Goal: Transaction & Acquisition: Purchase product/service

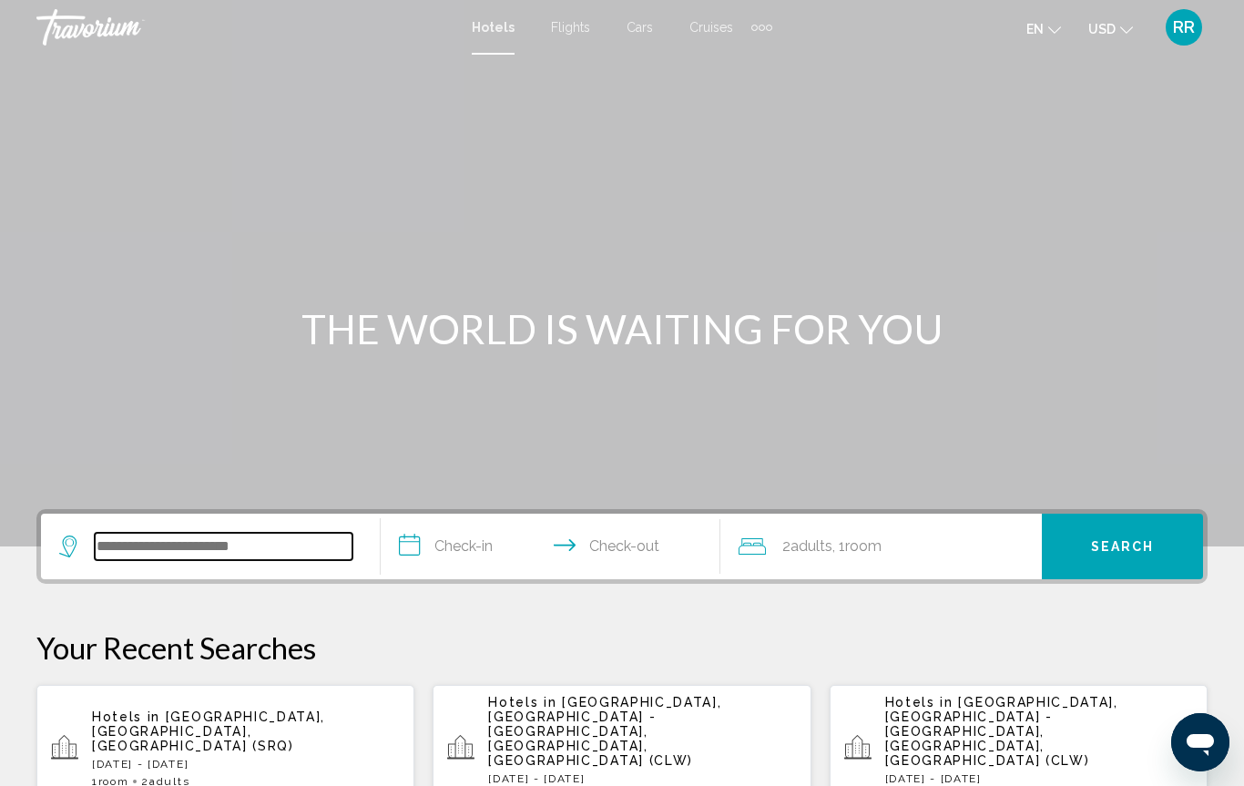
click at [158, 544] on input "Search widget" at bounding box center [224, 546] width 258 height 27
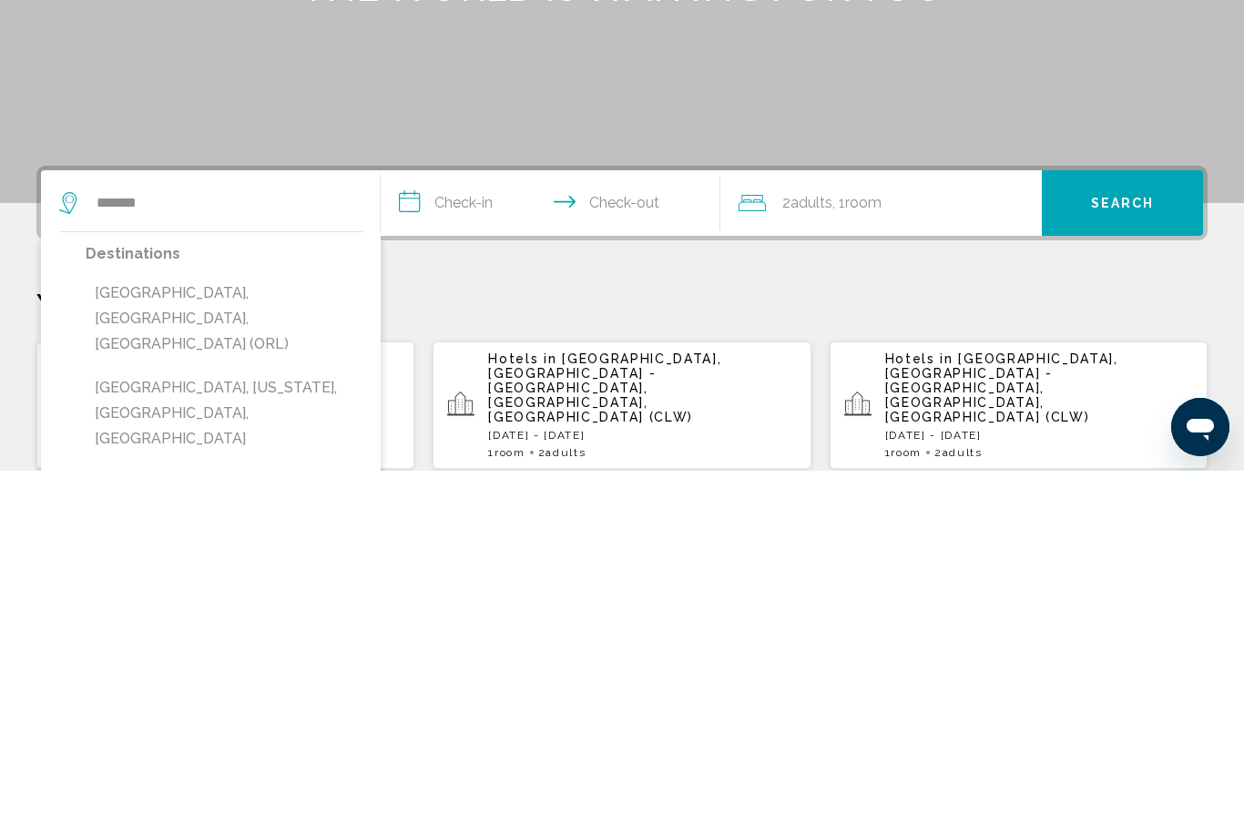
click at [166, 619] on button "Orlando, FL, United States (ORL)" at bounding box center [224, 662] width 277 height 86
type input "**********"
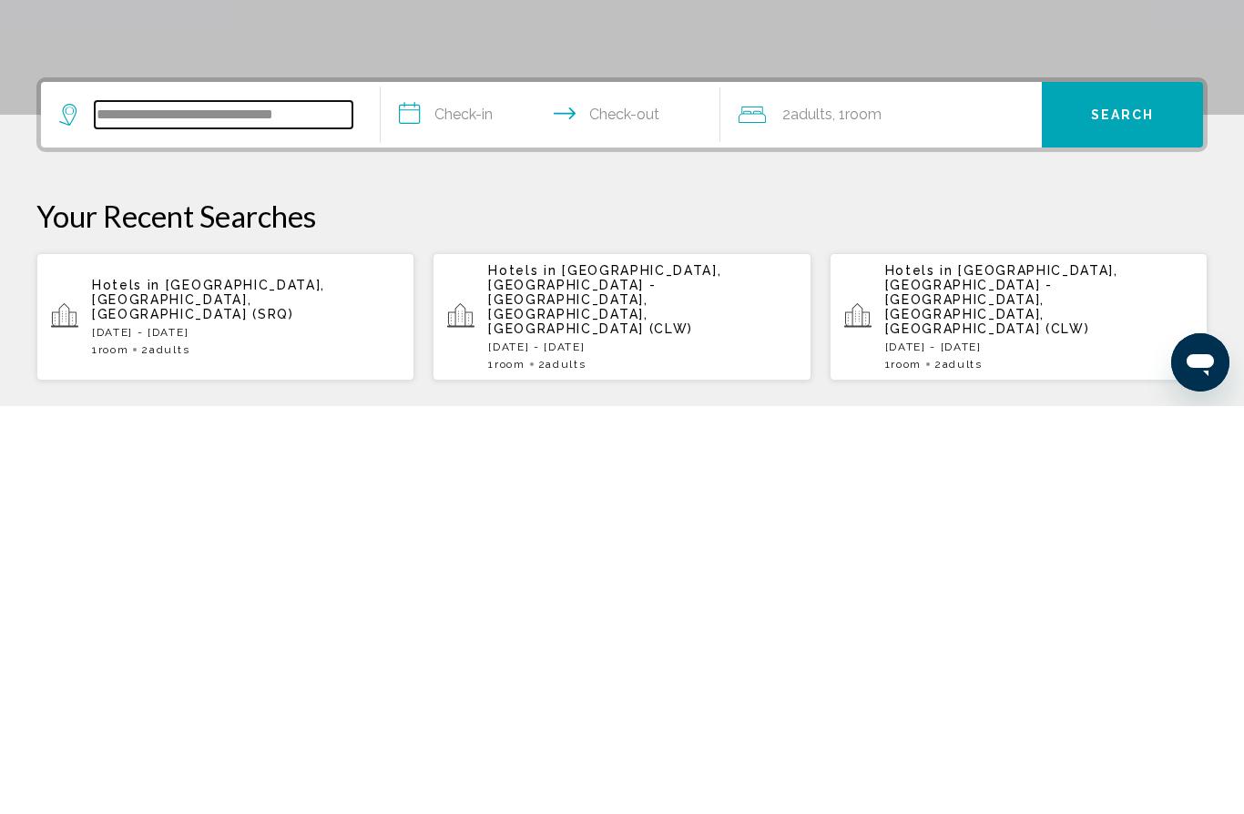
scroll to position [42, 0]
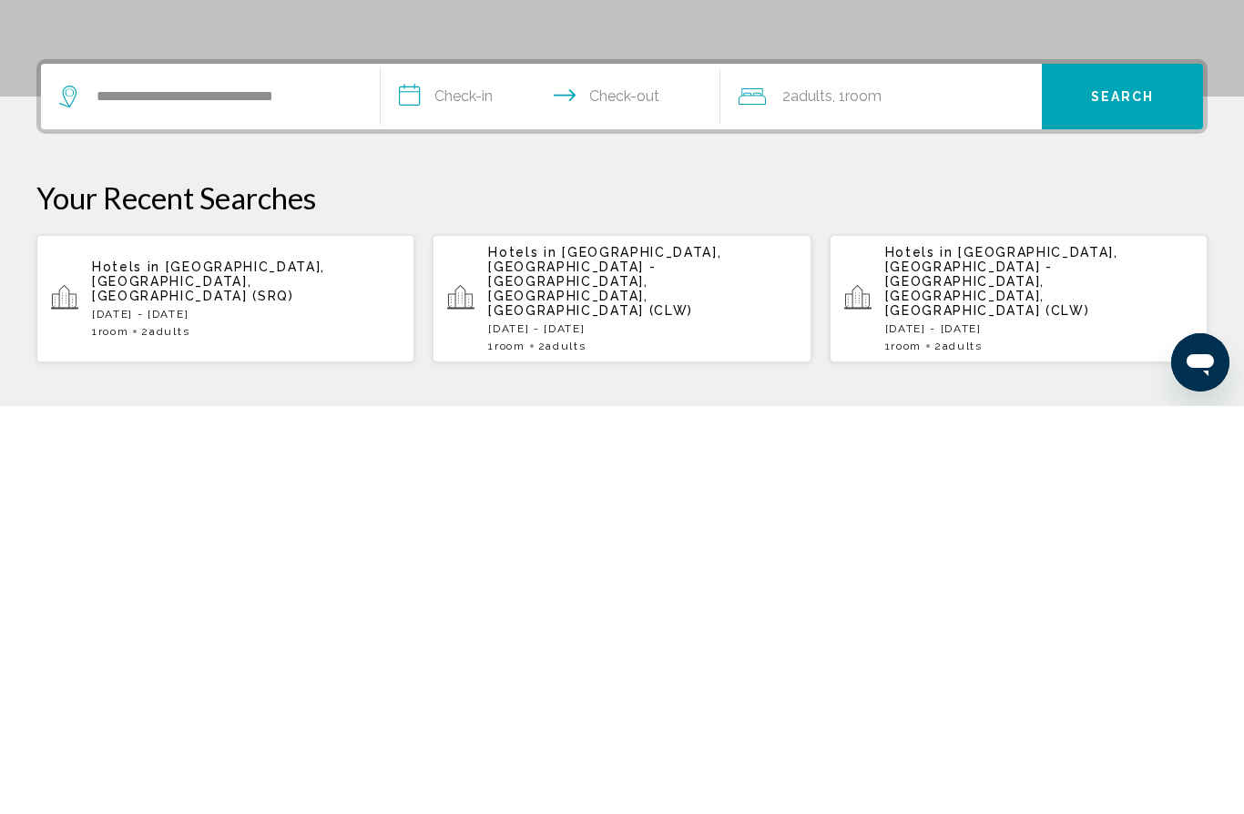
click at [425, 472] on input "**********" at bounding box center [554, 507] width 347 height 71
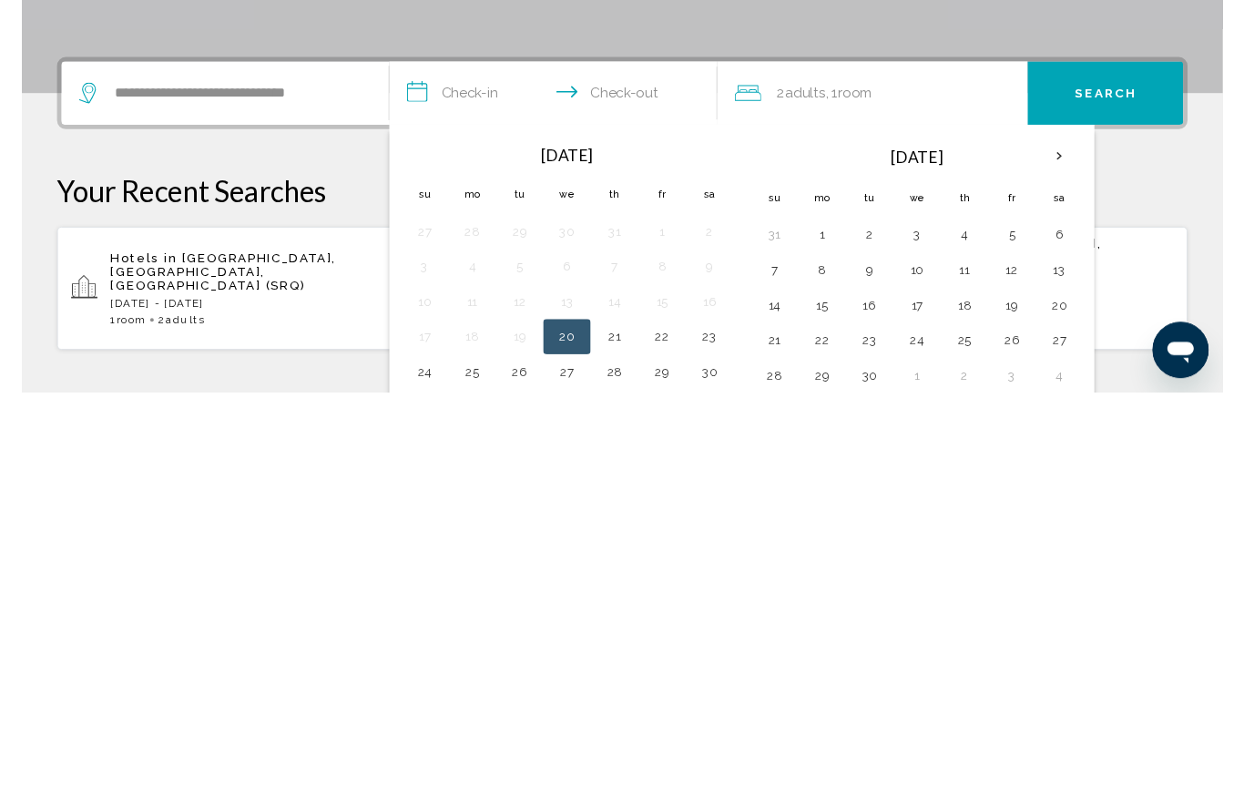
scroll to position [450, 0]
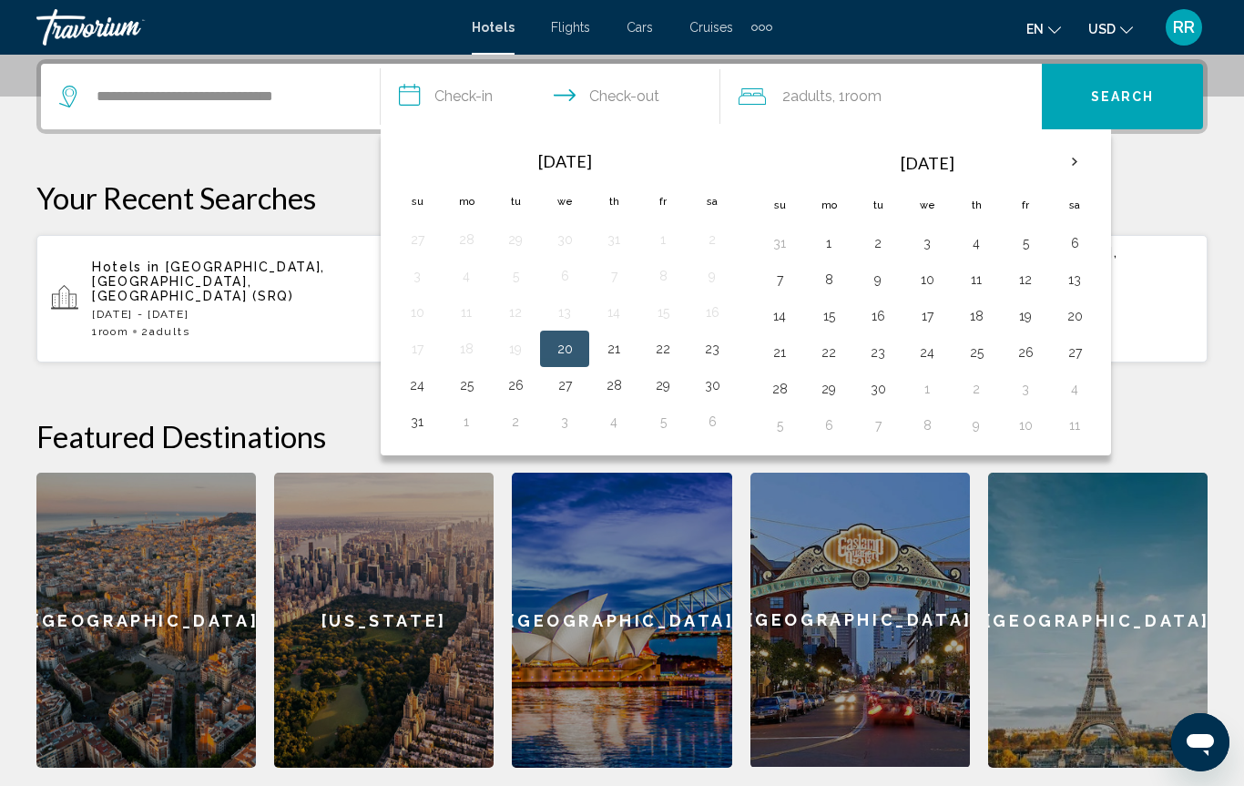
click at [1076, 164] on th "Next month" at bounding box center [1074, 162] width 49 height 40
click at [1024, 355] on button "24" at bounding box center [1025, 352] width 29 height 25
click at [979, 351] on button "23" at bounding box center [976, 352] width 29 height 25
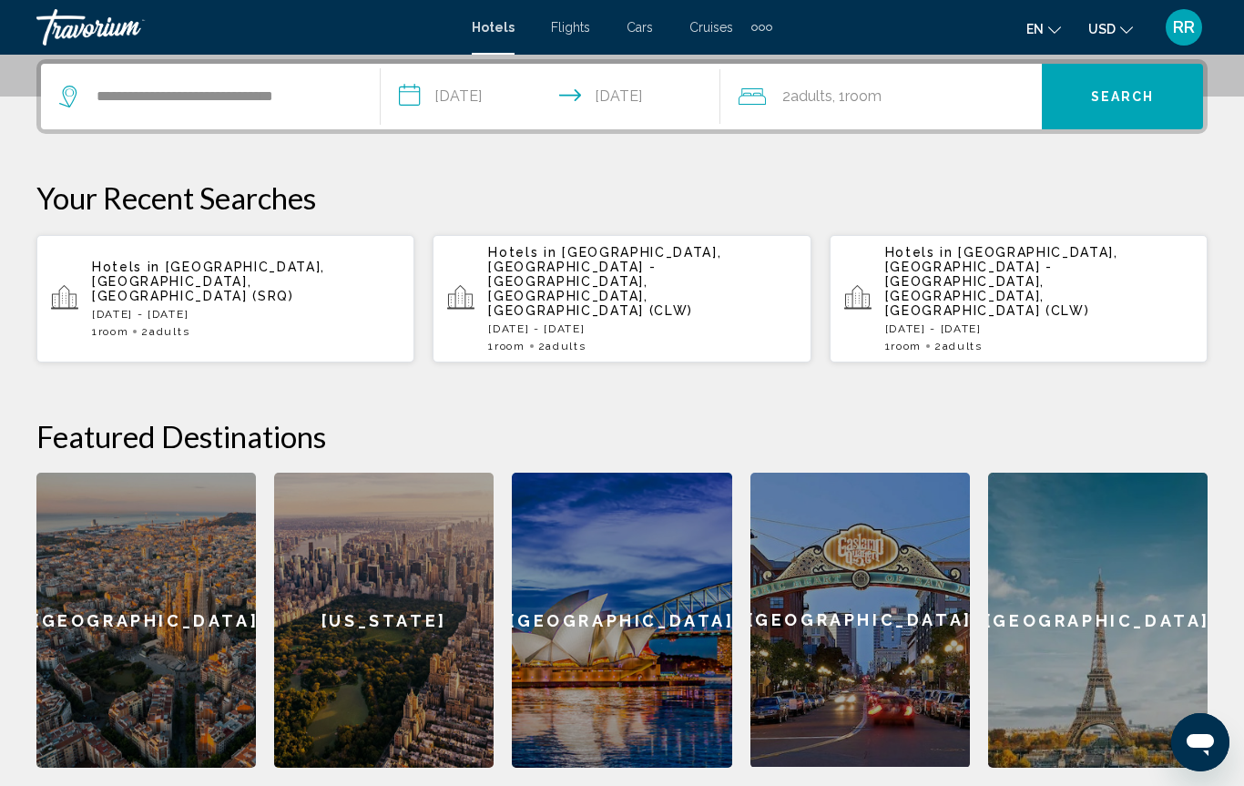
click at [407, 103] on input "**********" at bounding box center [554, 99] width 347 height 71
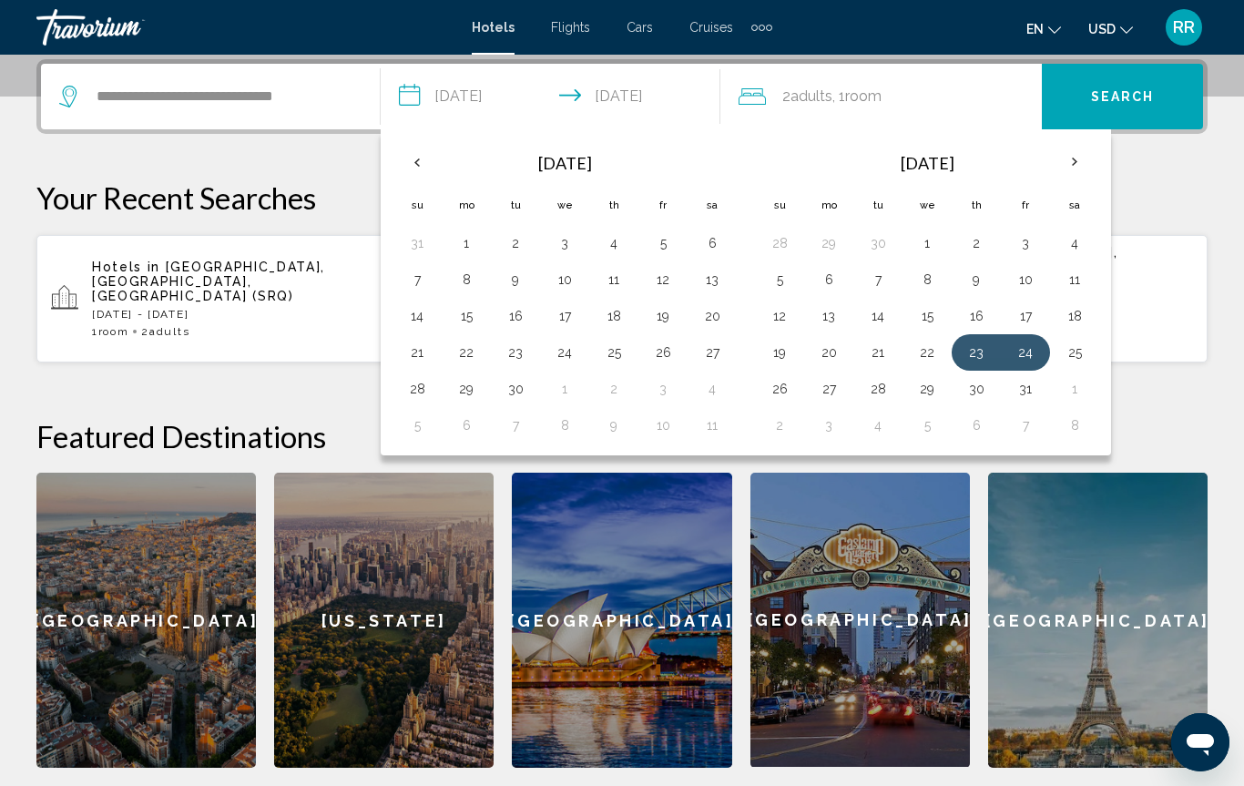
click at [926, 357] on button "22" at bounding box center [926, 352] width 29 height 25
click at [980, 355] on button "23" at bounding box center [976, 352] width 29 height 25
type input "**********"
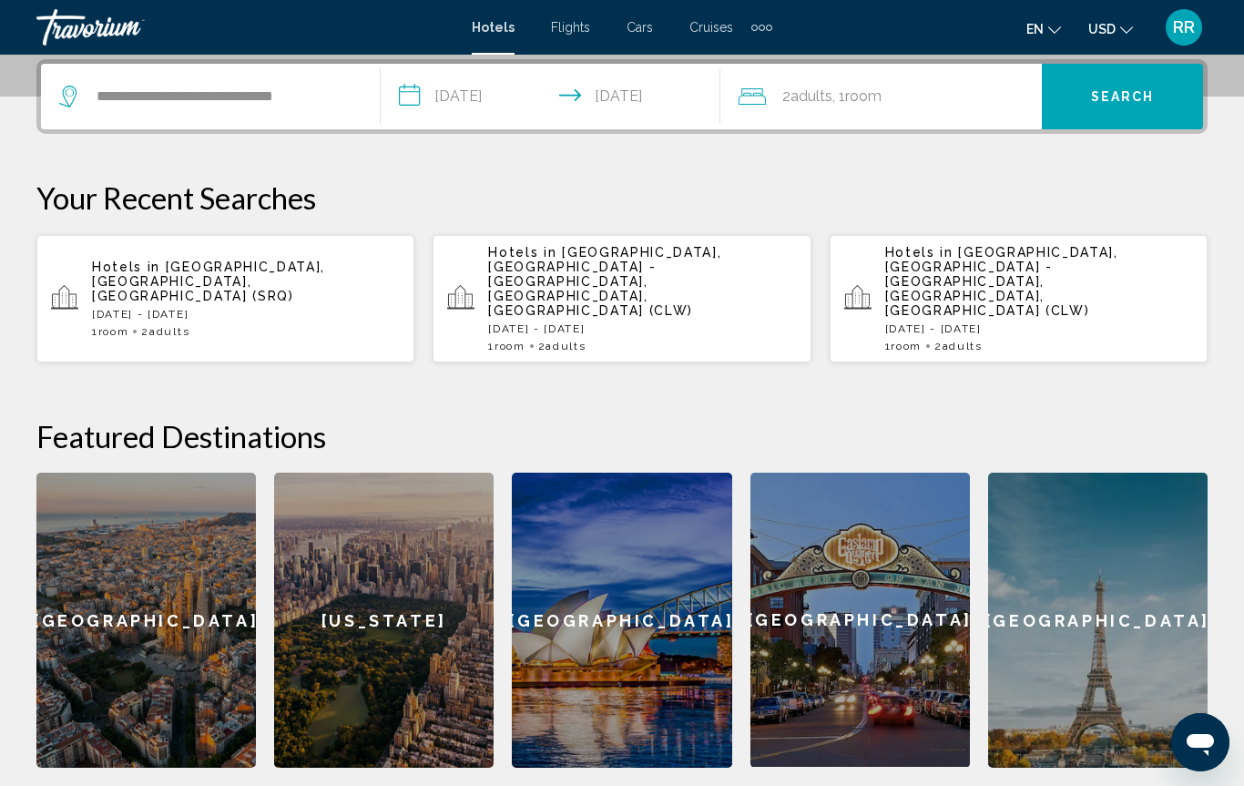
click at [425, 100] on input "**********" at bounding box center [554, 99] width 347 height 71
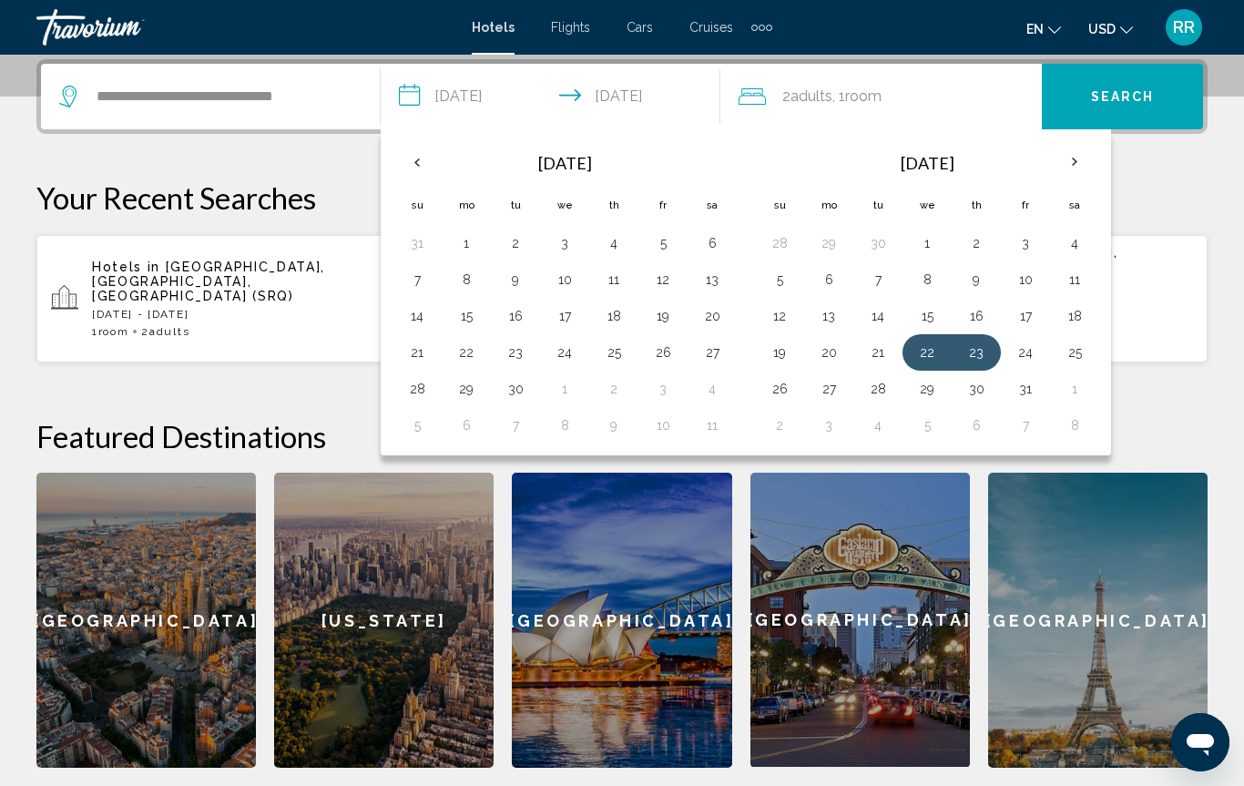
click at [122, 276] on div "Hotels in Sarasota, FL, United States (SRQ) Thu, 21 Aug - Sun, 24 Aug 1 Room ro…" at bounding box center [246, 299] width 308 height 78
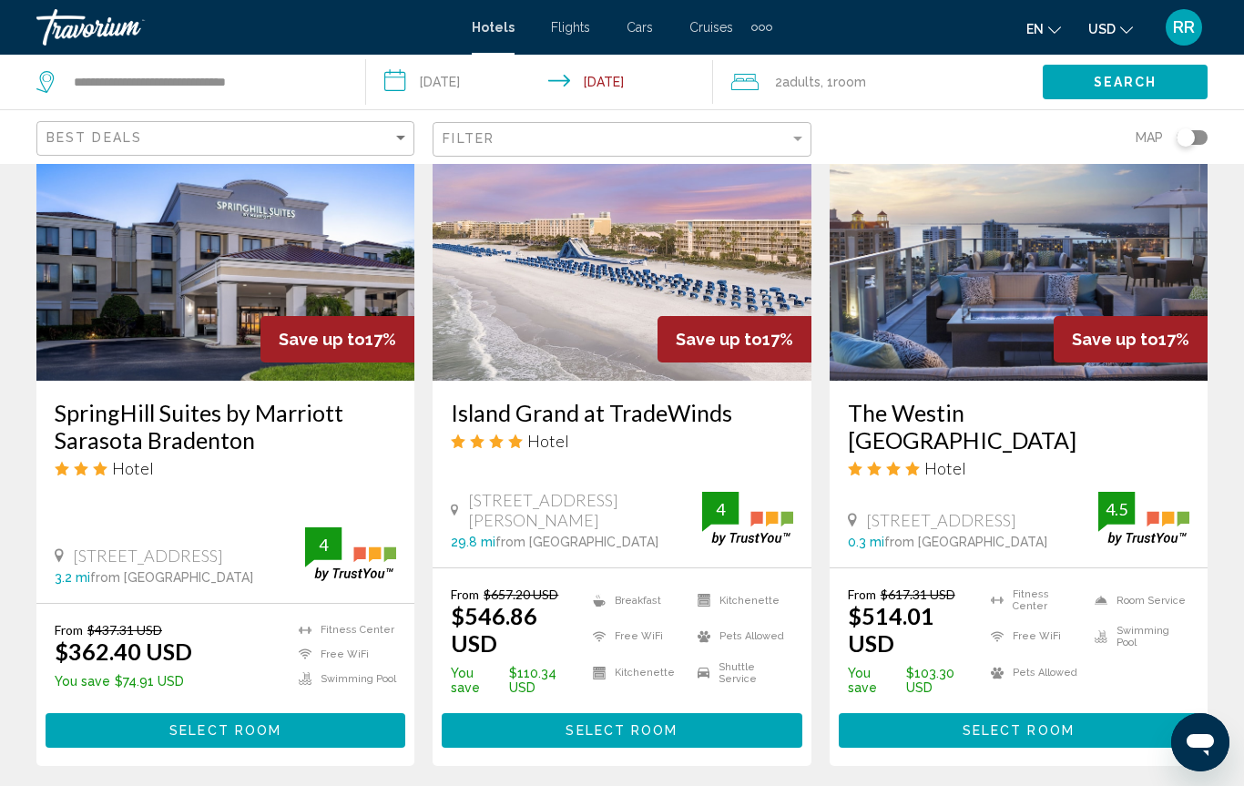
scroll to position [2357, 0]
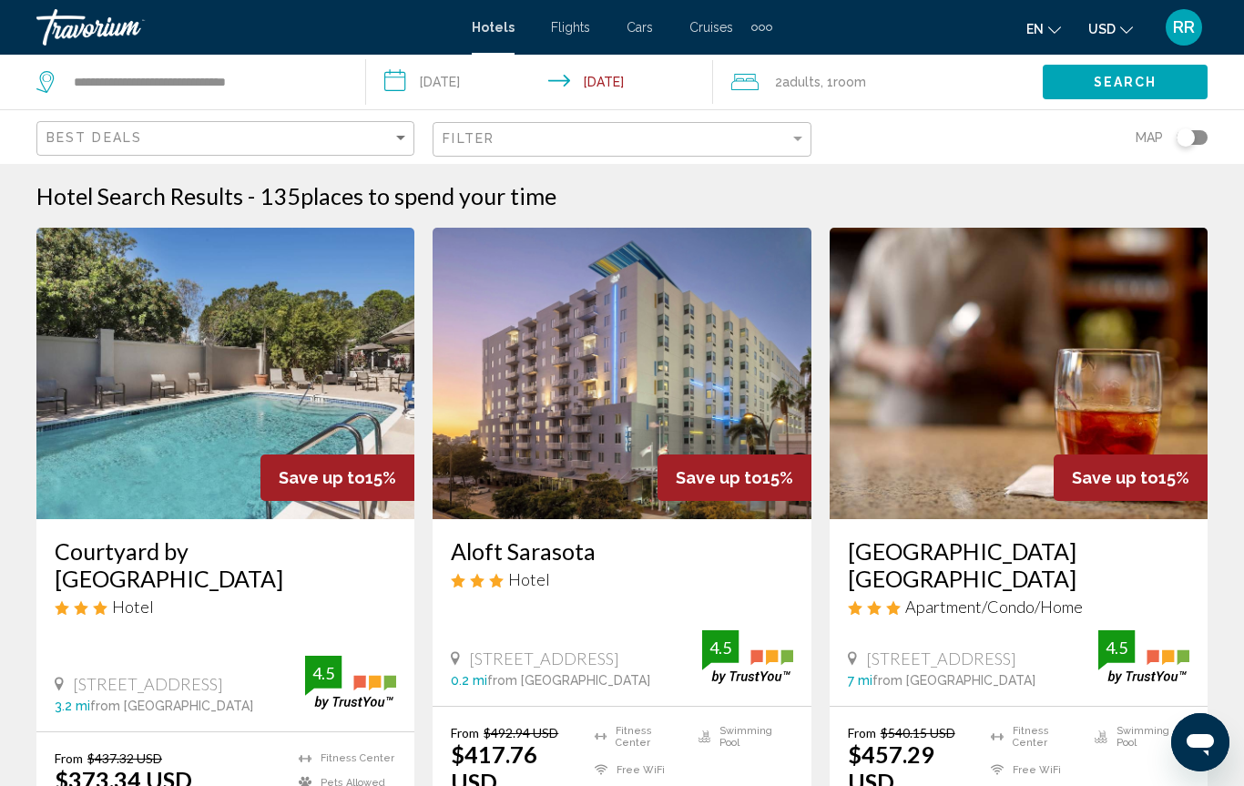
click at [552, 484] on img "Main content" at bounding box center [622, 373] width 378 height 291
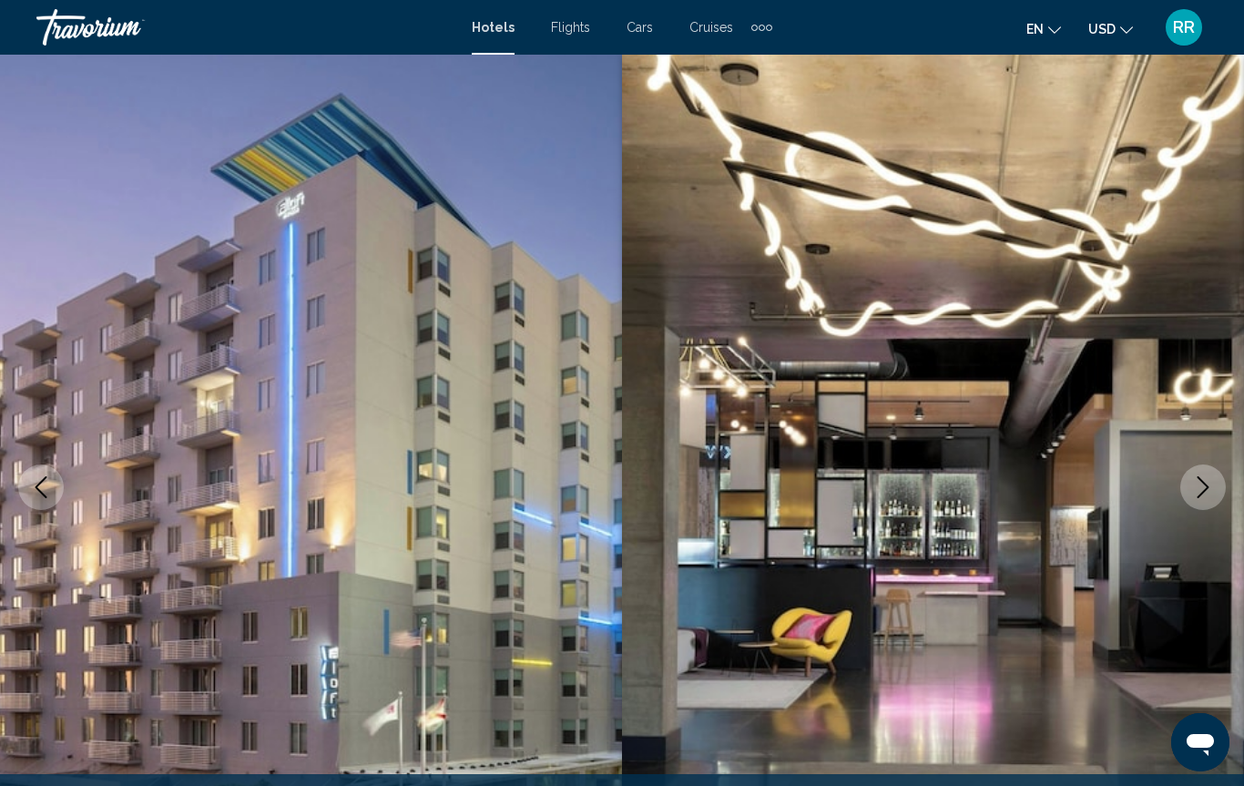
click at [1186, 495] on button "Next image" at bounding box center [1203, 487] width 46 height 46
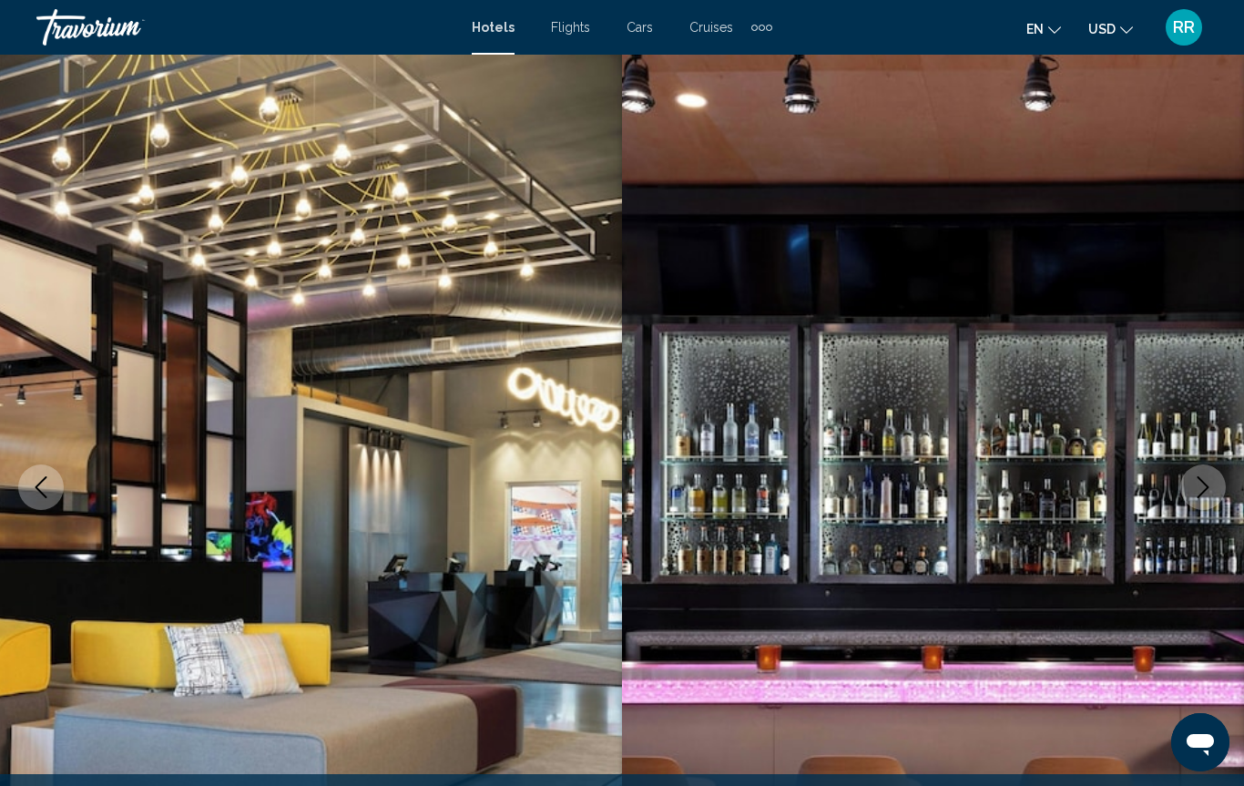
click at [1199, 500] on button "Next image" at bounding box center [1203, 487] width 46 height 46
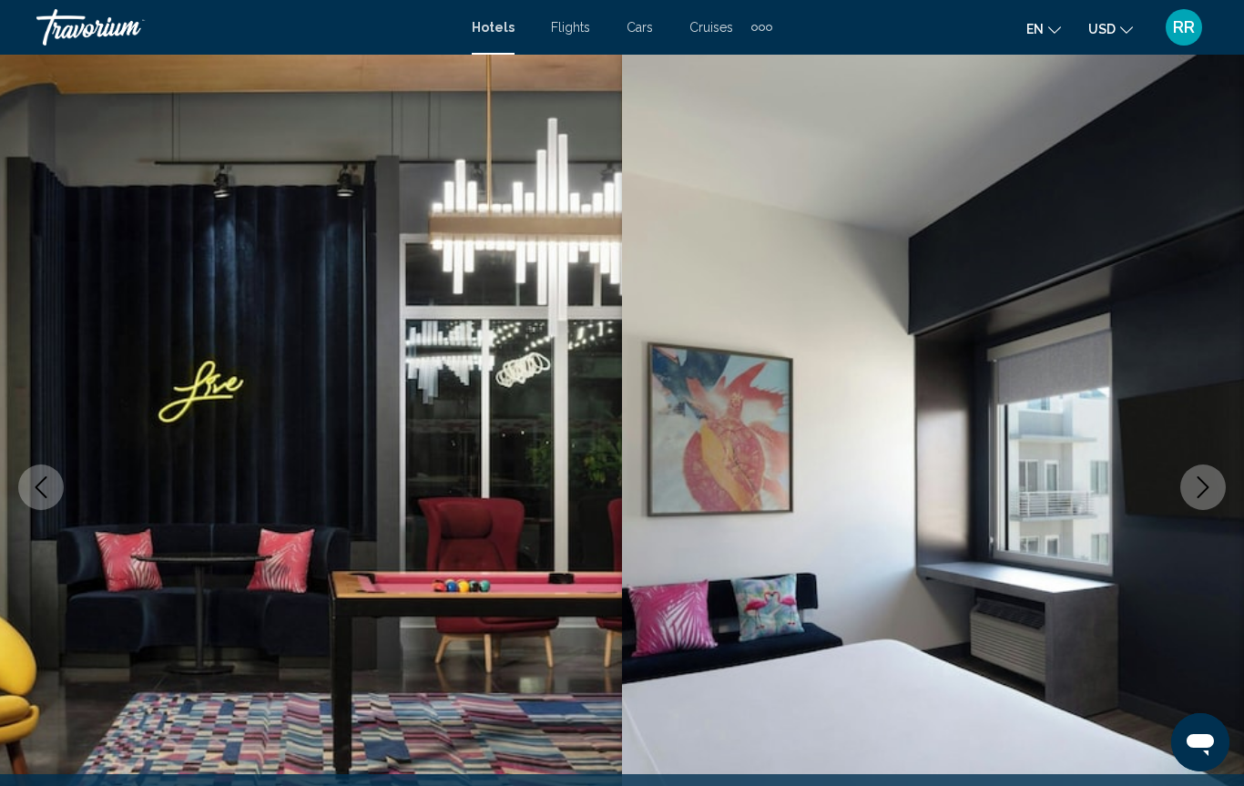
click at [1195, 494] on icon "Next image" at bounding box center [1203, 487] width 22 height 22
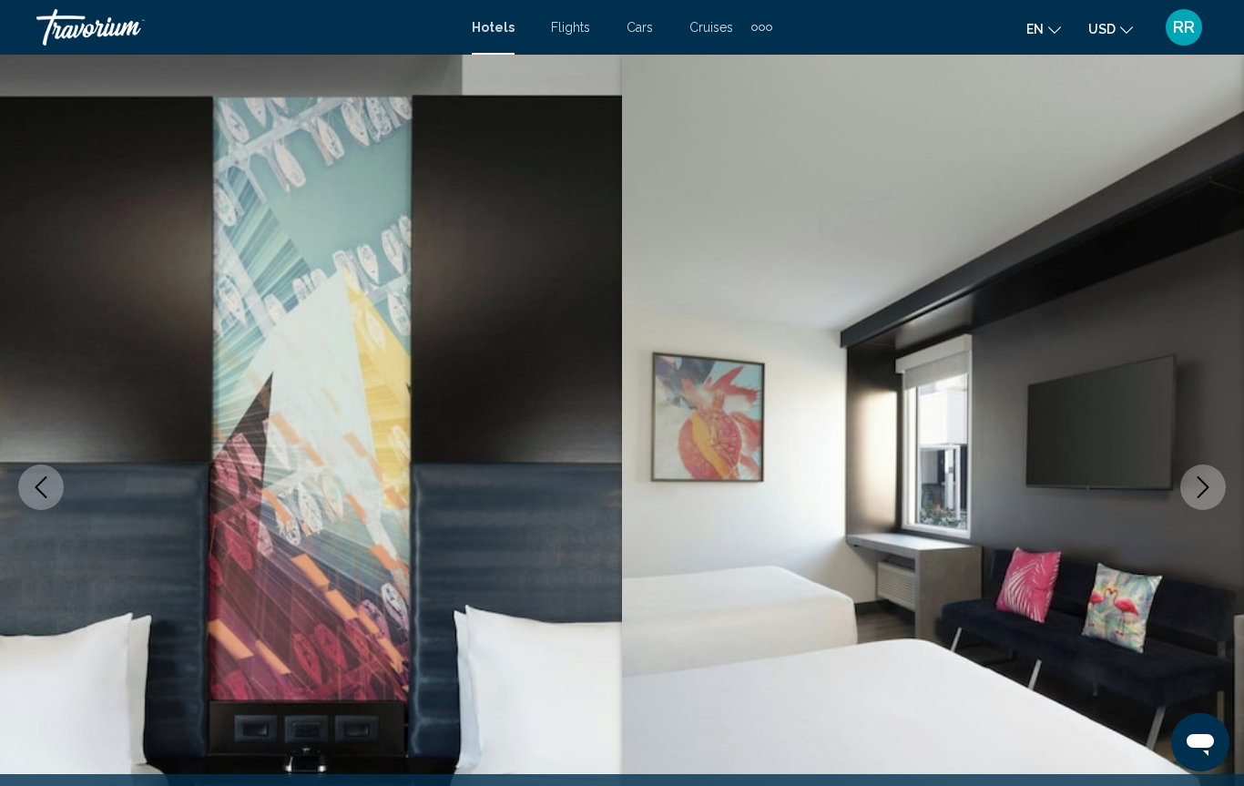
click at [1196, 492] on icon "Next image" at bounding box center [1203, 487] width 22 height 22
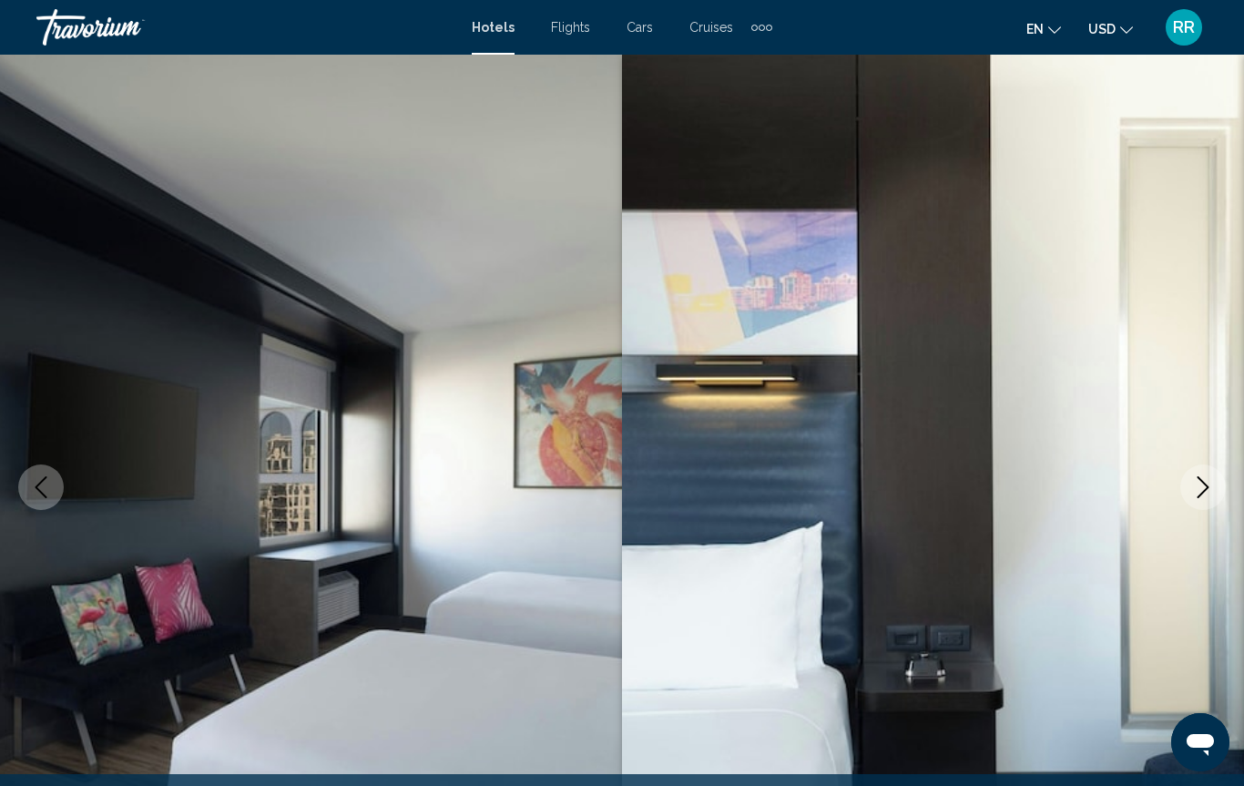
click at [1200, 482] on icon "Next image" at bounding box center [1203, 487] width 22 height 22
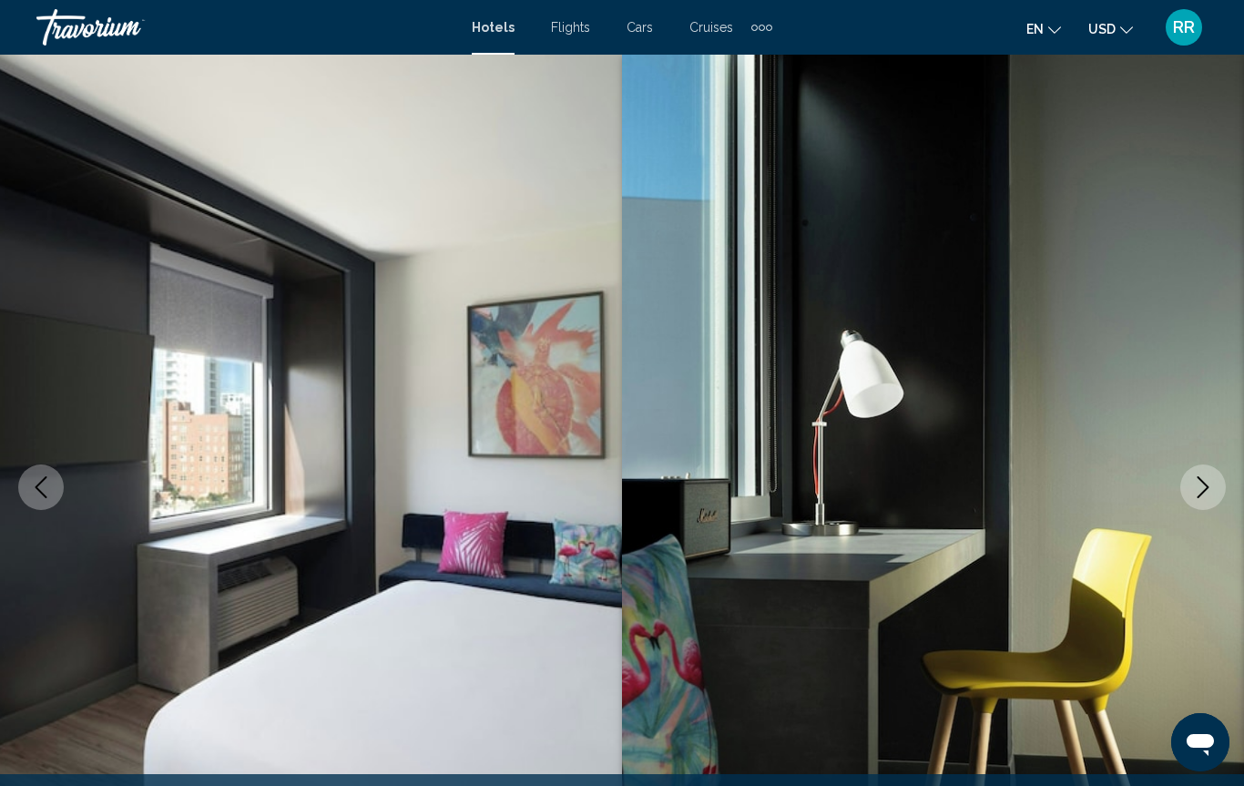
click at [1201, 485] on icon "Next image" at bounding box center [1203, 487] width 22 height 22
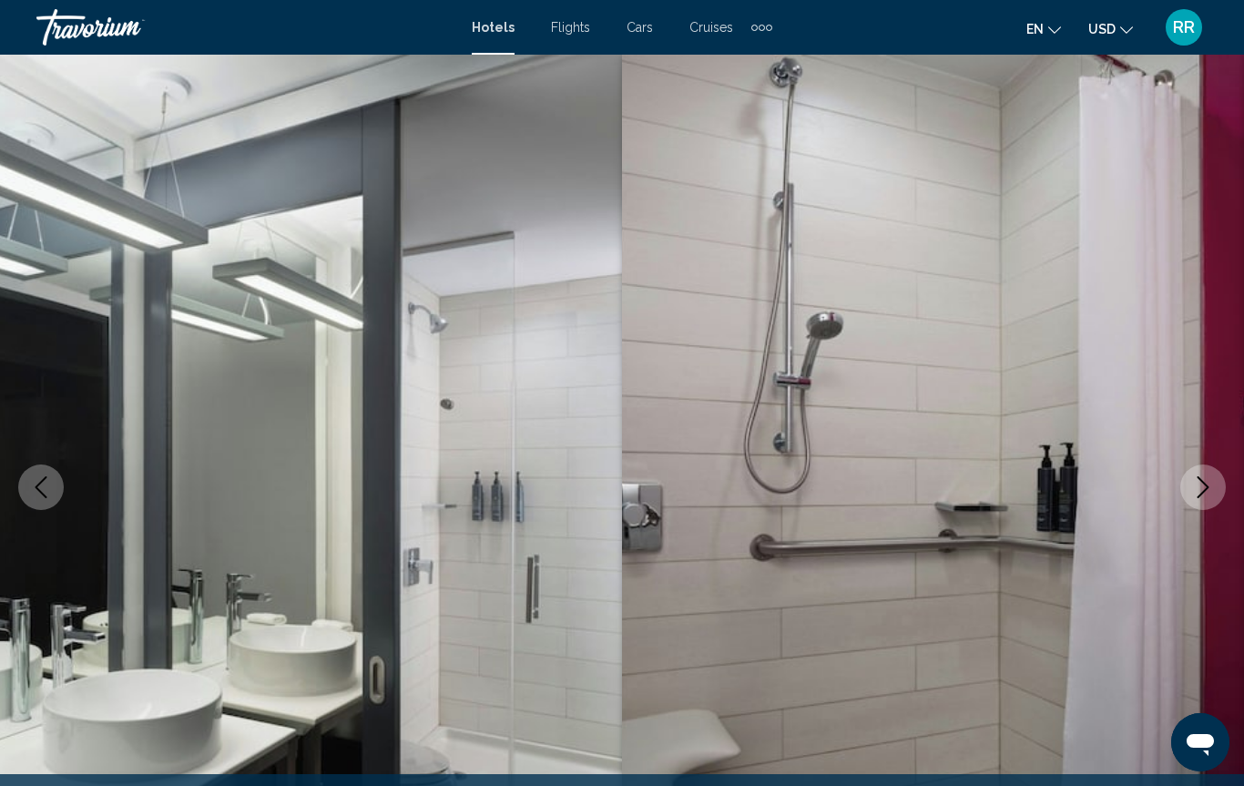
click at [1199, 484] on icon "Next image" at bounding box center [1203, 487] width 22 height 22
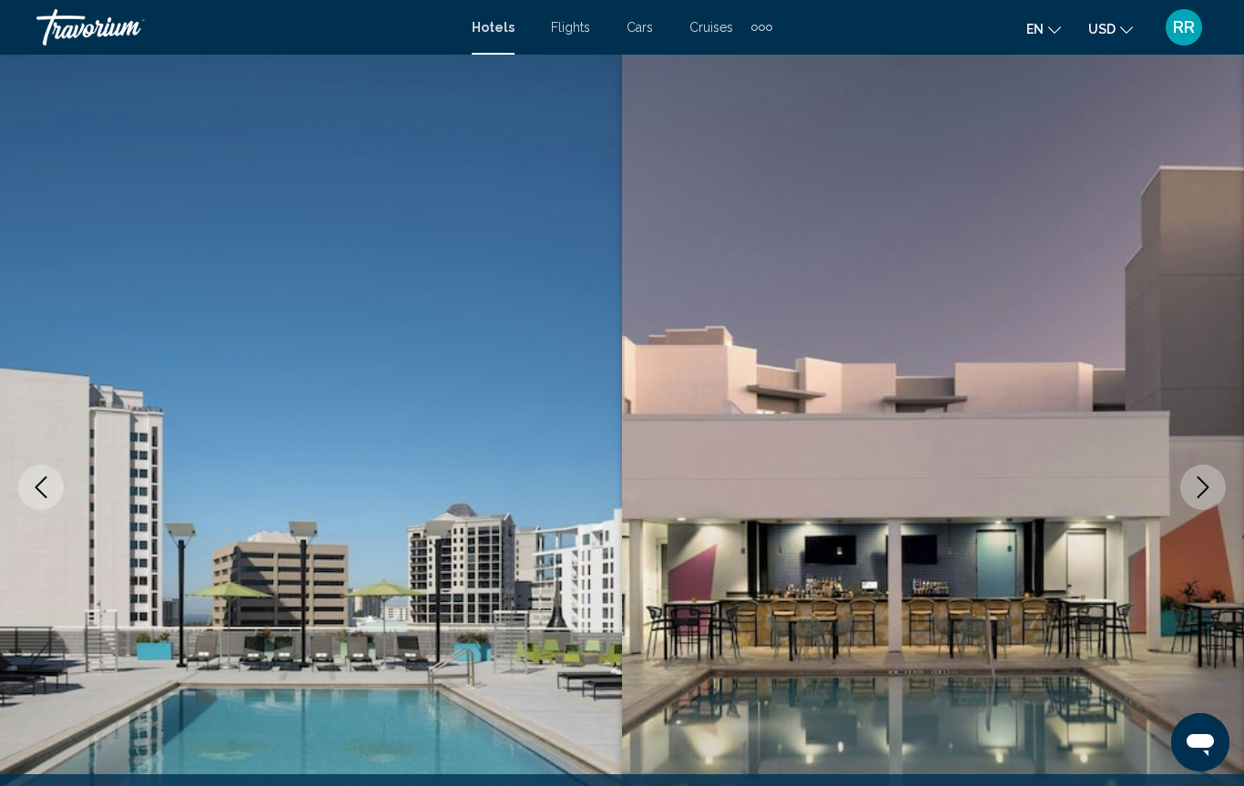
click at [1201, 487] on icon "Next image" at bounding box center [1203, 487] width 22 height 22
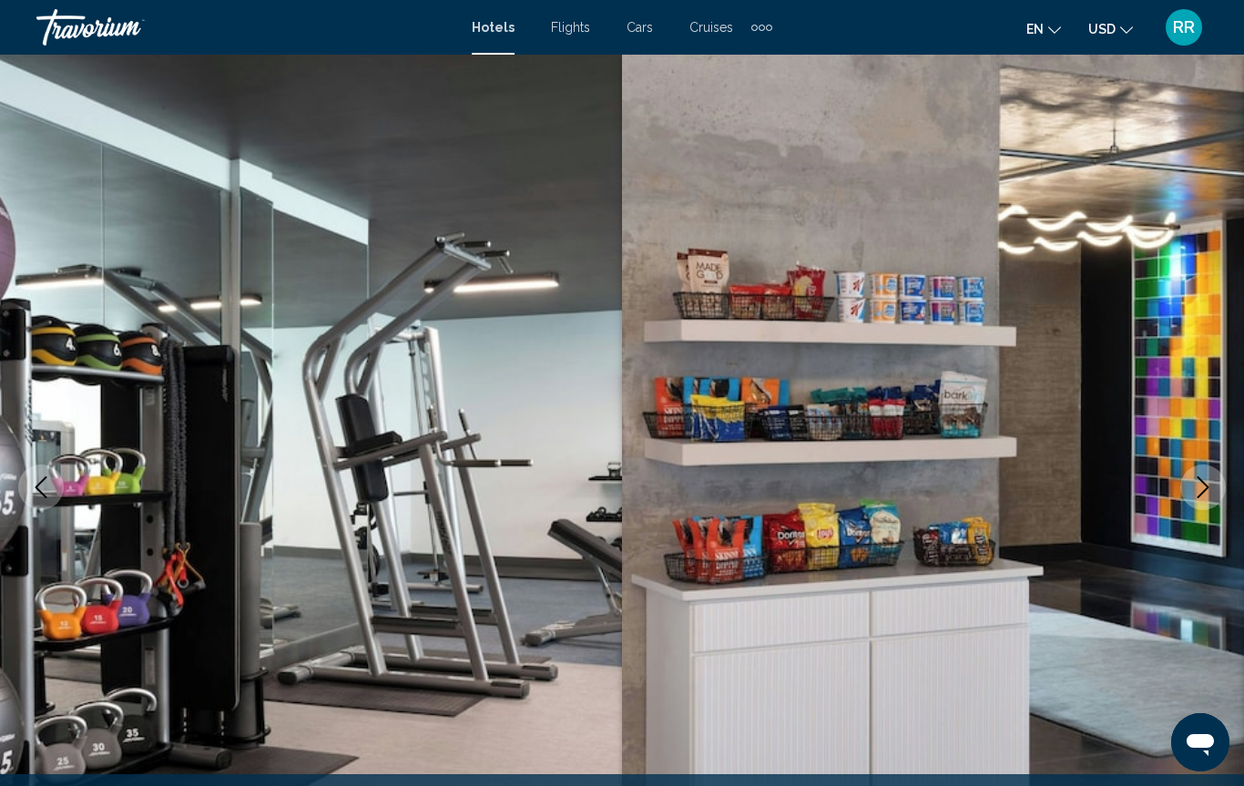
click at [1196, 485] on icon "Next image" at bounding box center [1203, 487] width 22 height 22
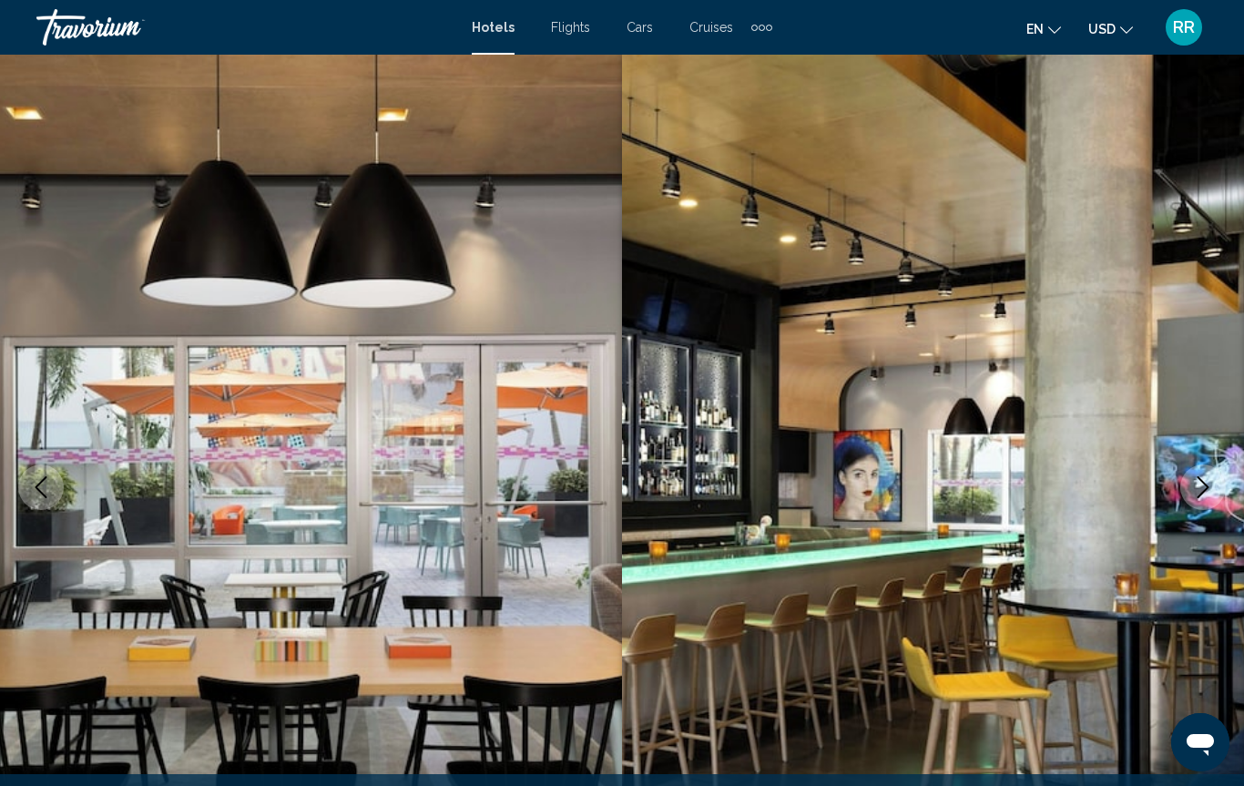
click at [1200, 484] on icon "Next image" at bounding box center [1203, 487] width 22 height 22
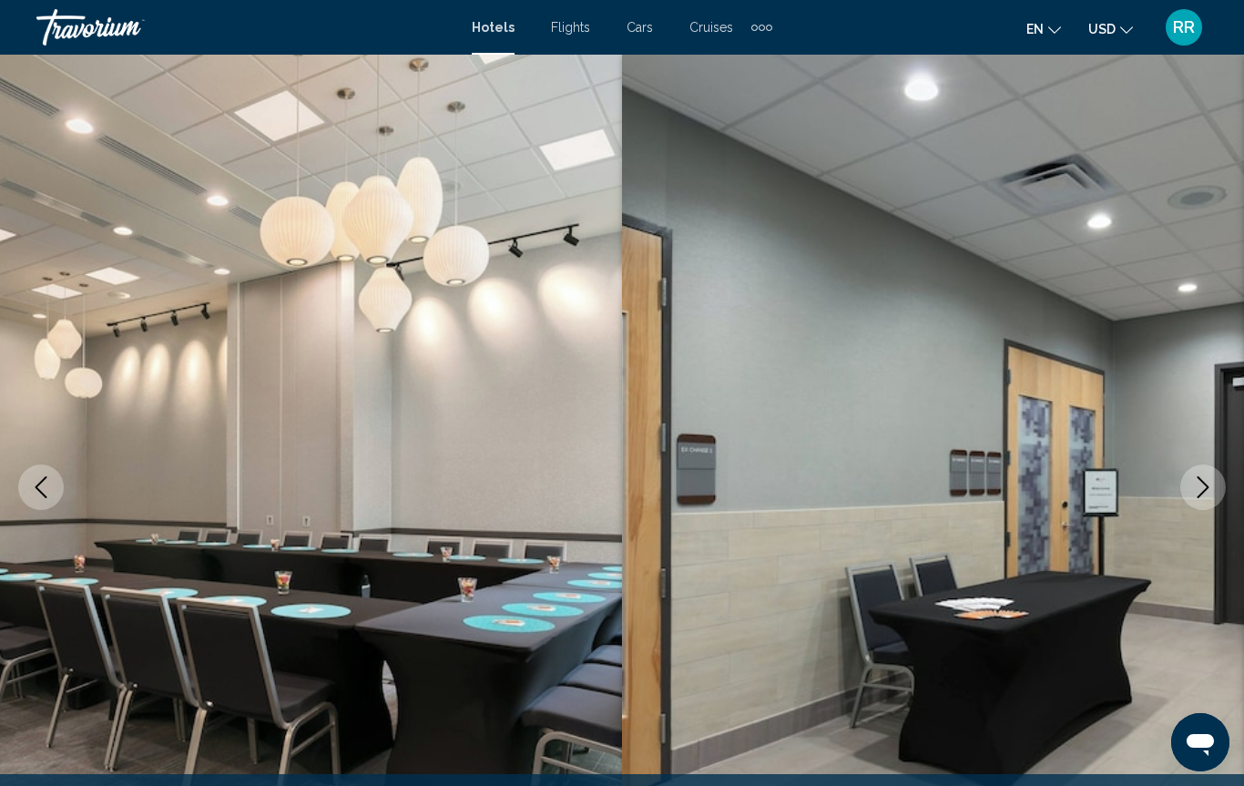
click at [1199, 472] on button "Next image" at bounding box center [1203, 487] width 46 height 46
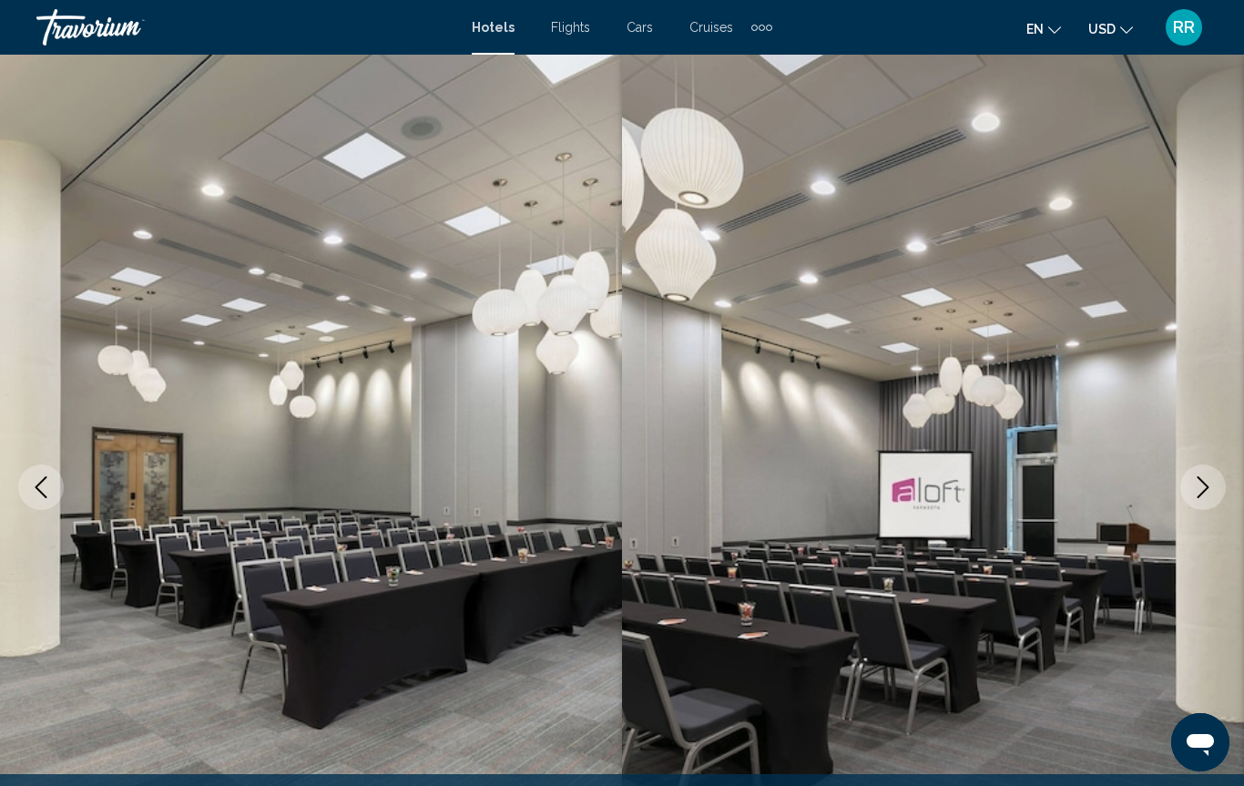
click at [1173, 479] on img "Main content" at bounding box center [933, 487] width 622 height 865
click at [1190, 494] on button "Next image" at bounding box center [1203, 487] width 46 height 46
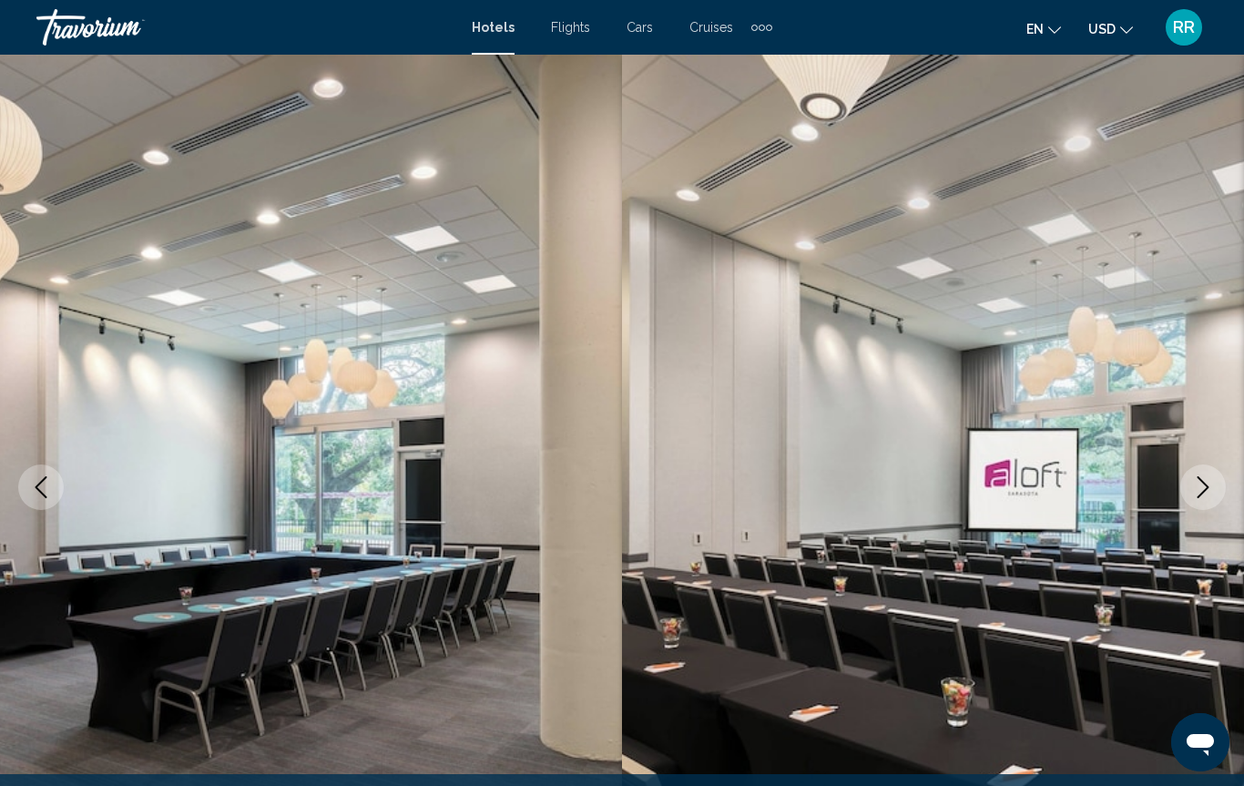
click at [1197, 499] on button "Next image" at bounding box center [1203, 487] width 46 height 46
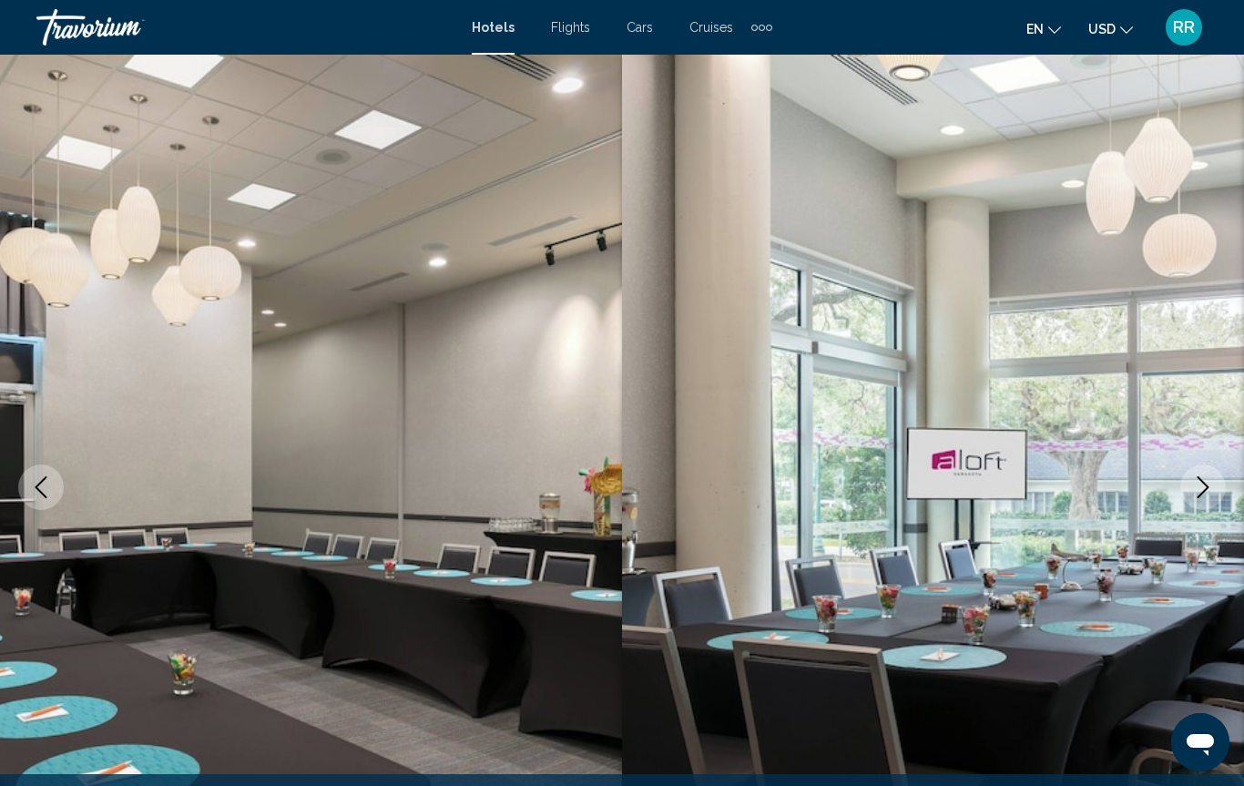
click at [1193, 496] on icon "Next image" at bounding box center [1203, 487] width 22 height 22
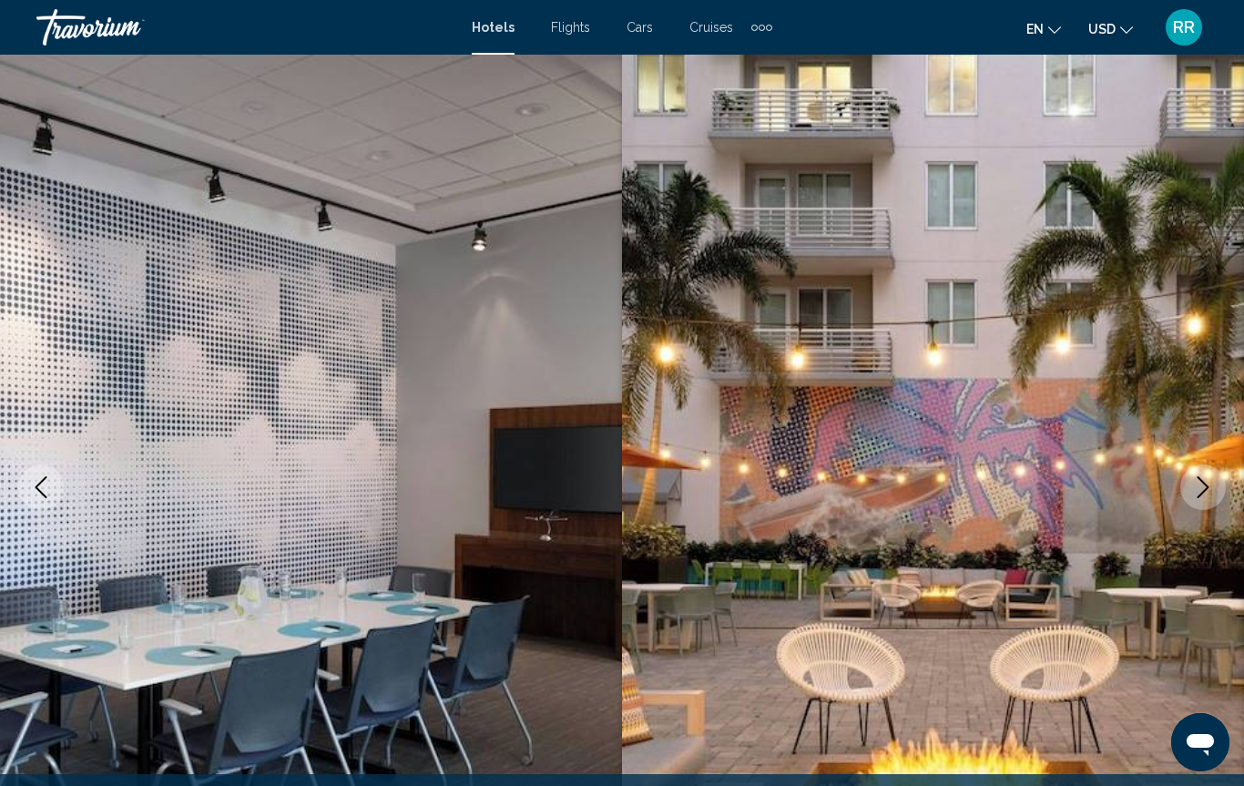
click at [1192, 499] on button "Next image" at bounding box center [1203, 487] width 46 height 46
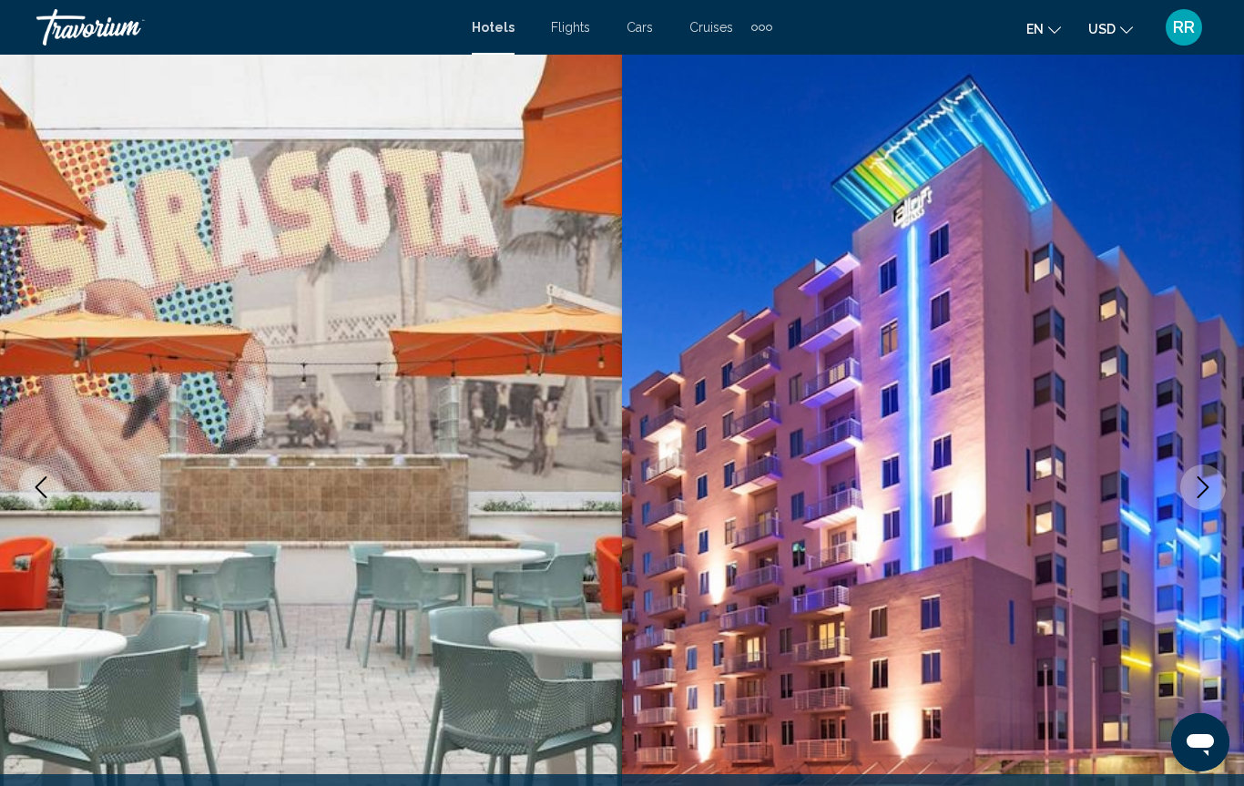
click at [1185, 493] on button "Next image" at bounding box center [1203, 487] width 46 height 46
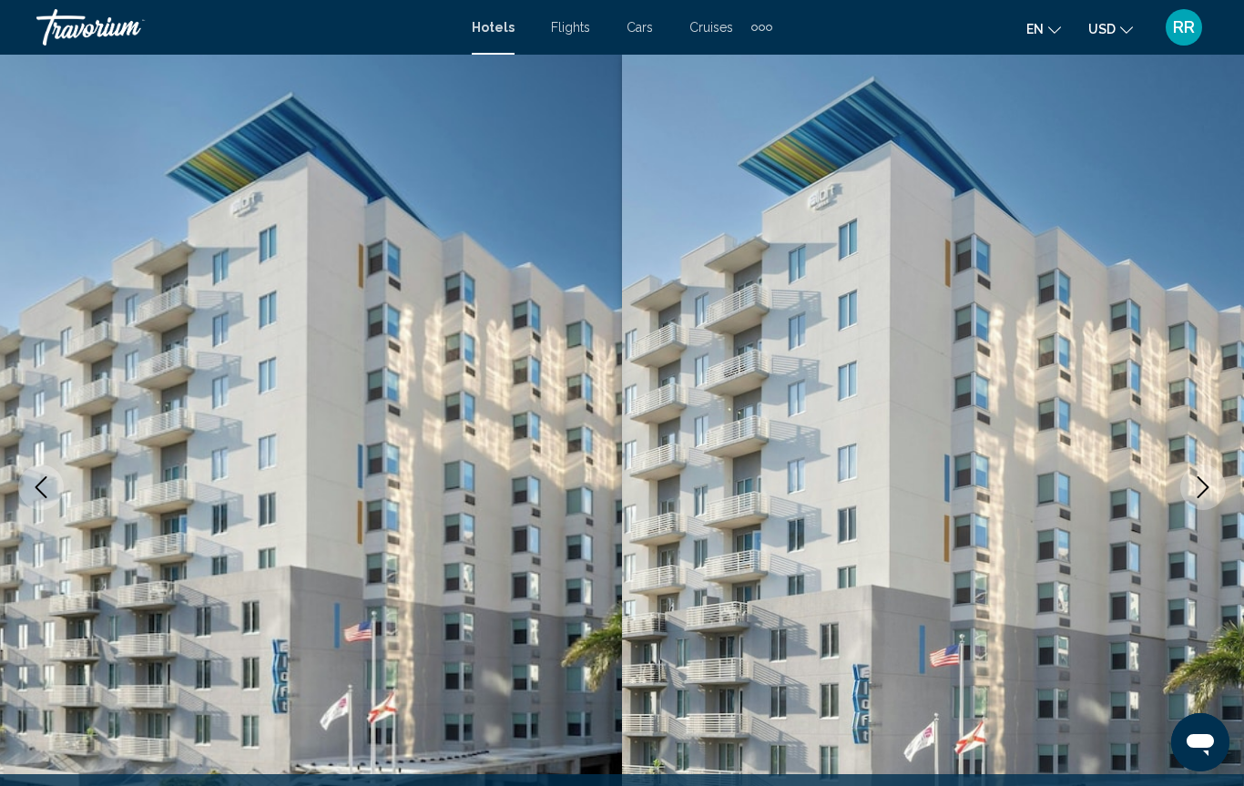
click at [1196, 496] on icon "Next image" at bounding box center [1203, 487] width 22 height 22
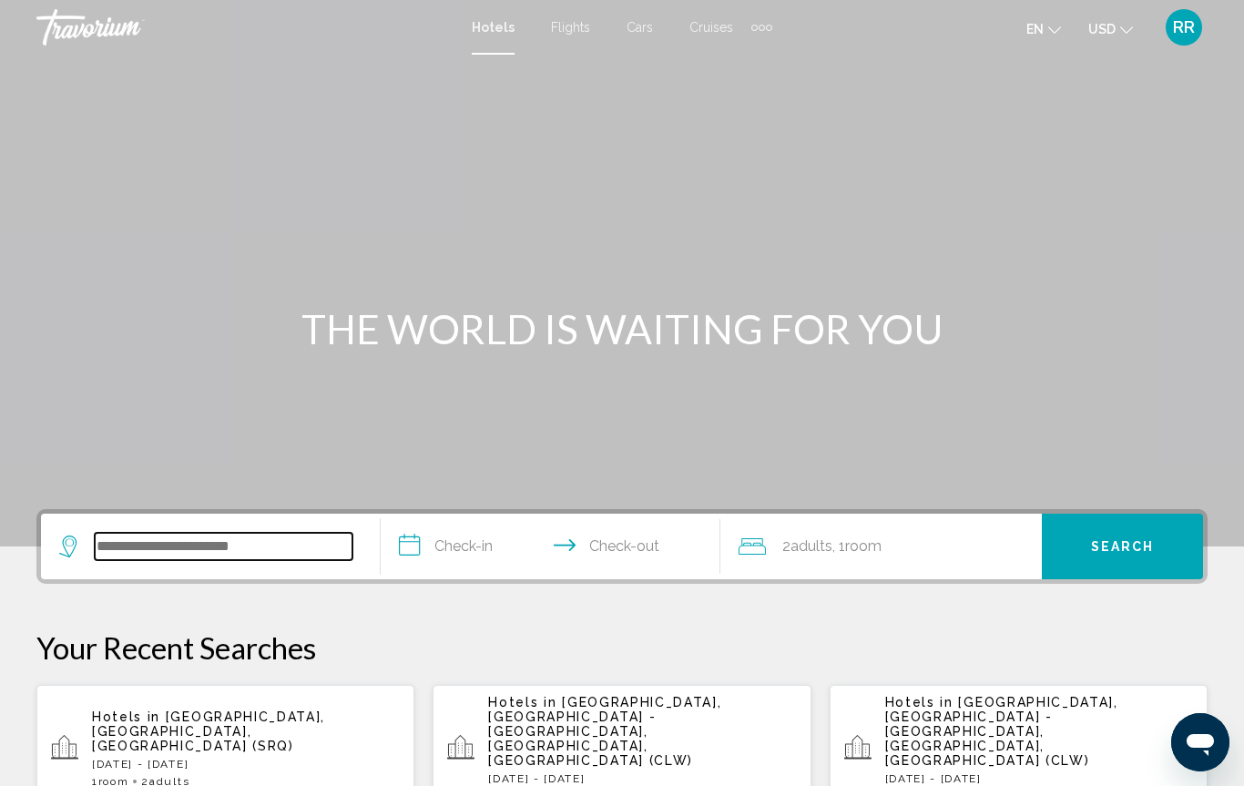
click at [112, 545] on input "Search widget" at bounding box center [224, 546] width 258 height 27
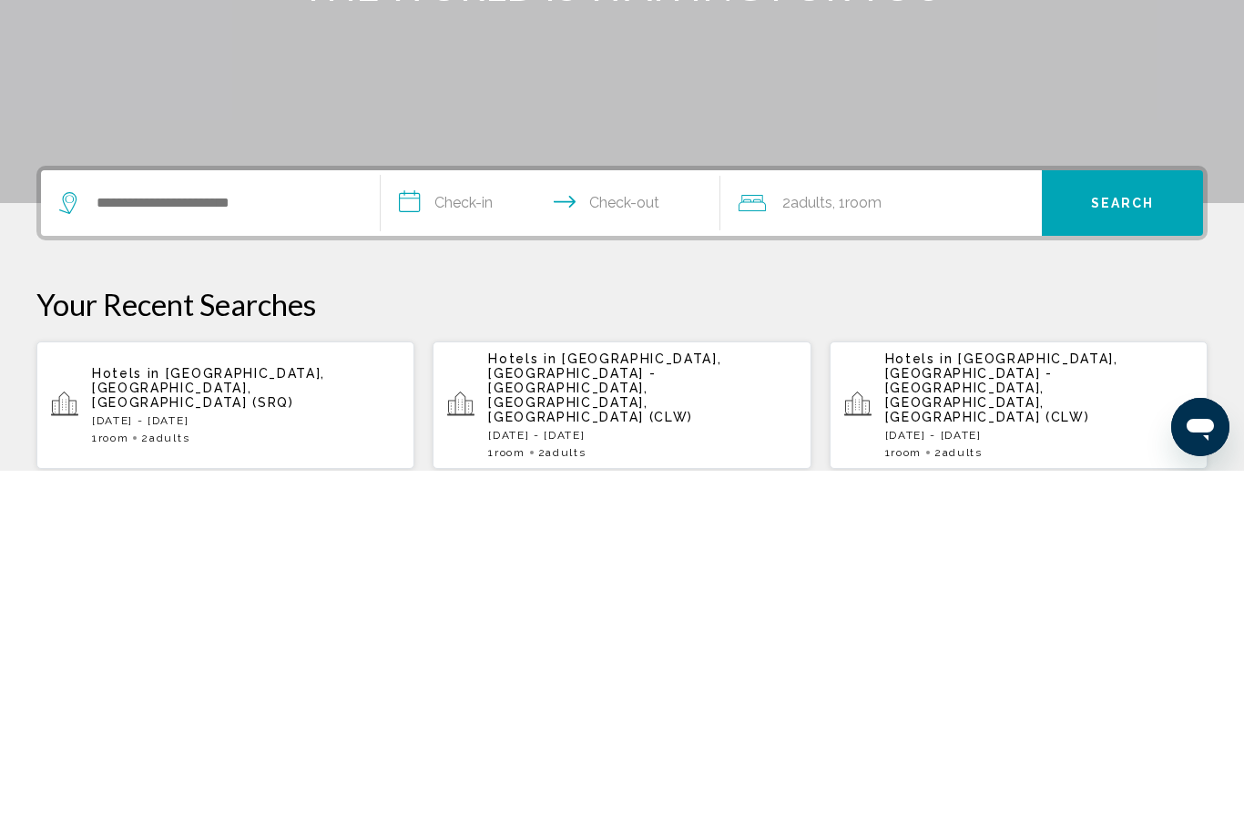
click at [116, 709] on span "[GEOGRAPHIC_DATA], [GEOGRAPHIC_DATA], [GEOGRAPHIC_DATA] (SRQ)" at bounding box center [208, 731] width 233 height 44
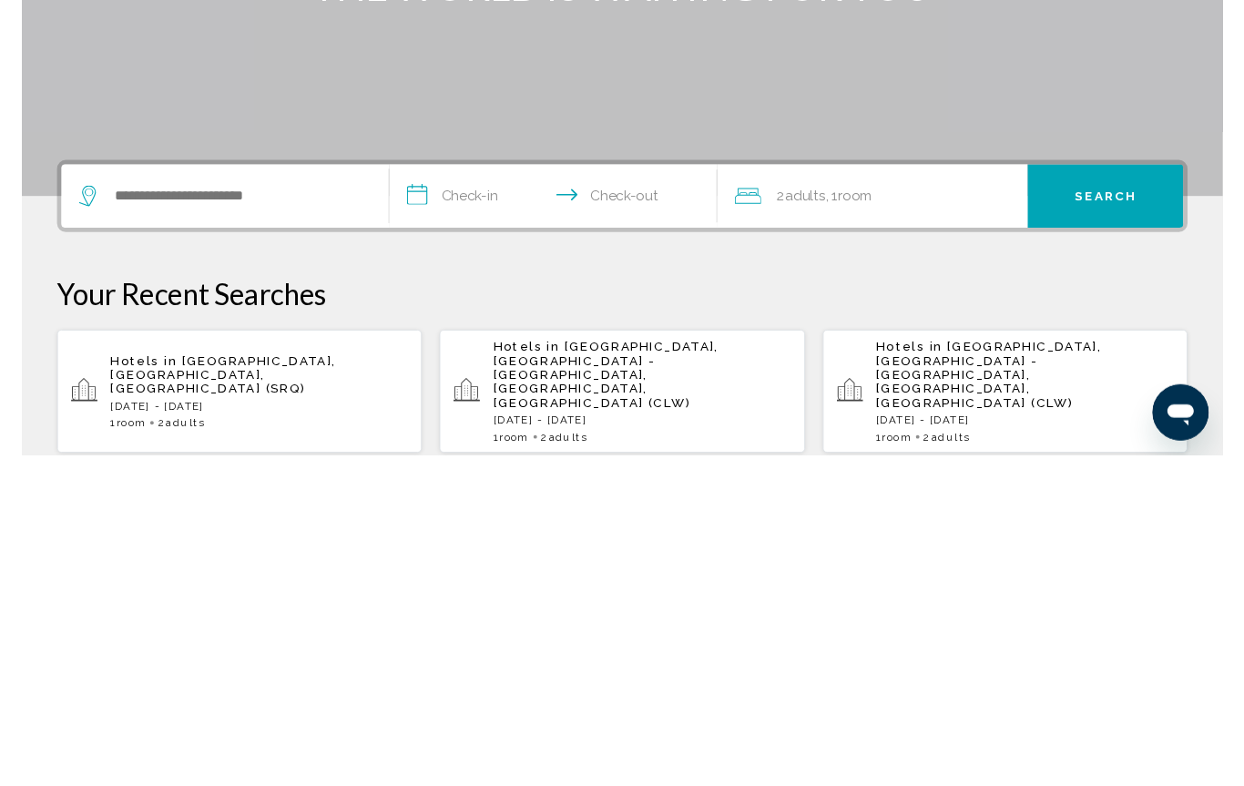
scroll to position [343, 0]
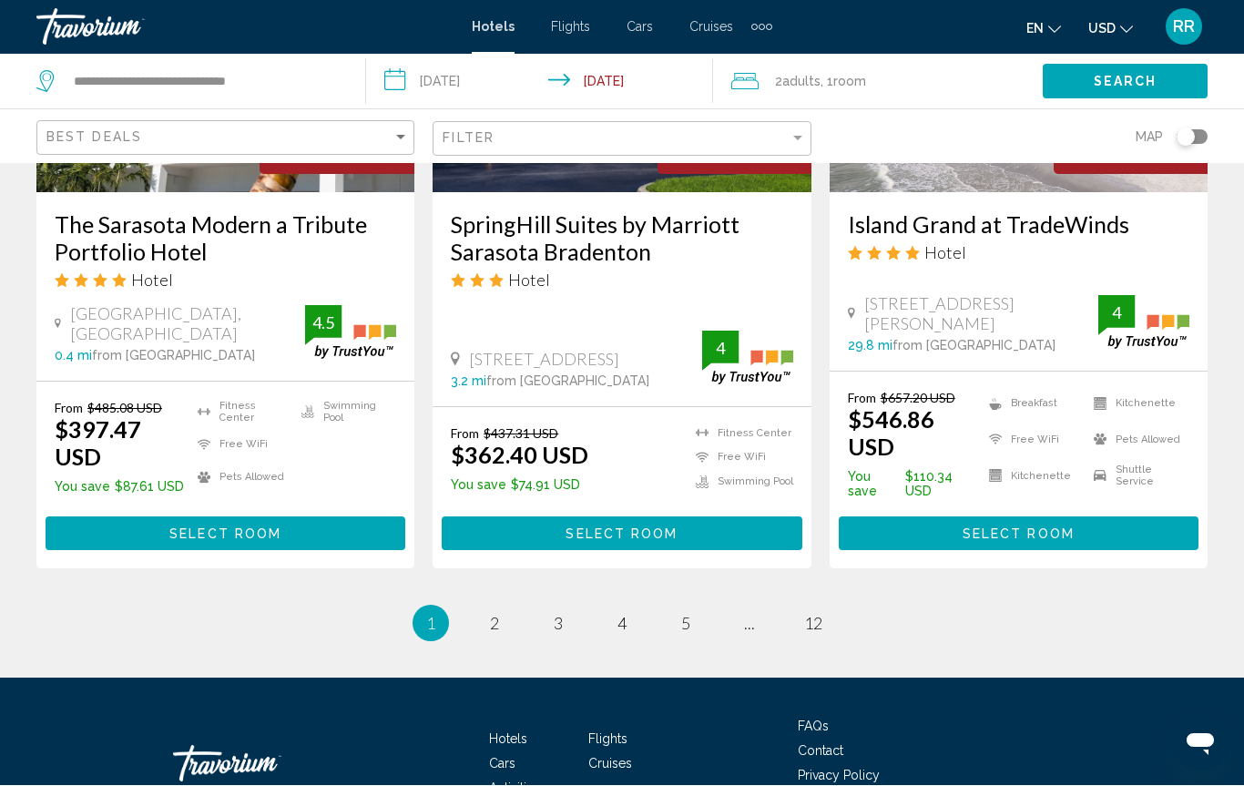
scroll to position [2533, 0]
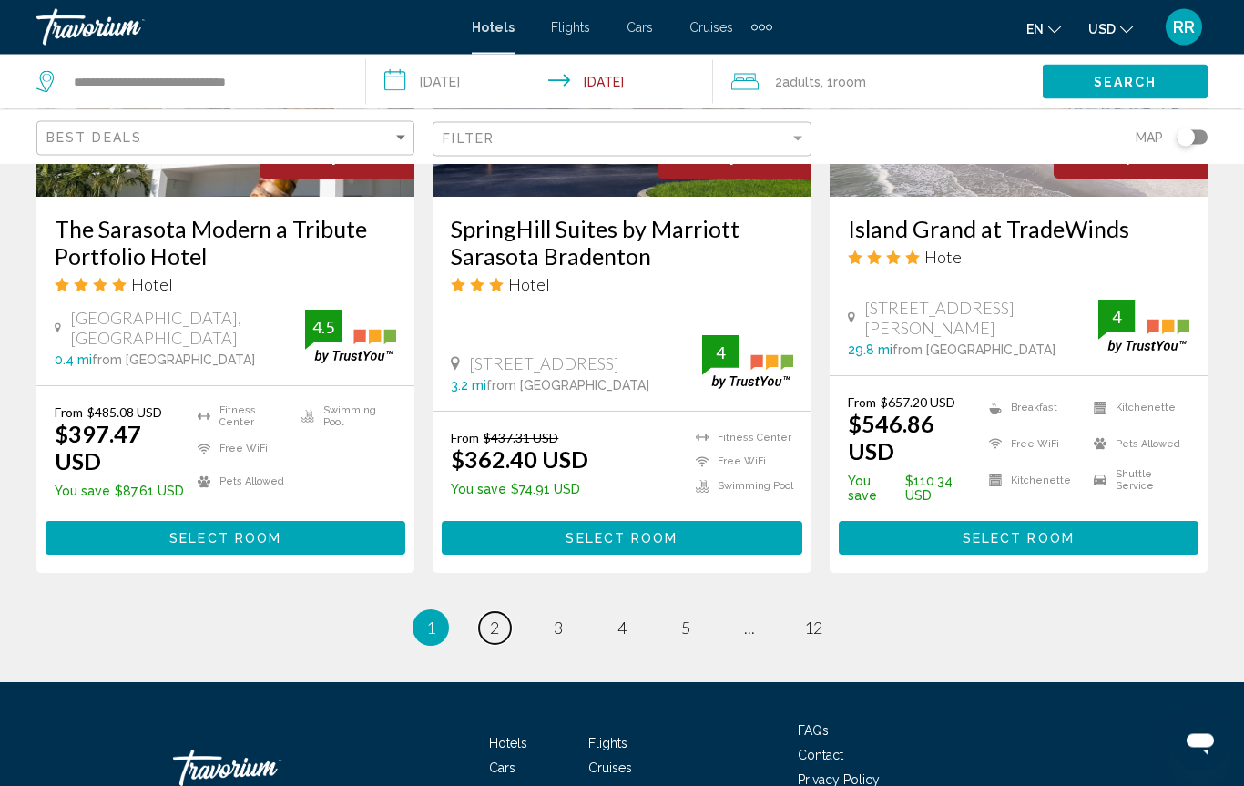
click at [497, 618] on span "2" at bounding box center [494, 628] width 9 height 20
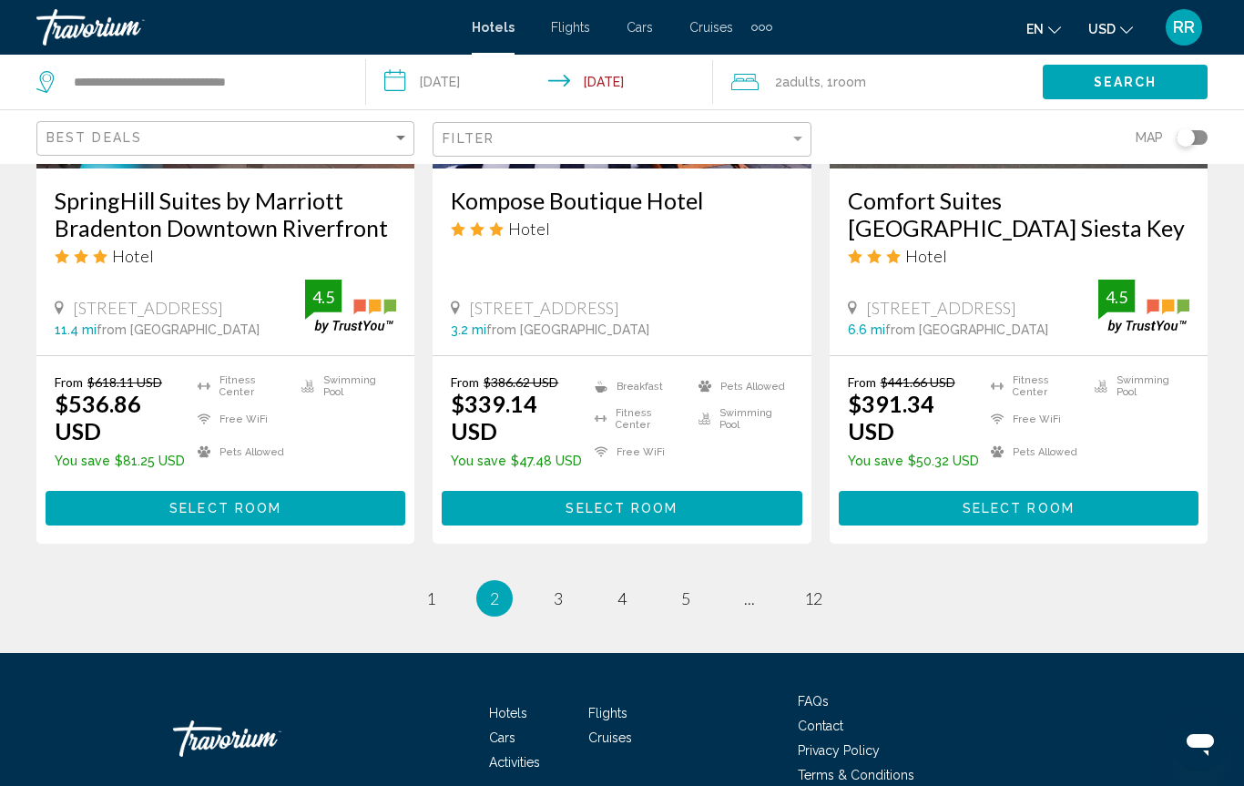
scroll to position [2497, 0]
click at [424, 583] on link "page 1" at bounding box center [431, 599] width 32 height 32
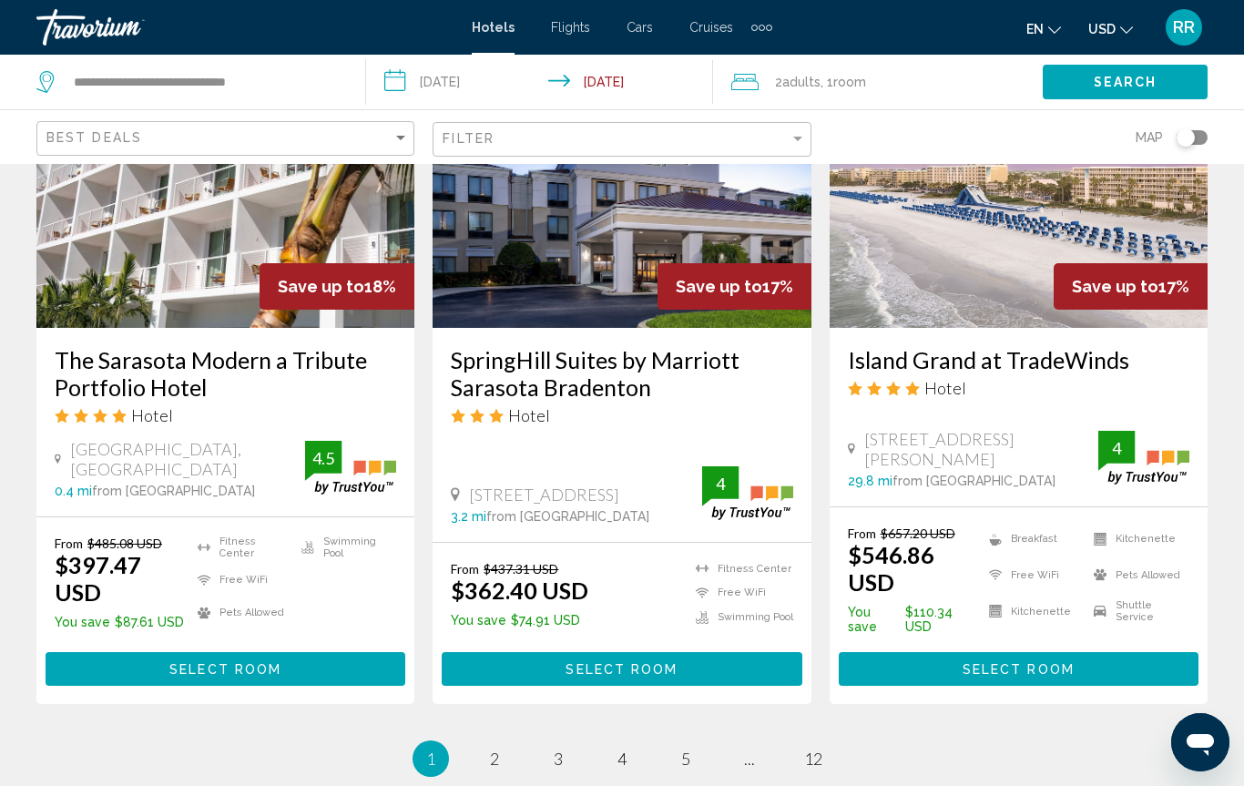
scroll to position [2413, 0]
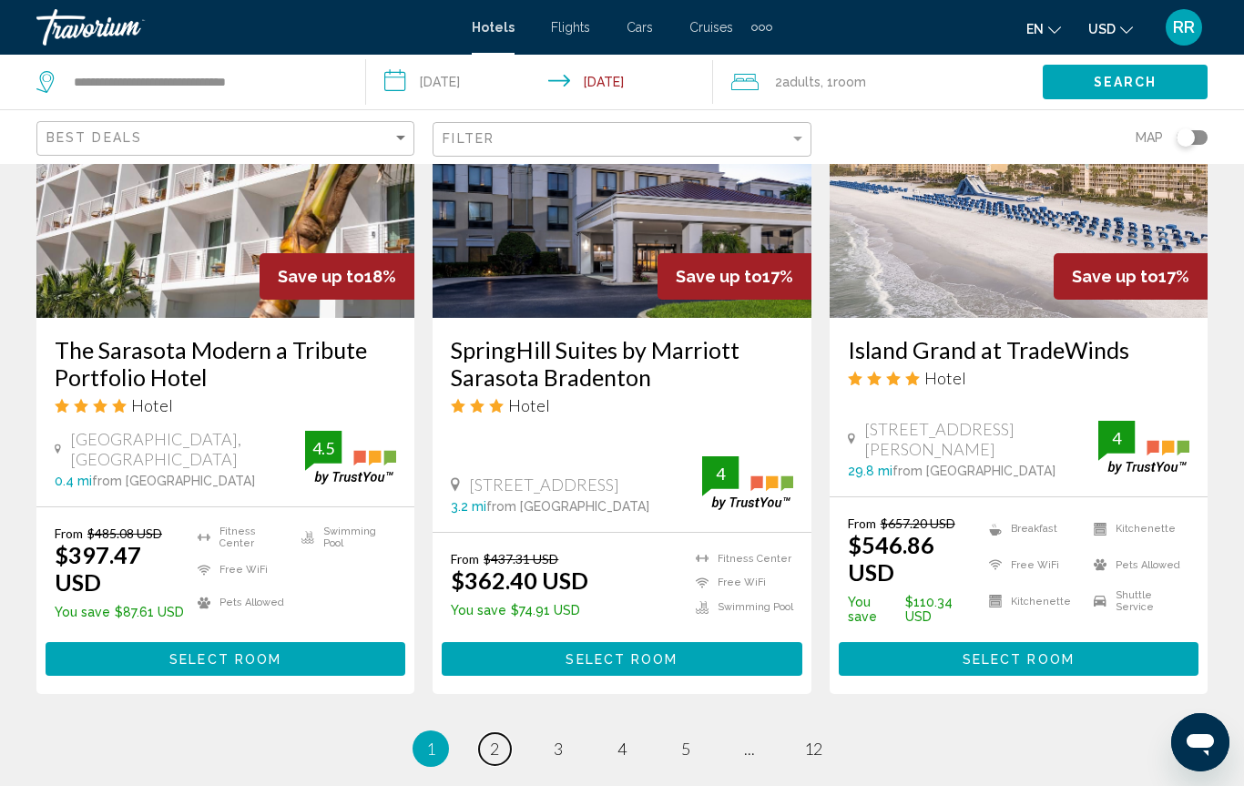
click at [484, 733] on link "page 2" at bounding box center [495, 749] width 32 height 32
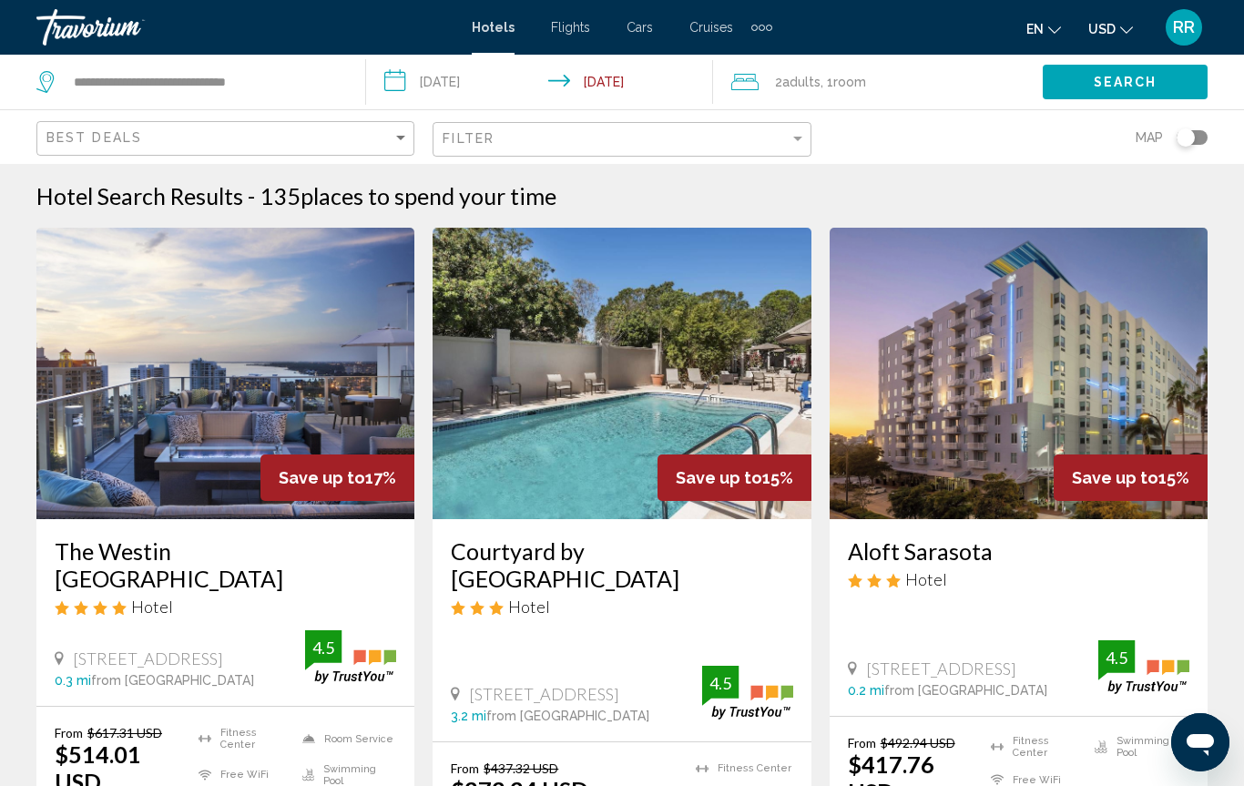
click at [946, 603] on div "Aloft Sarasota Hotel 1401 Ringling Boulevard, Sarasota 0.2 mi from Sarasota cit…" at bounding box center [1019, 617] width 378 height 197
click at [926, 563] on h3 "Aloft Sarasota" at bounding box center [1018, 550] width 341 height 27
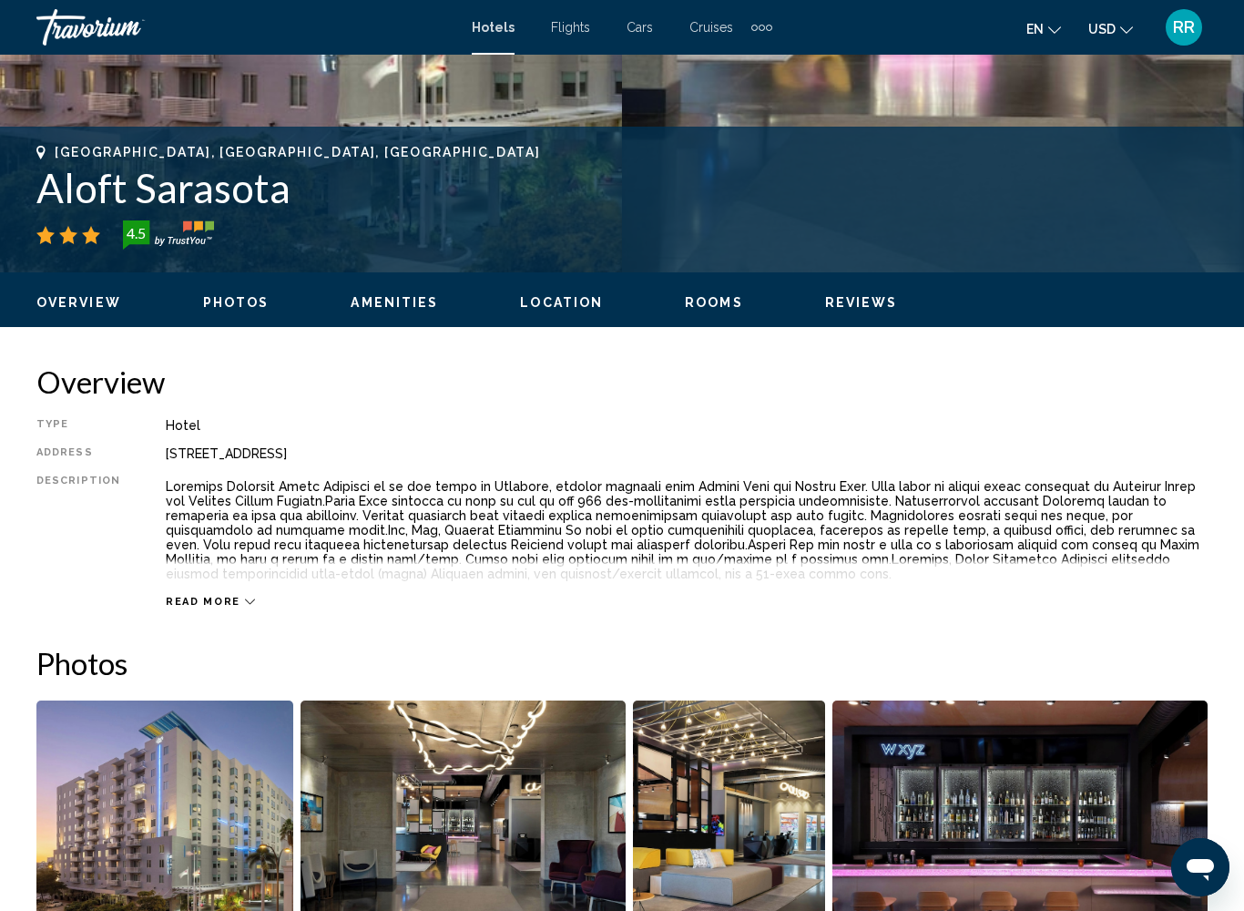
scroll to position [649, 0]
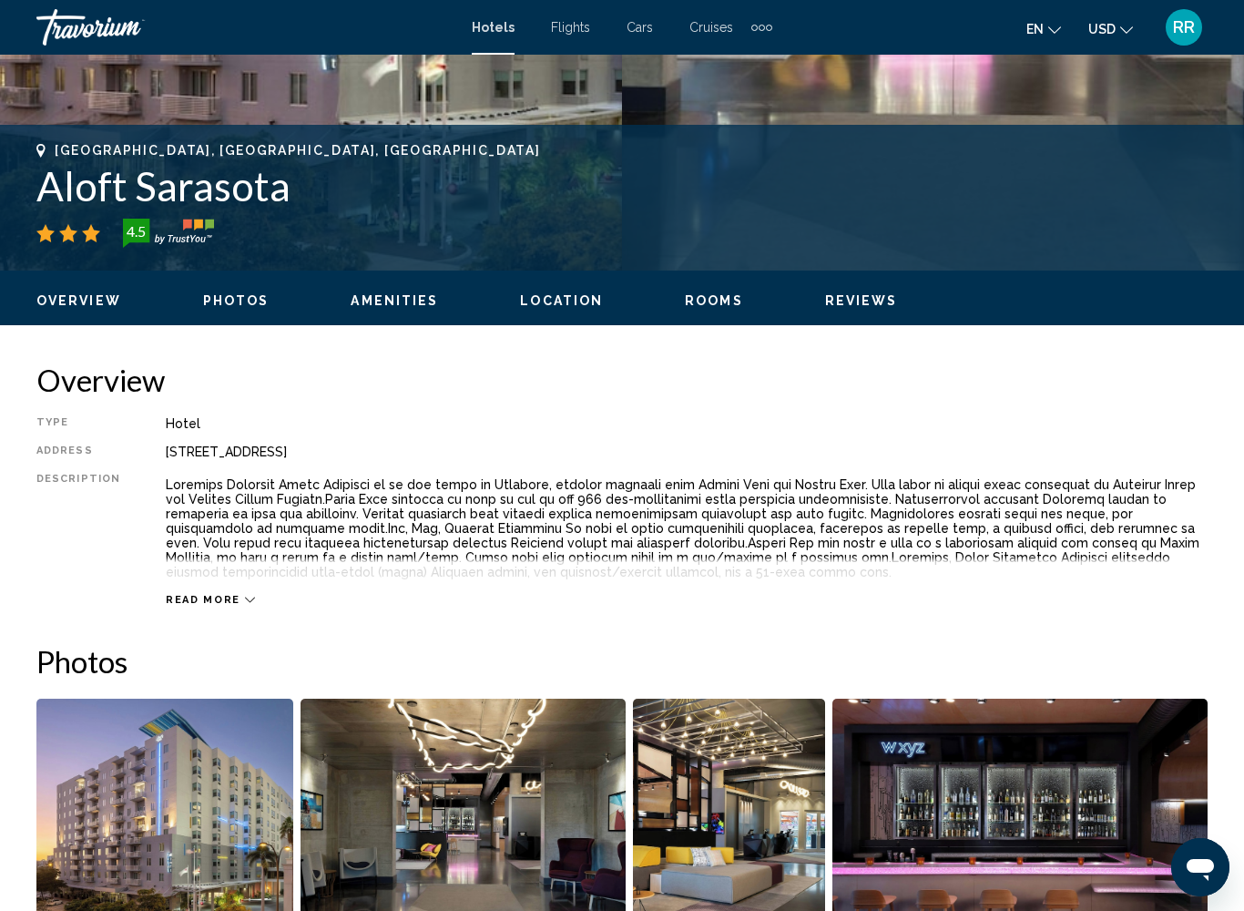
click at [233, 597] on div "Read more" at bounding box center [210, 600] width 89 height 12
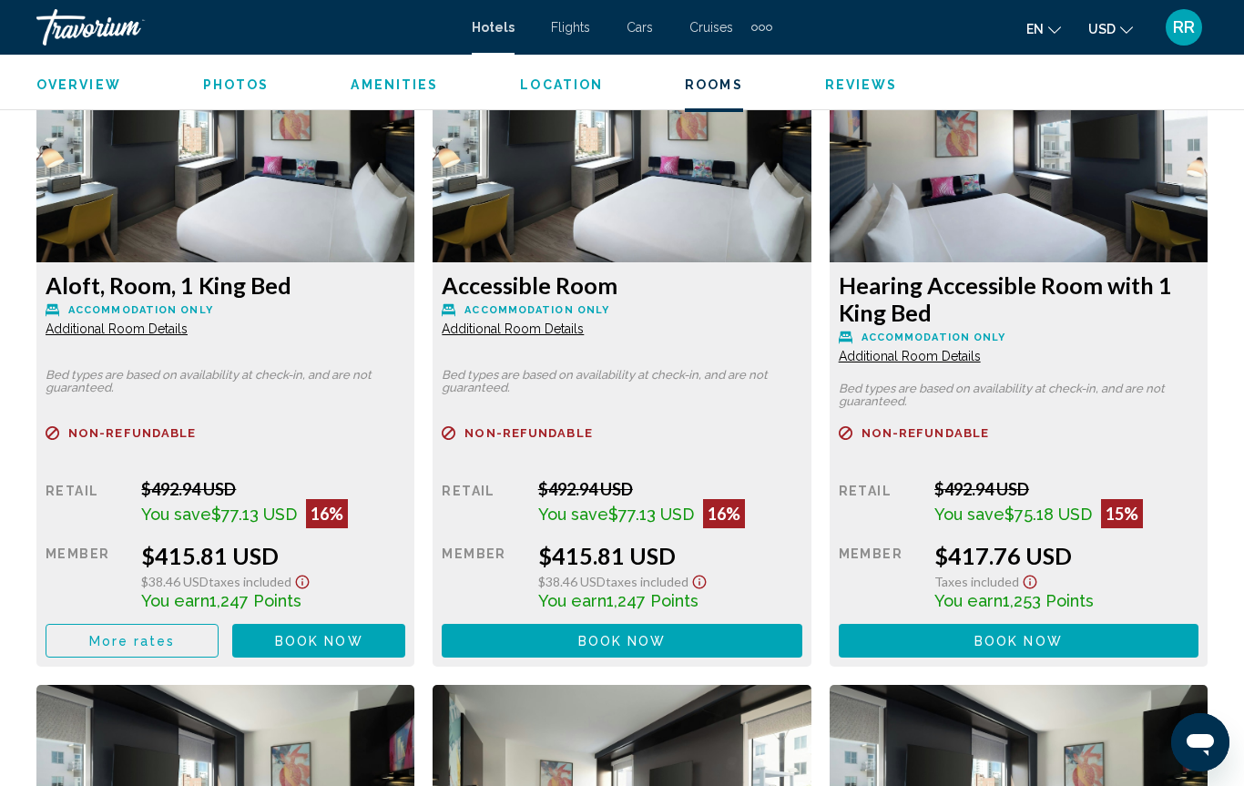
scroll to position [2820, 0]
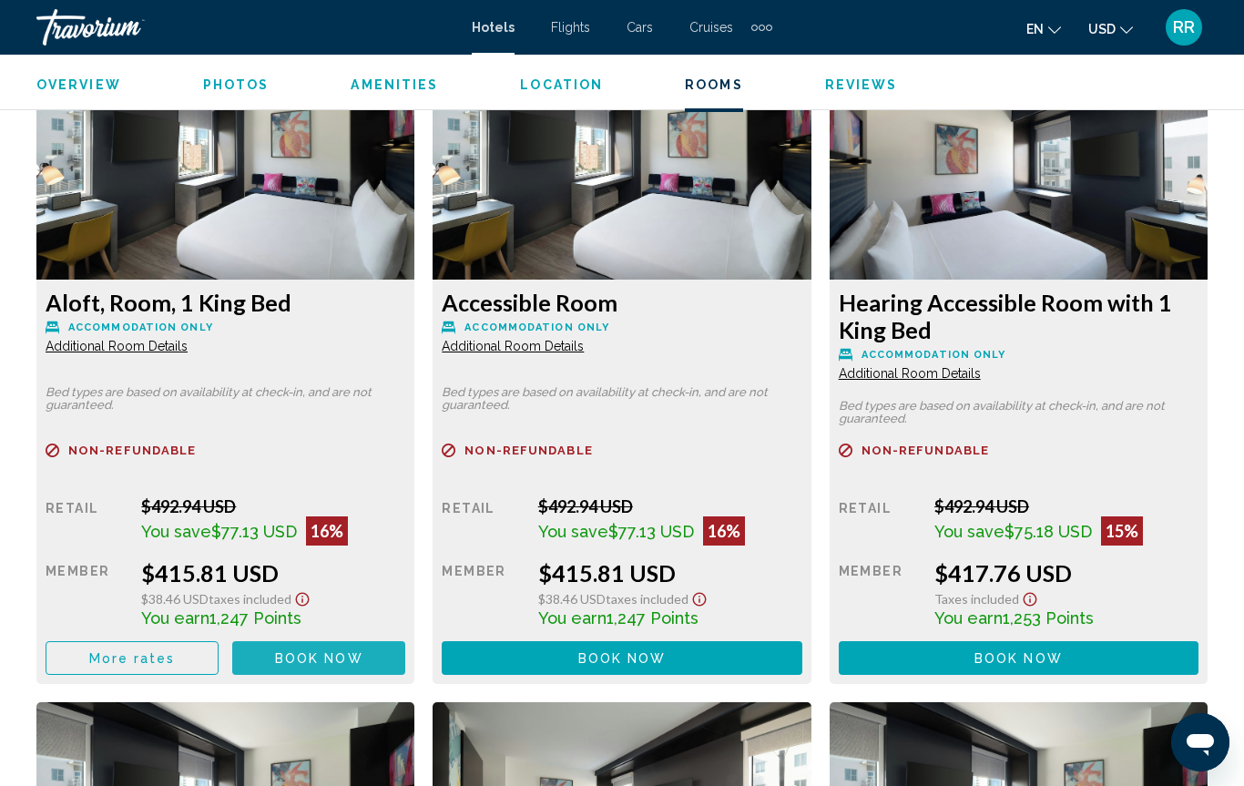
click at [299, 655] on span "Book now" at bounding box center [319, 658] width 88 height 15
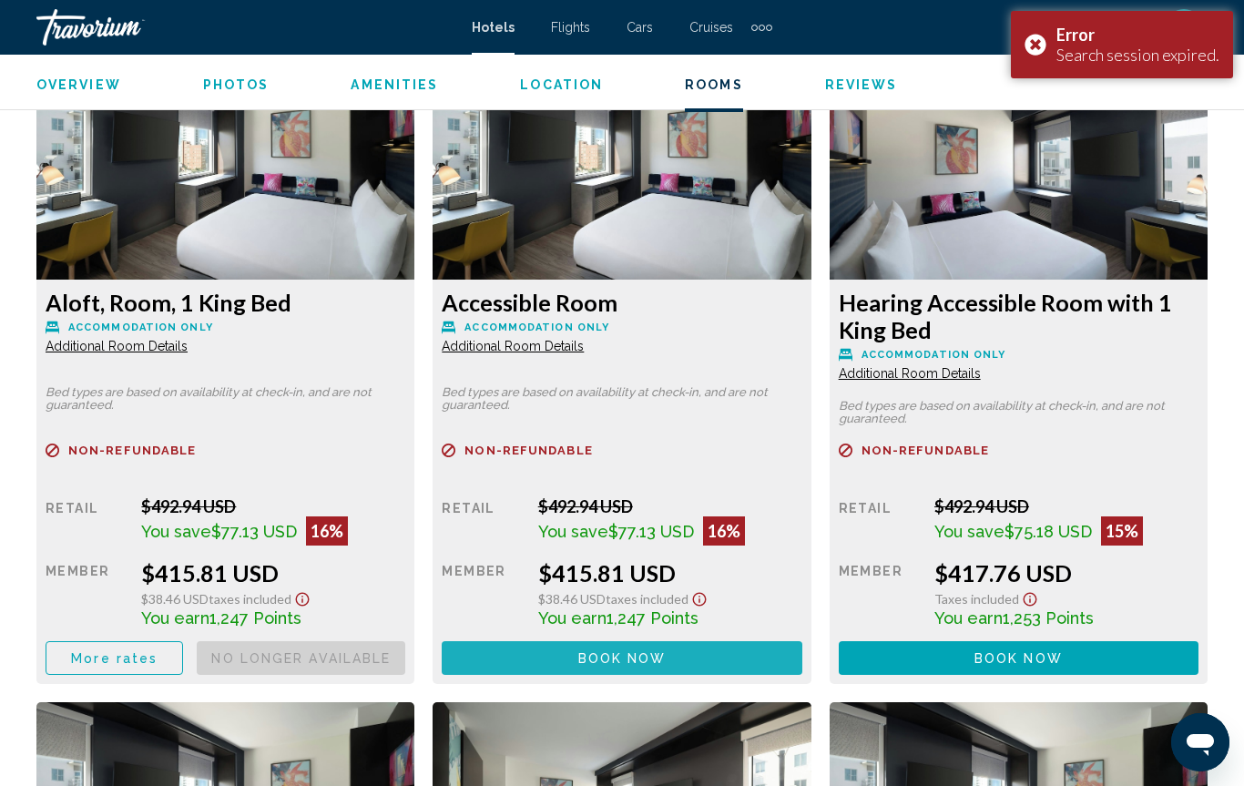
click at [0, 0] on span "Book now" at bounding box center [0, 0] width 0 height 0
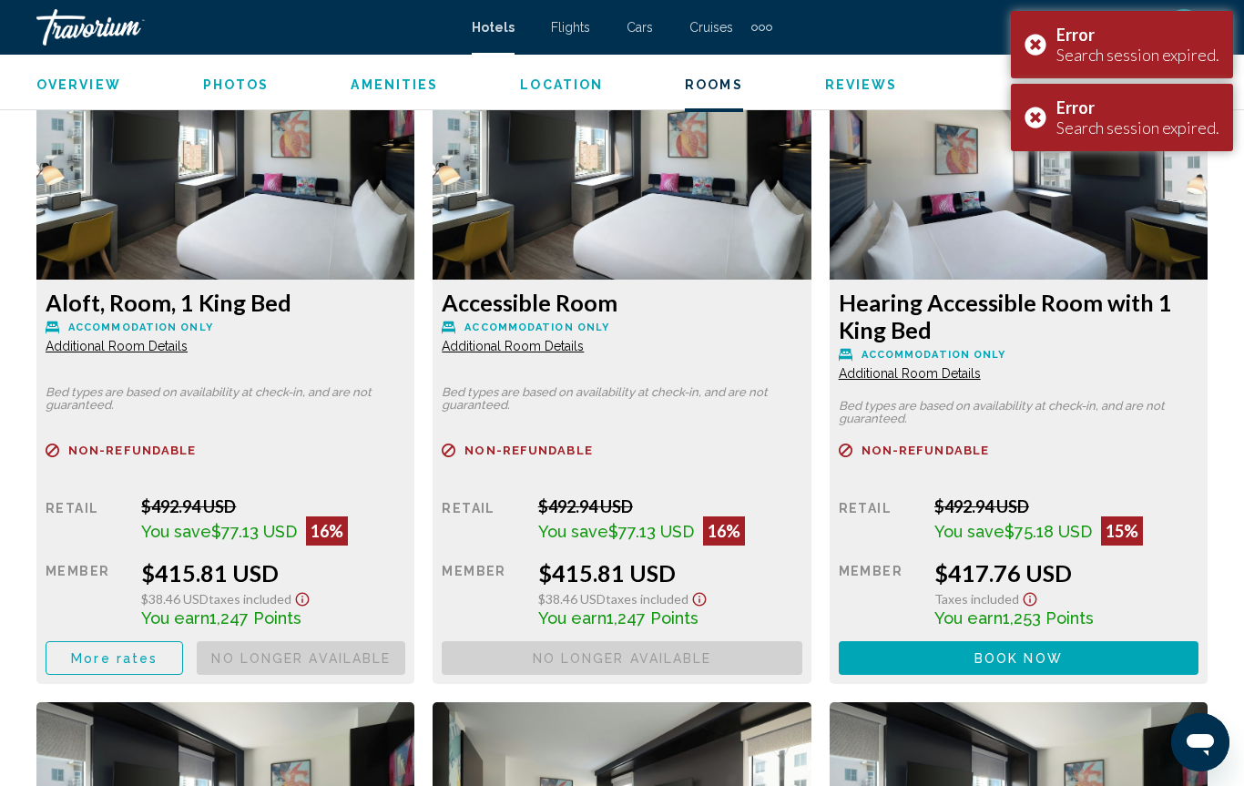
click at [0, 0] on span "Book now" at bounding box center [0, 0] width 0 height 0
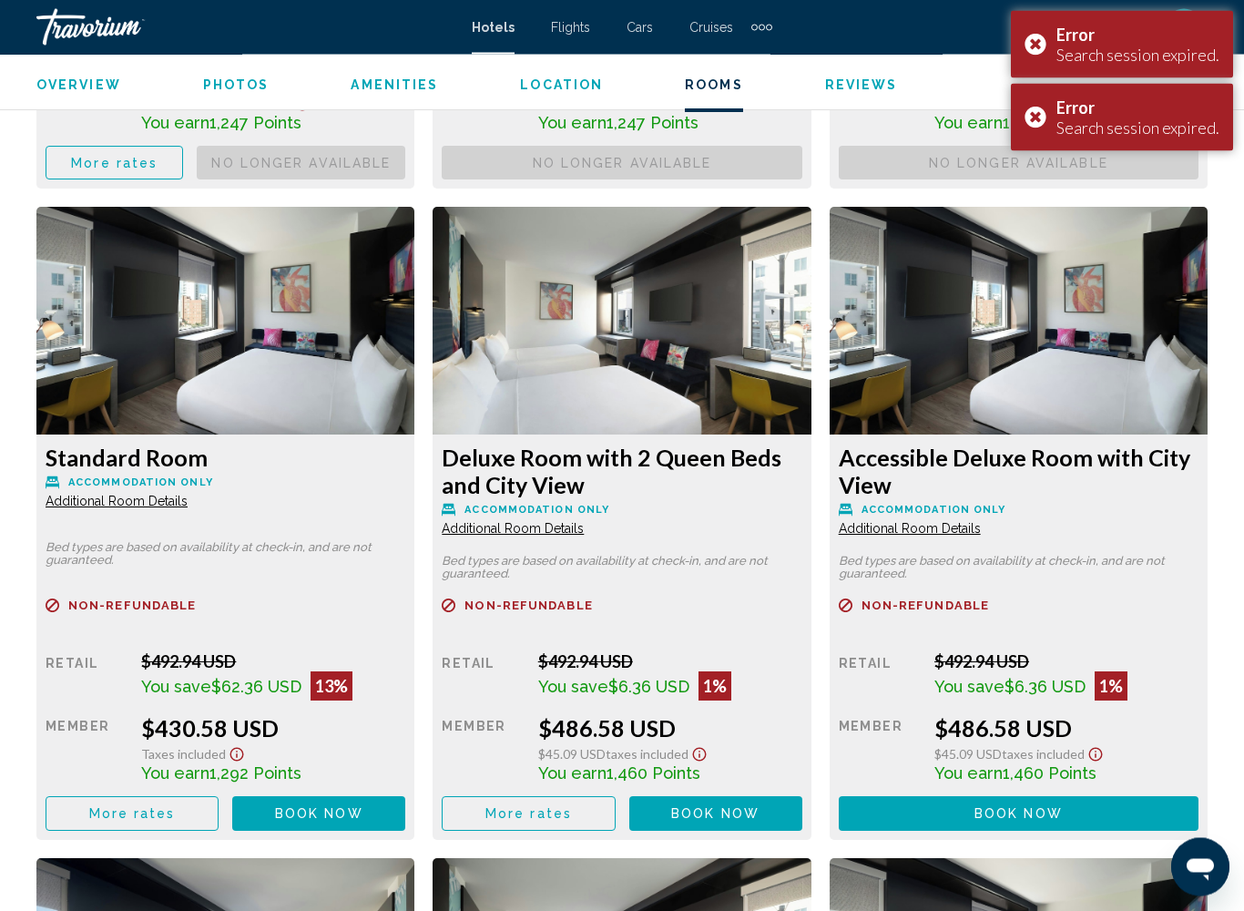
scroll to position [3315, 0]
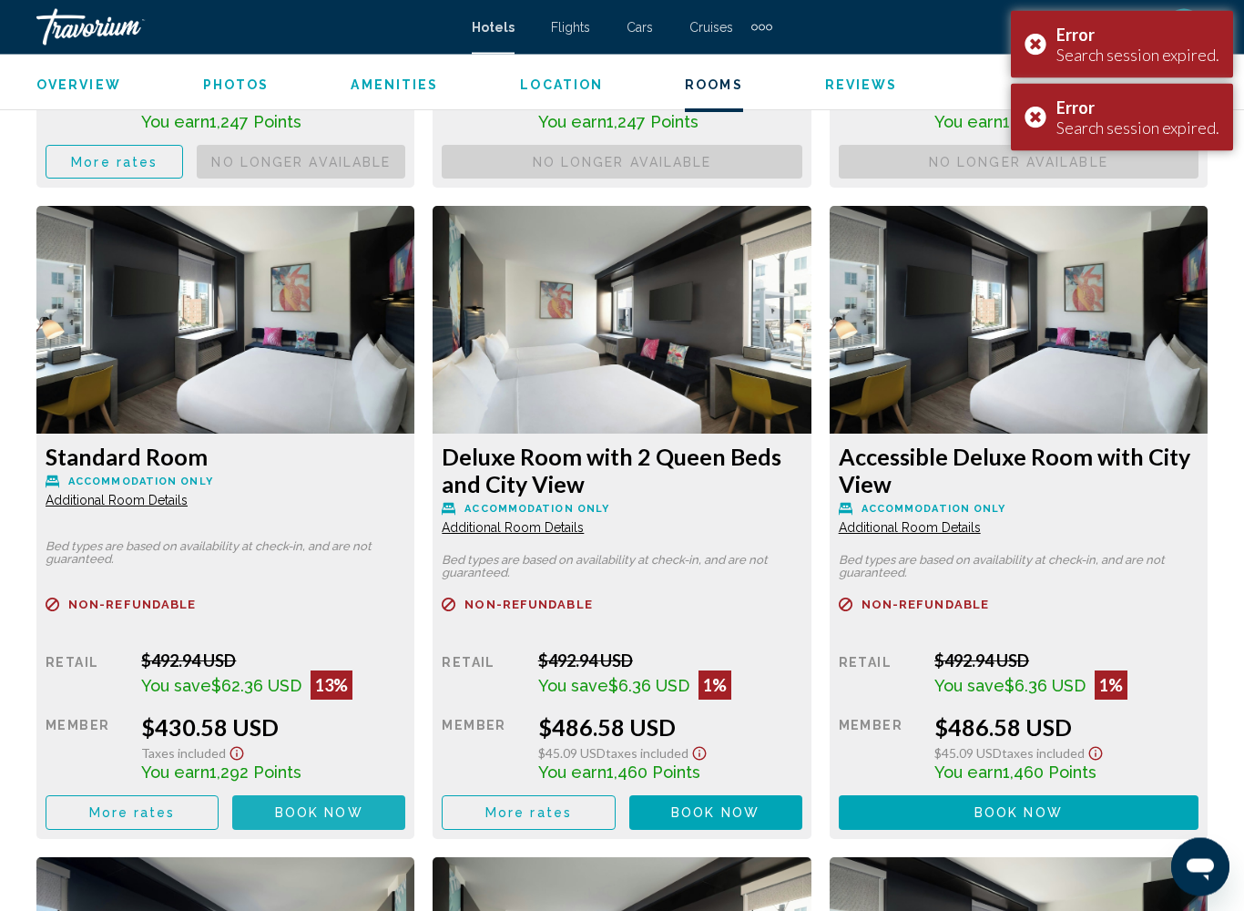
click at [0, 0] on span "Book now" at bounding box center [0, 0] width 0 height 0
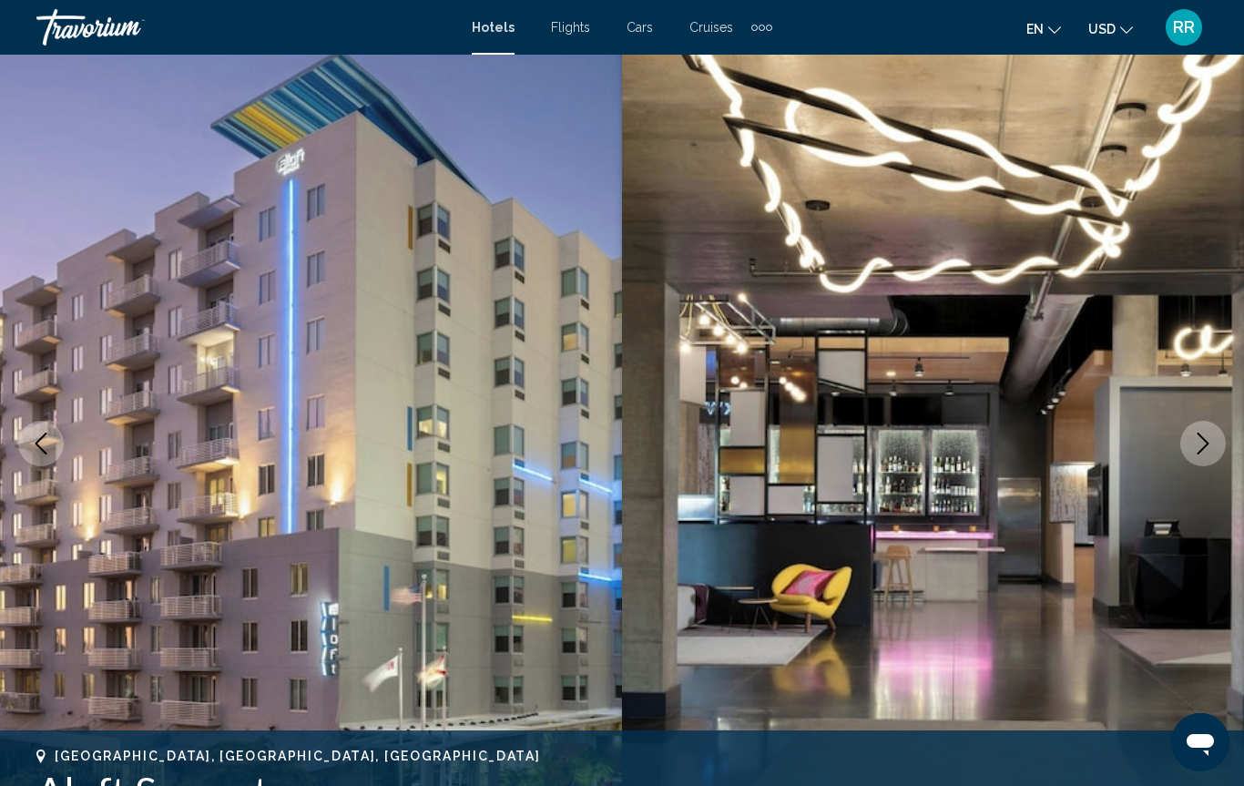
scroll to position [0, 0]
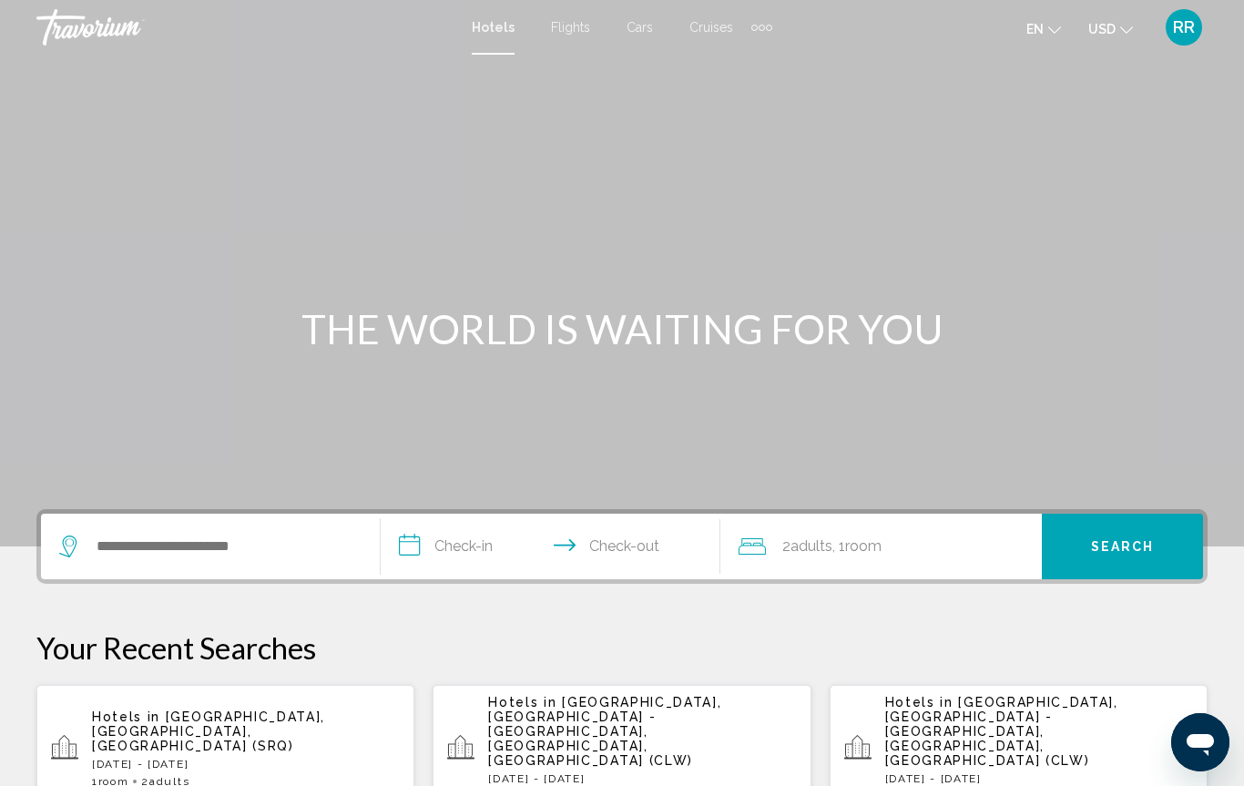
click at [984, 718] on span "[GEOGRAPHIC_DATA], [GEOGRAPHIC_DATA] - [GEOGRAPHIC_DATA], [GEOGRAPHIC_DATA], [G…" at bounding box center [1001, 731] width 233 height 73
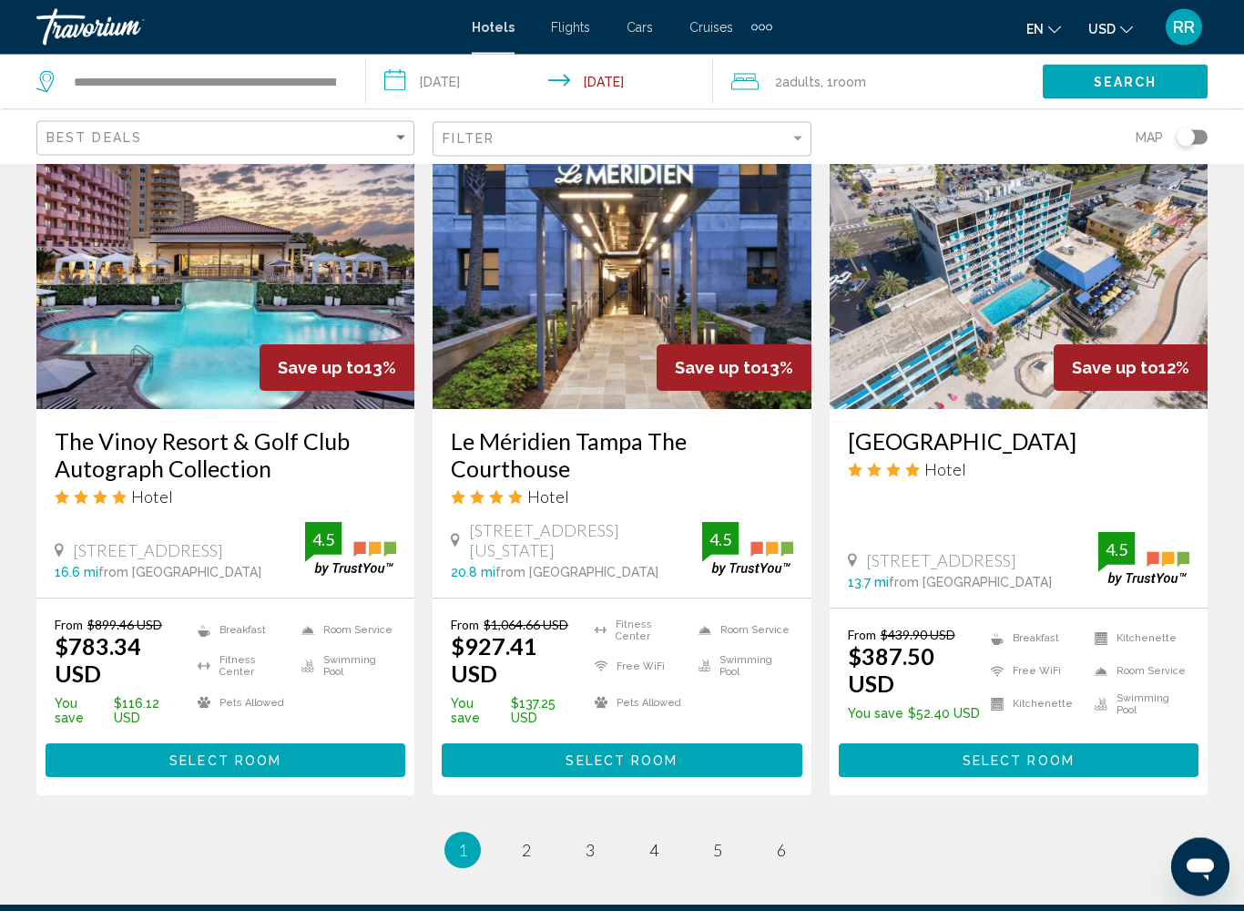
scroll to position [2213, 0]
click at [517, 785] on link "page 2" at bounding box center [527, 850] width 32 height 32
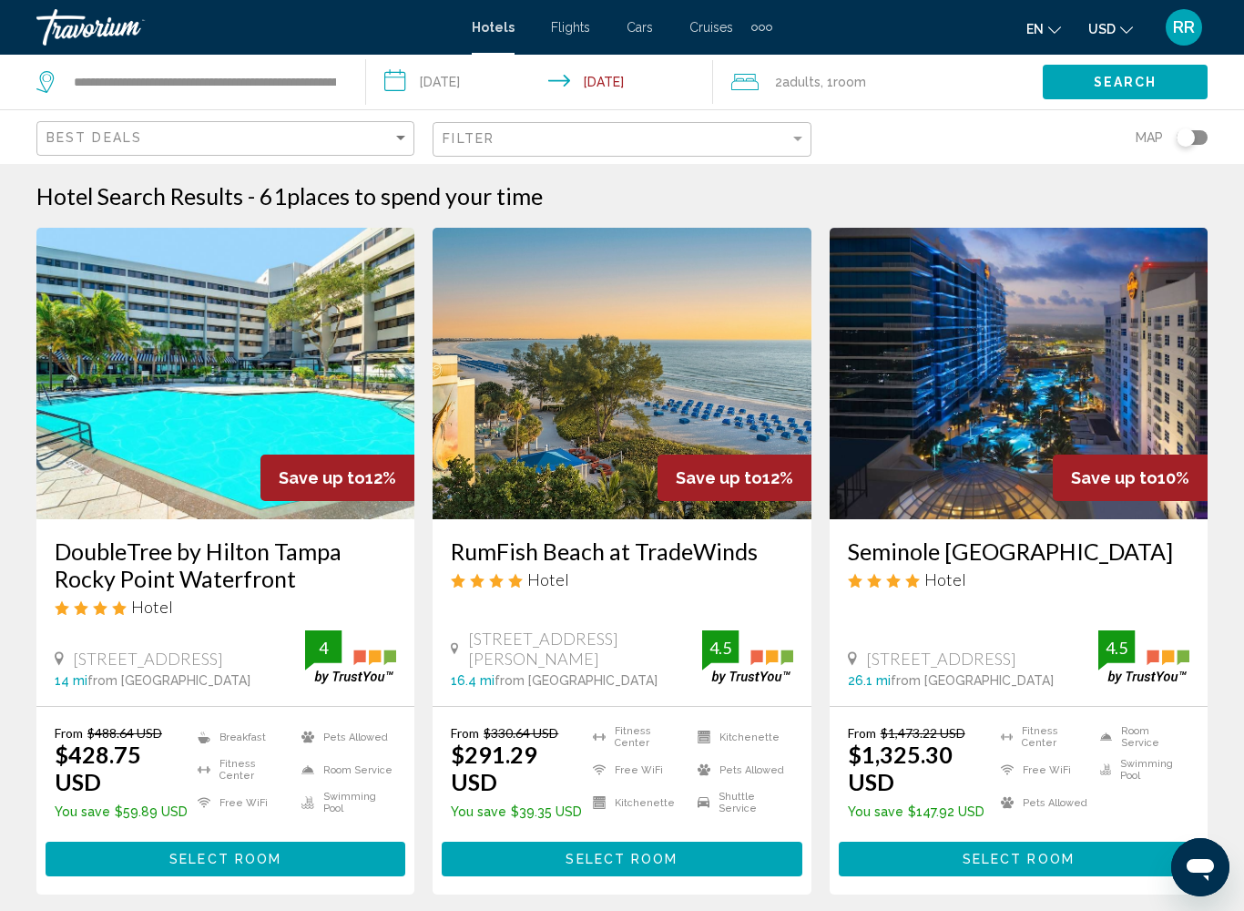
click at [541, 469] on img "Main content" at bounding box center [622, 373] width 378 height 291
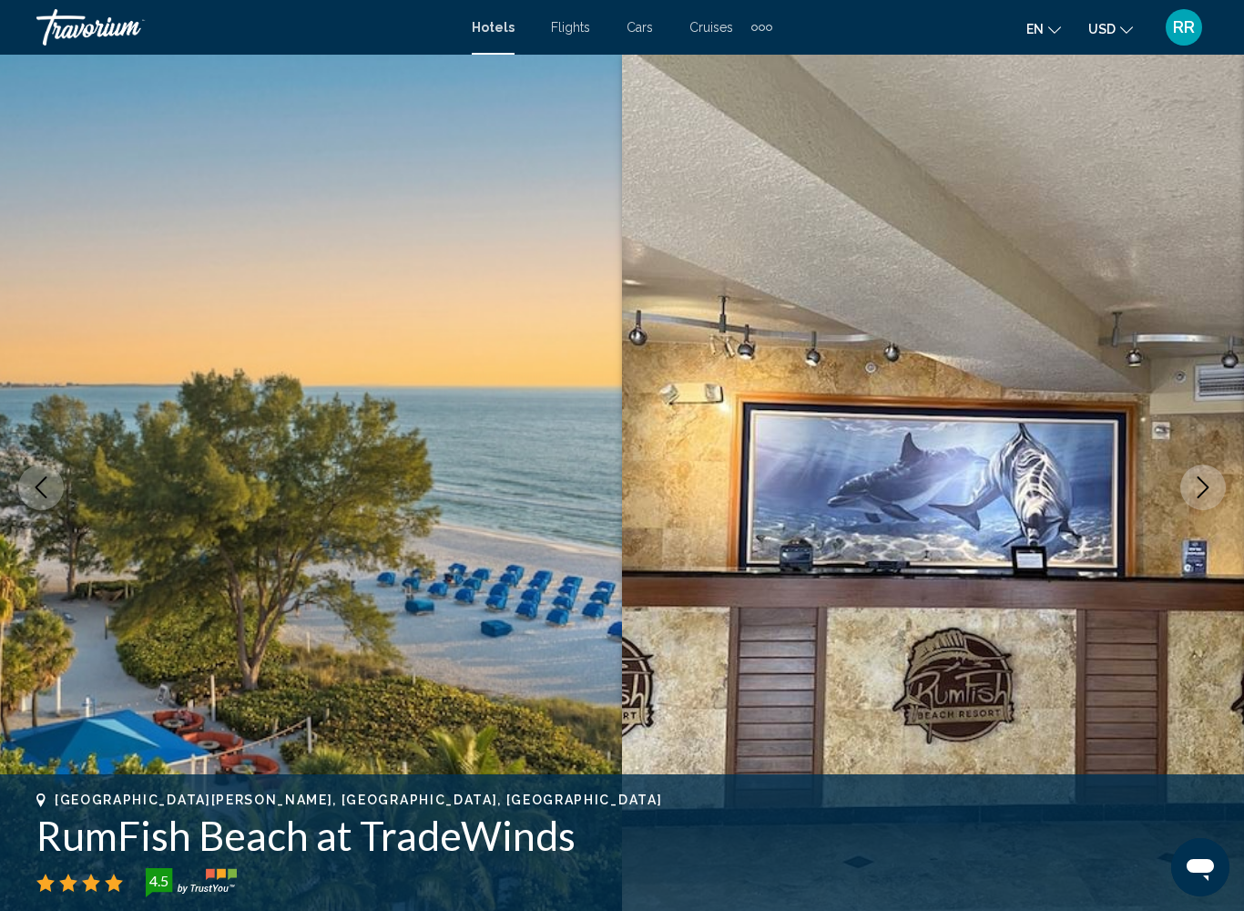
click at [1202, 496] on icon "Next image" at bounding box center [1203, 487] width 22 height 22
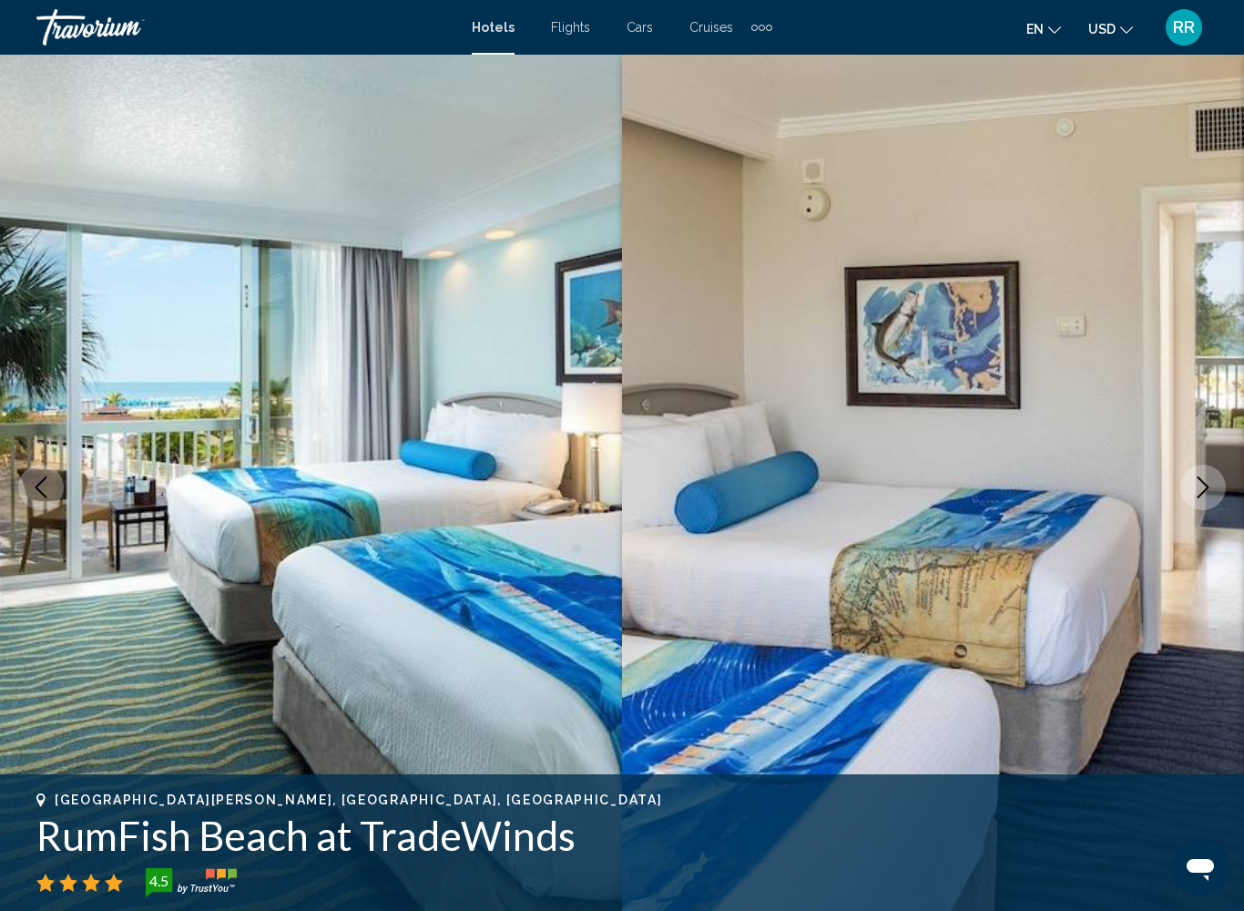
click at [1215, 493] on button "Next image" at bounding box center [1203, 487] width 46 height 46
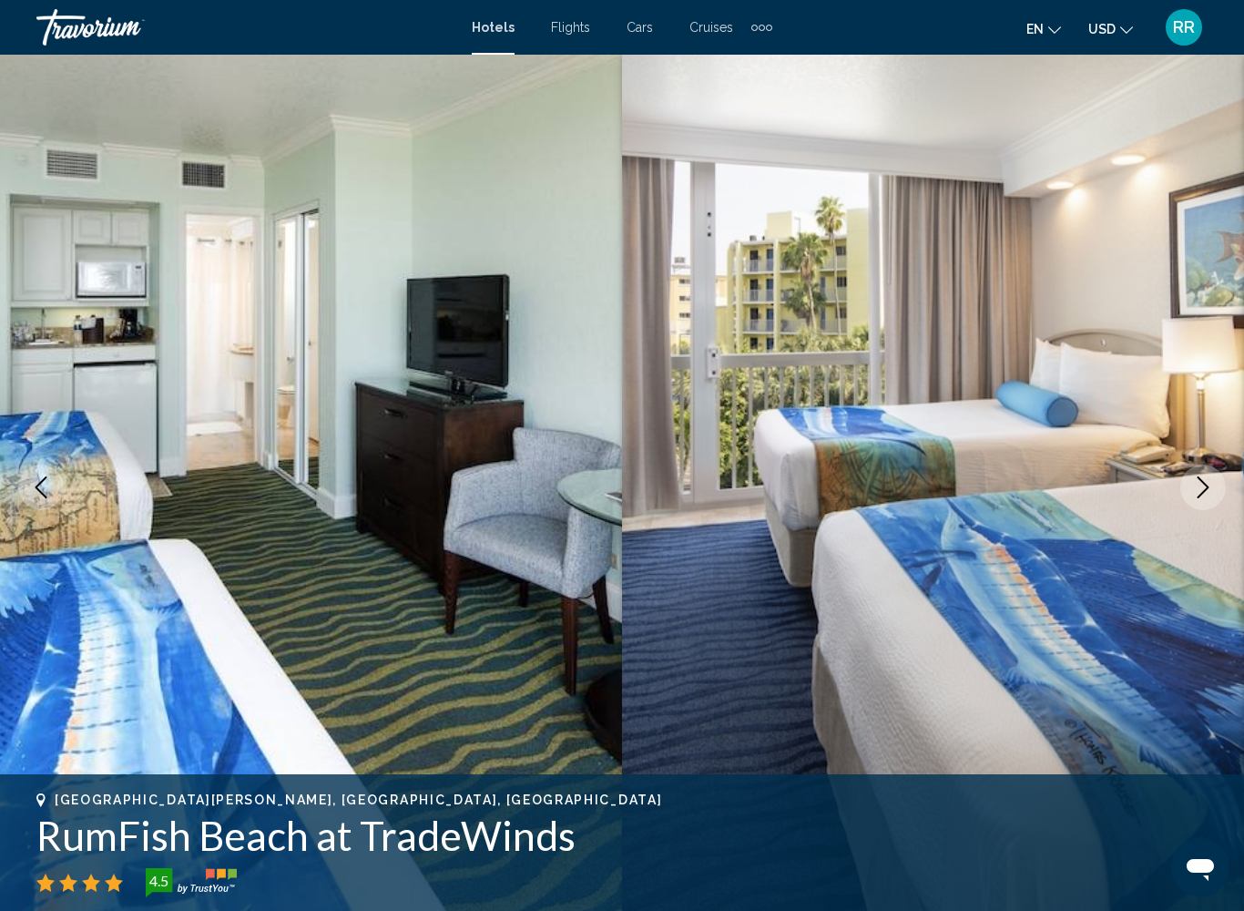
click at [1206, 496] on icon "Next image" at bounding box center [1203, 487] width 22 height 22
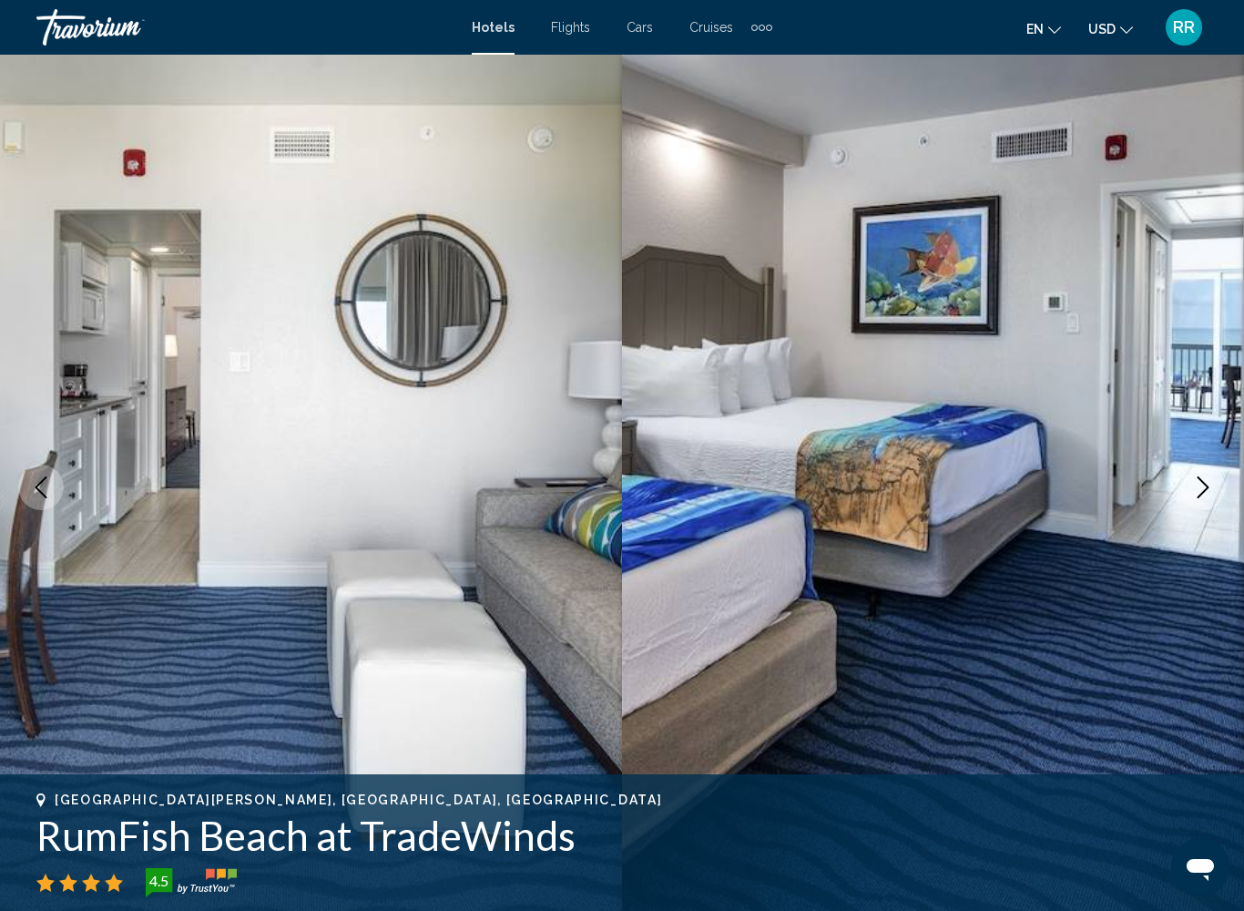
click at [1211, 497] on icon "Next image" at bounding box center [1203, 487] width 22 height 22
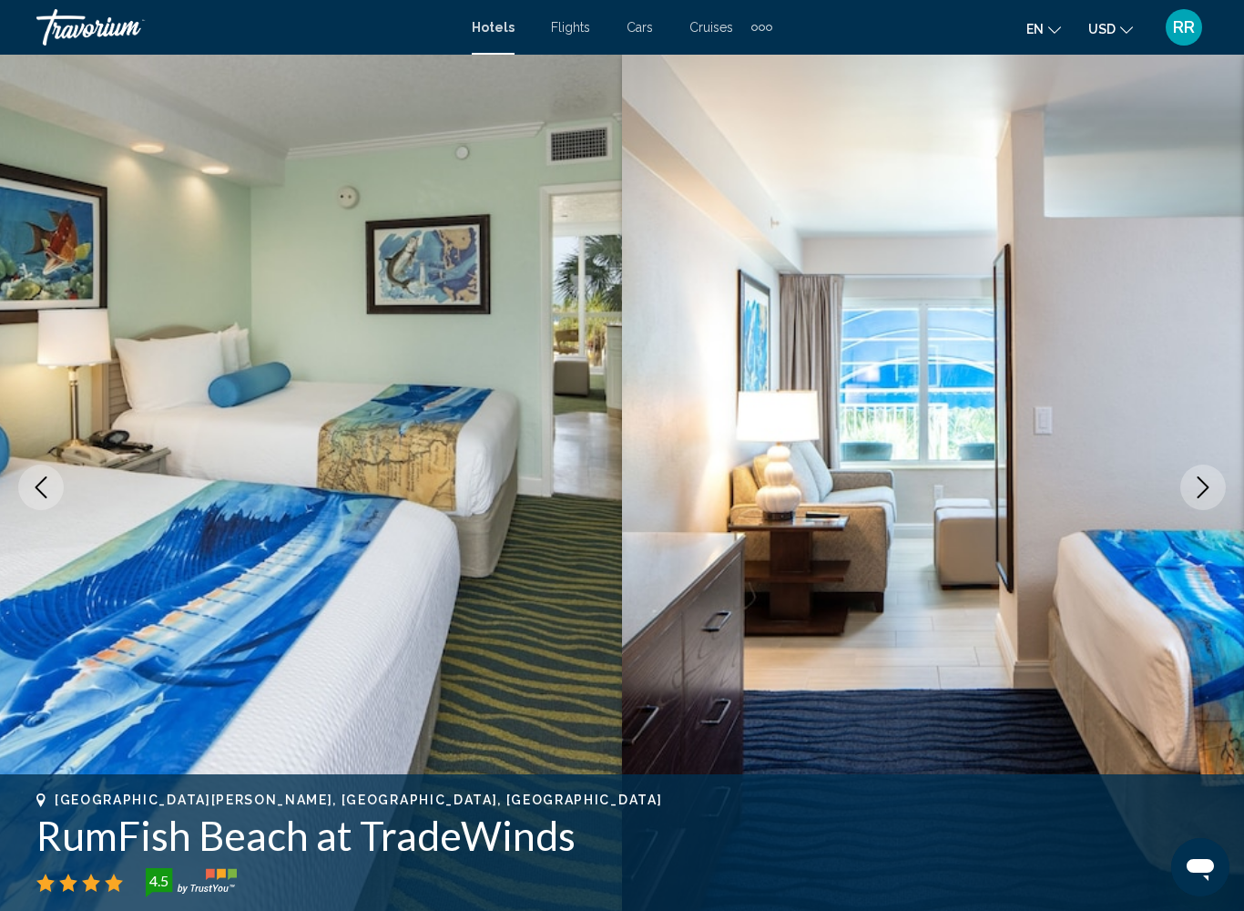
click at [1205, 502] on button "Next image" at bounding box center [1203, 487] width 46 height 46
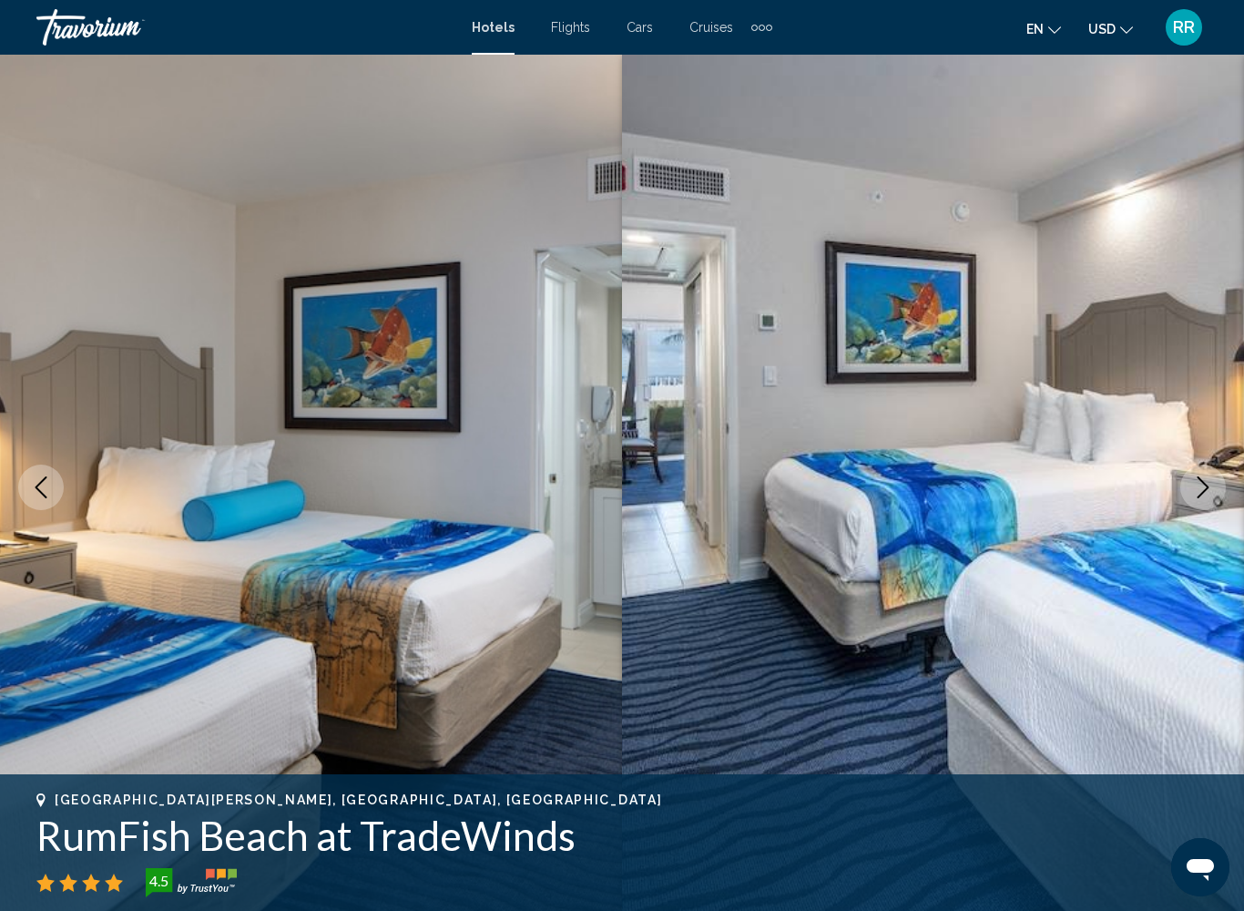
click at [1192, 504] on button "Next image" at bounding box center [1203, 487] width 46 height 46
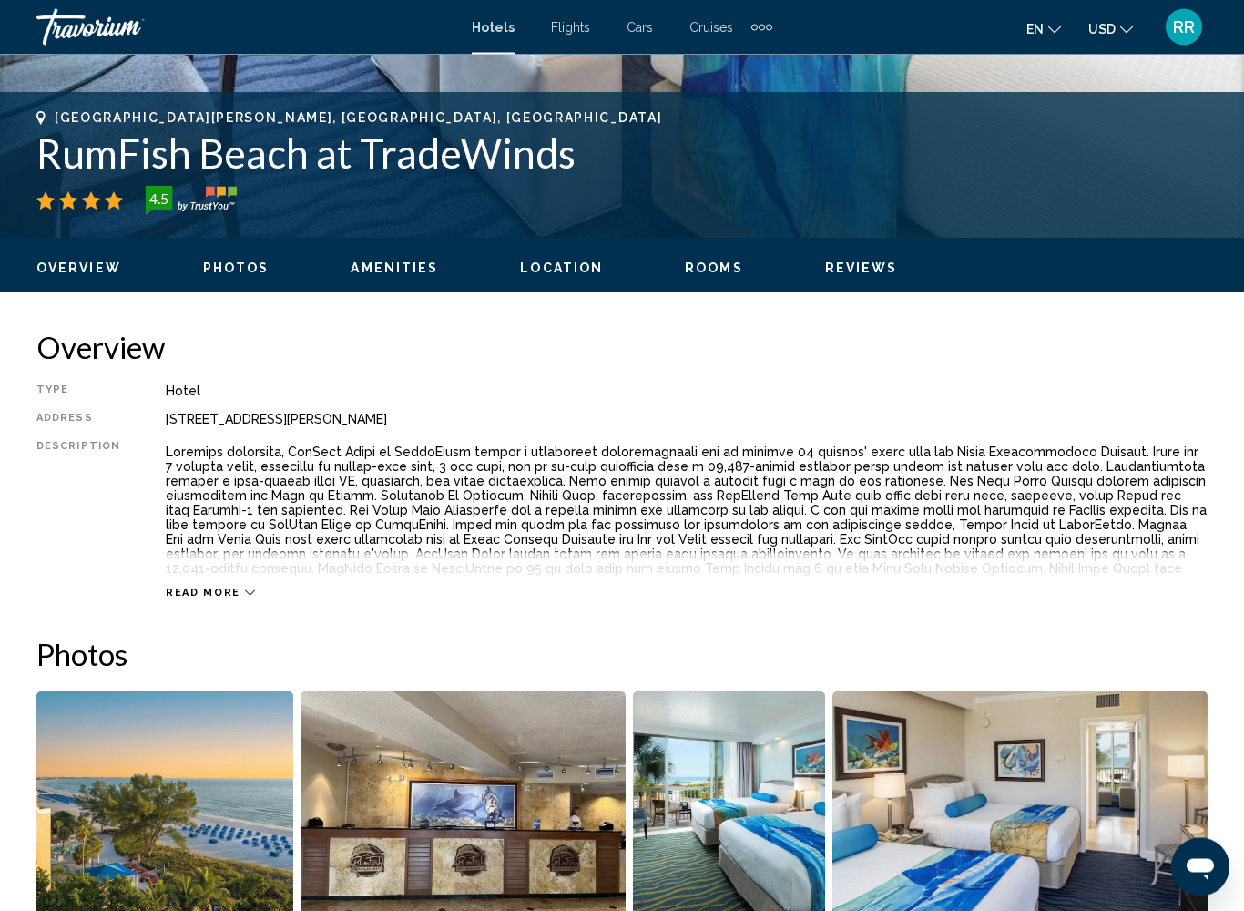
scroll to position [682, 0]
click at [224, 590] on span "Read more" at bounding box center [203, 592] width 75 height 12
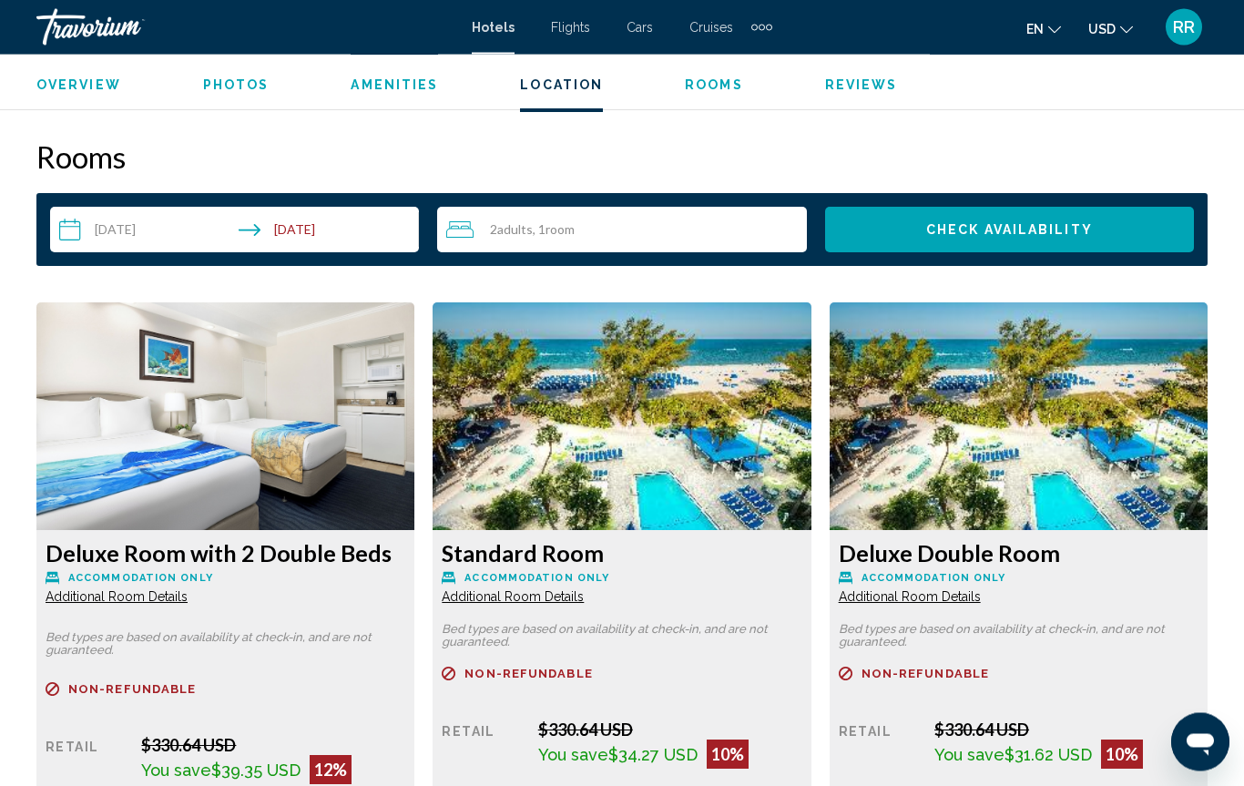
scroll to position [2568, 0]
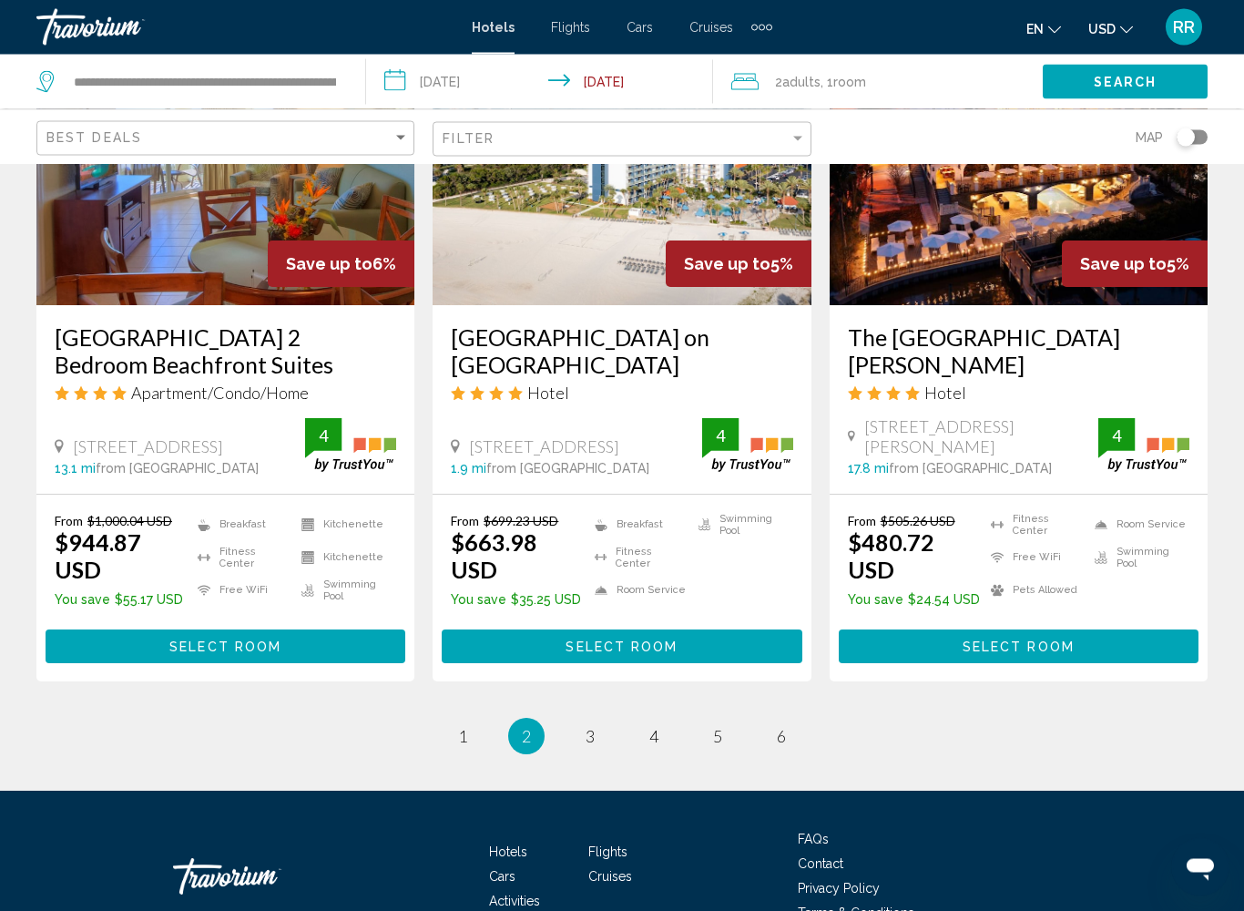
scroll to position [2333, 0]
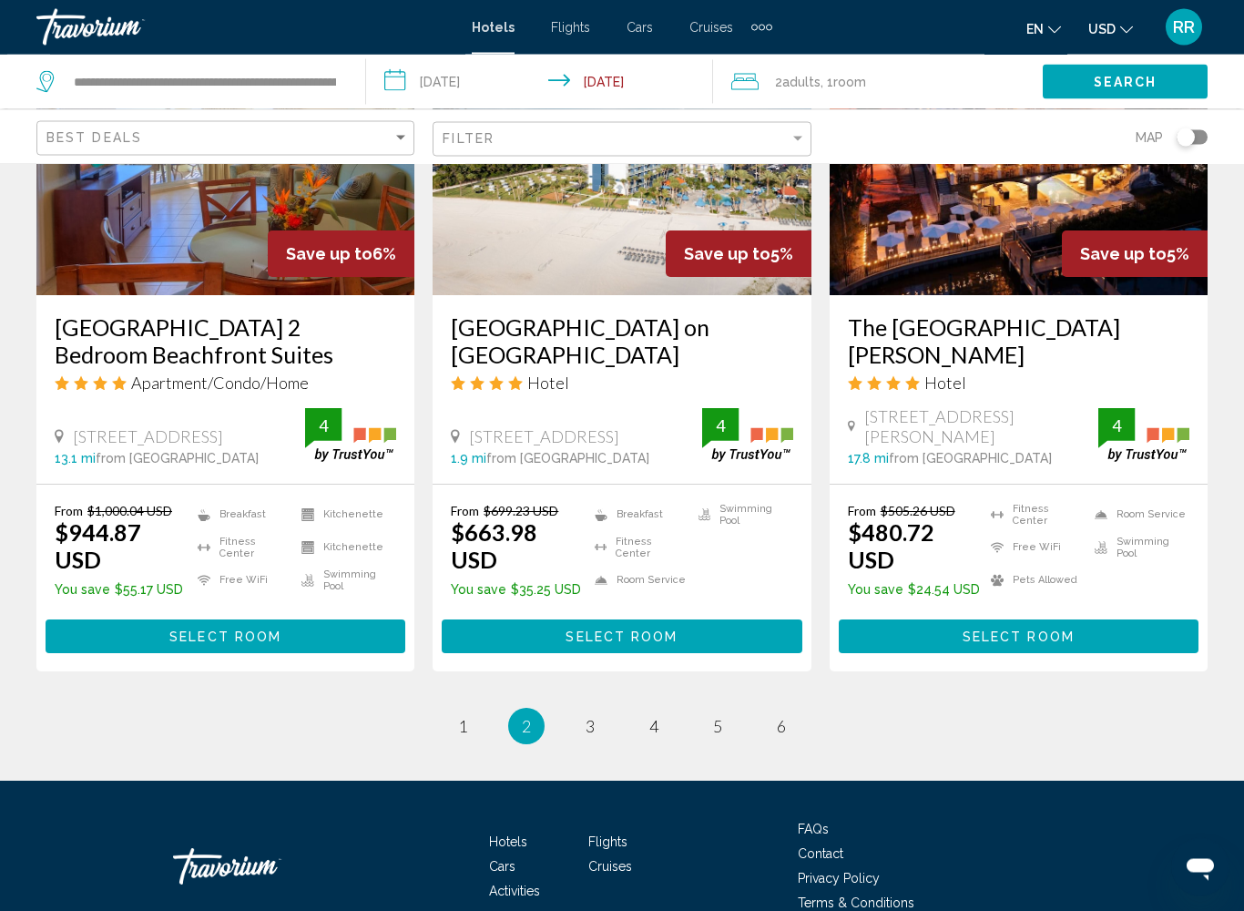
click at [575, 723] on li "page 3" at bounding box center [590, 726] width 36 height 36
click at [602, 711] on link "page 3" at bounding box center [591, 727] width 32 height 32
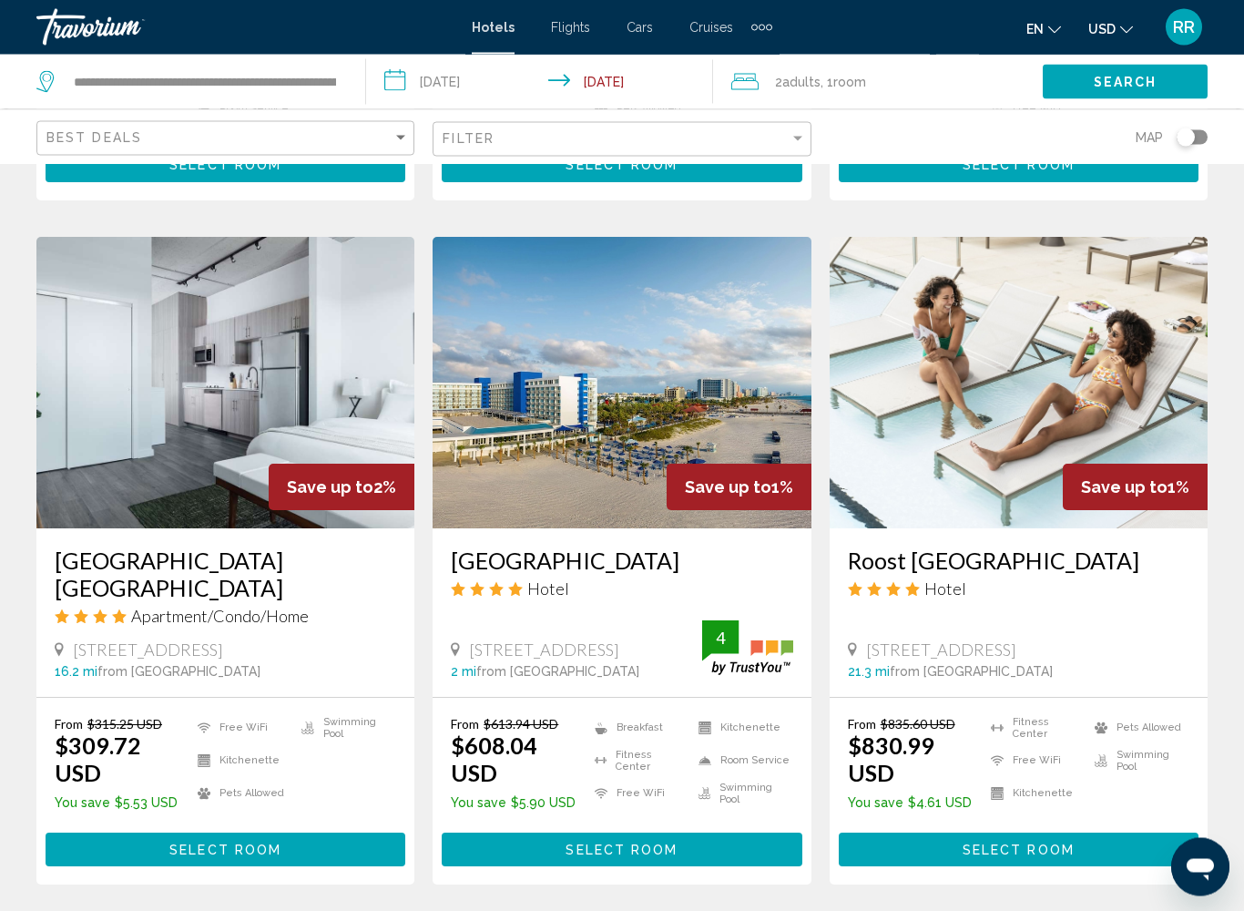
scroll to position [721, 0]
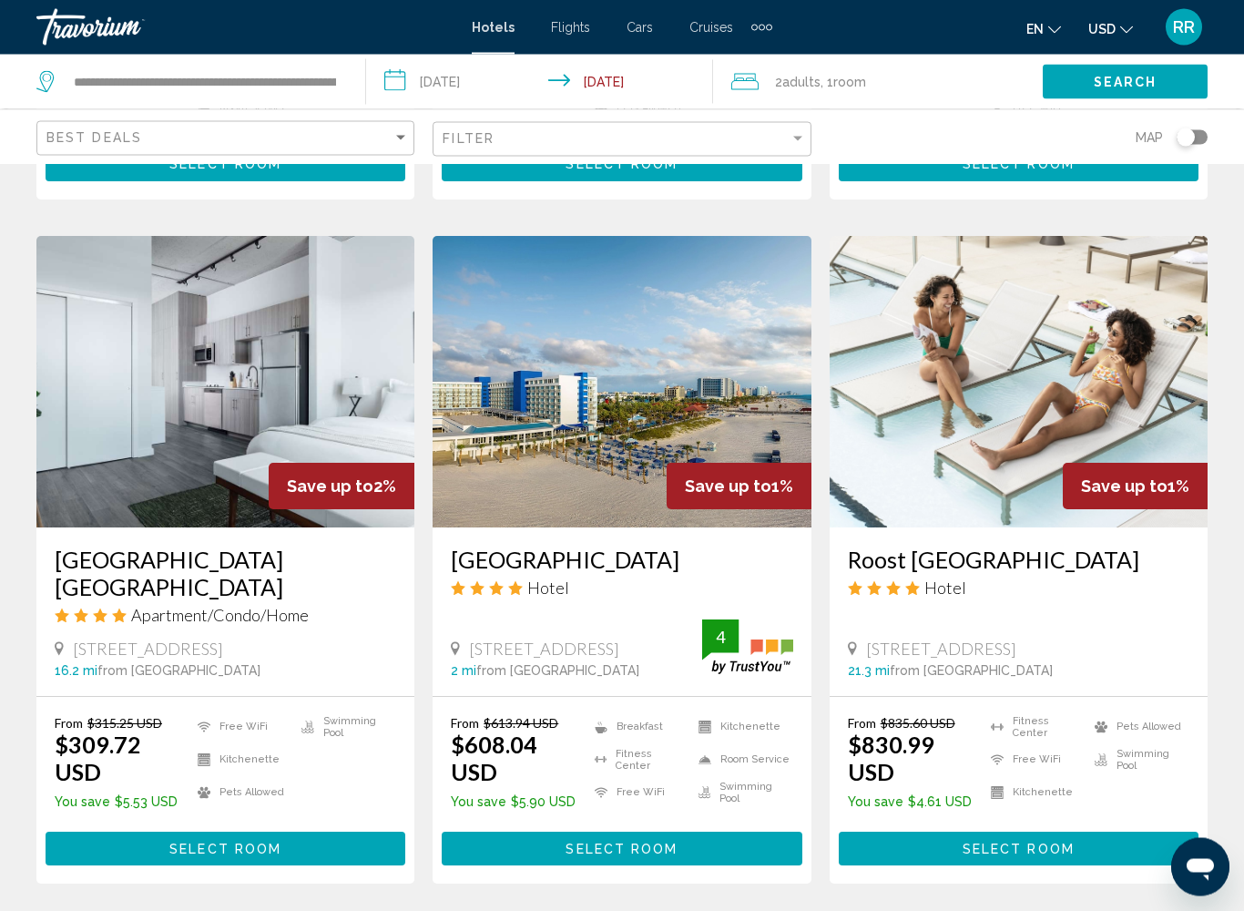
click at [555, 455] on img "Main content" at bounding box center [622, 382] width 378 height 291
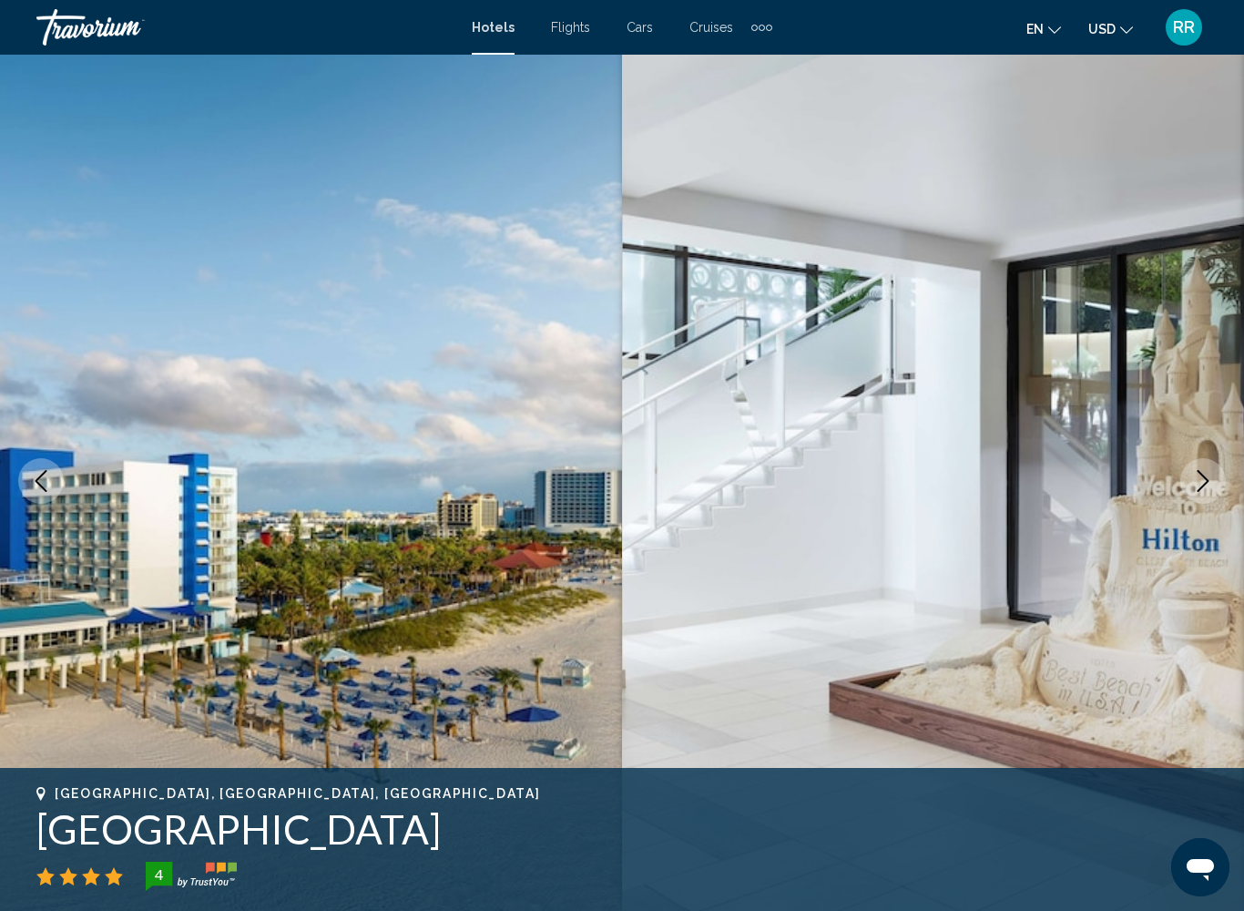
scroll to position [7, 0]
click at [1205, 480] on icon "Next image" at bounding box center [1203, 480] width 22 height 22
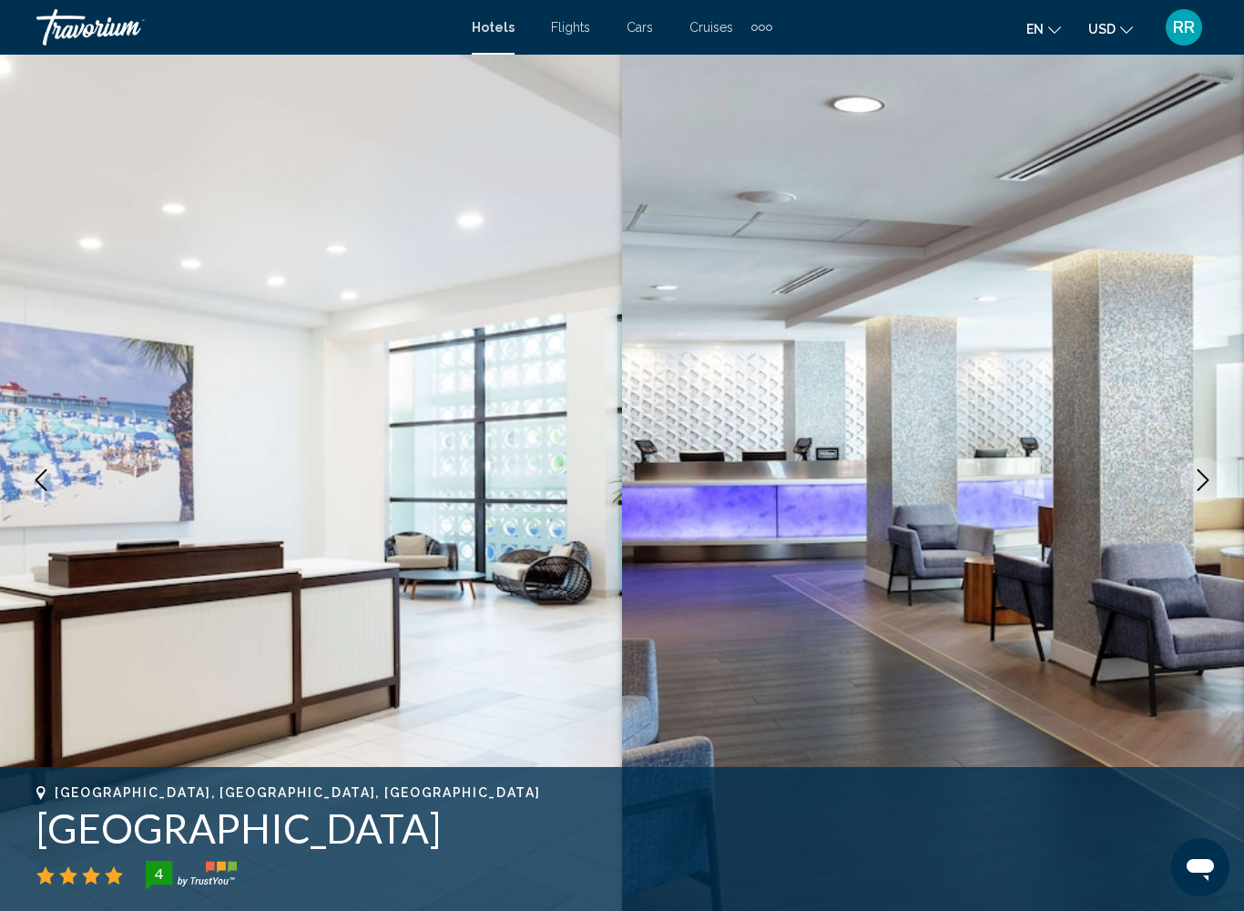
click at [1210, 494] on button "Next image" at bounding box center [1203, 480] width 46 height 46
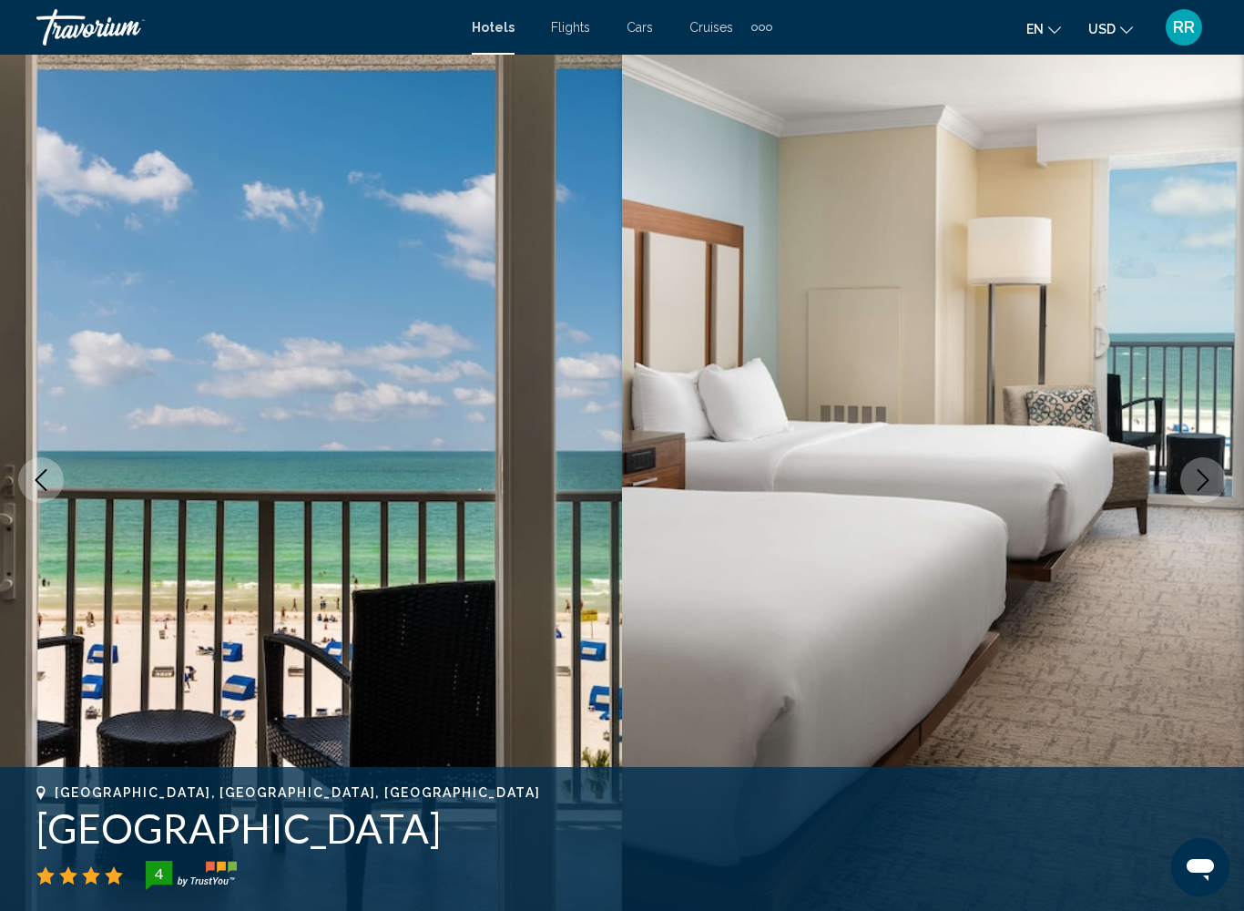
click at [1212, 479] on icon "Next image" at bounding box center [1203, 480] width 22 height 22
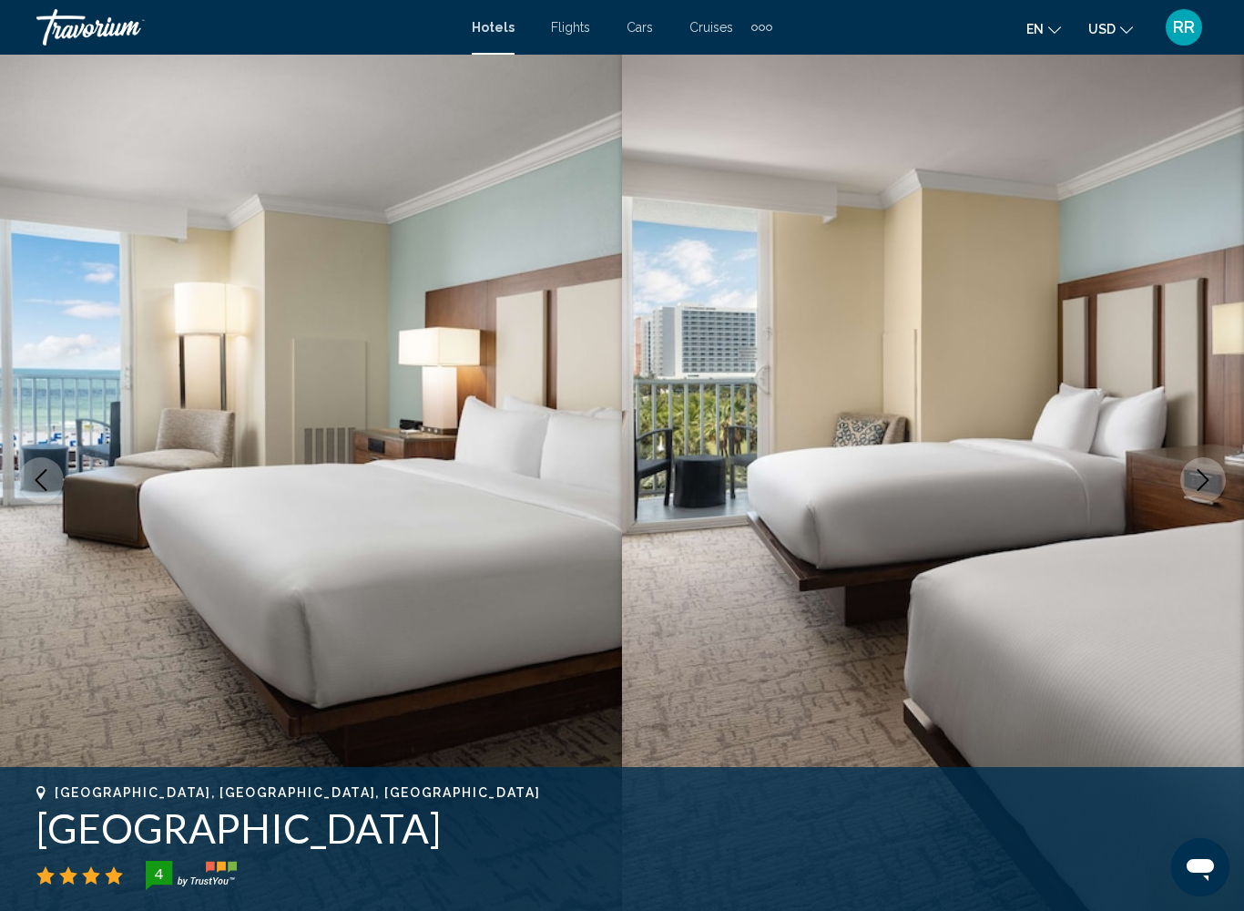
click at [1201, 482] on icon "Next image" at bounding box center [1203, 480] width 22 height 22
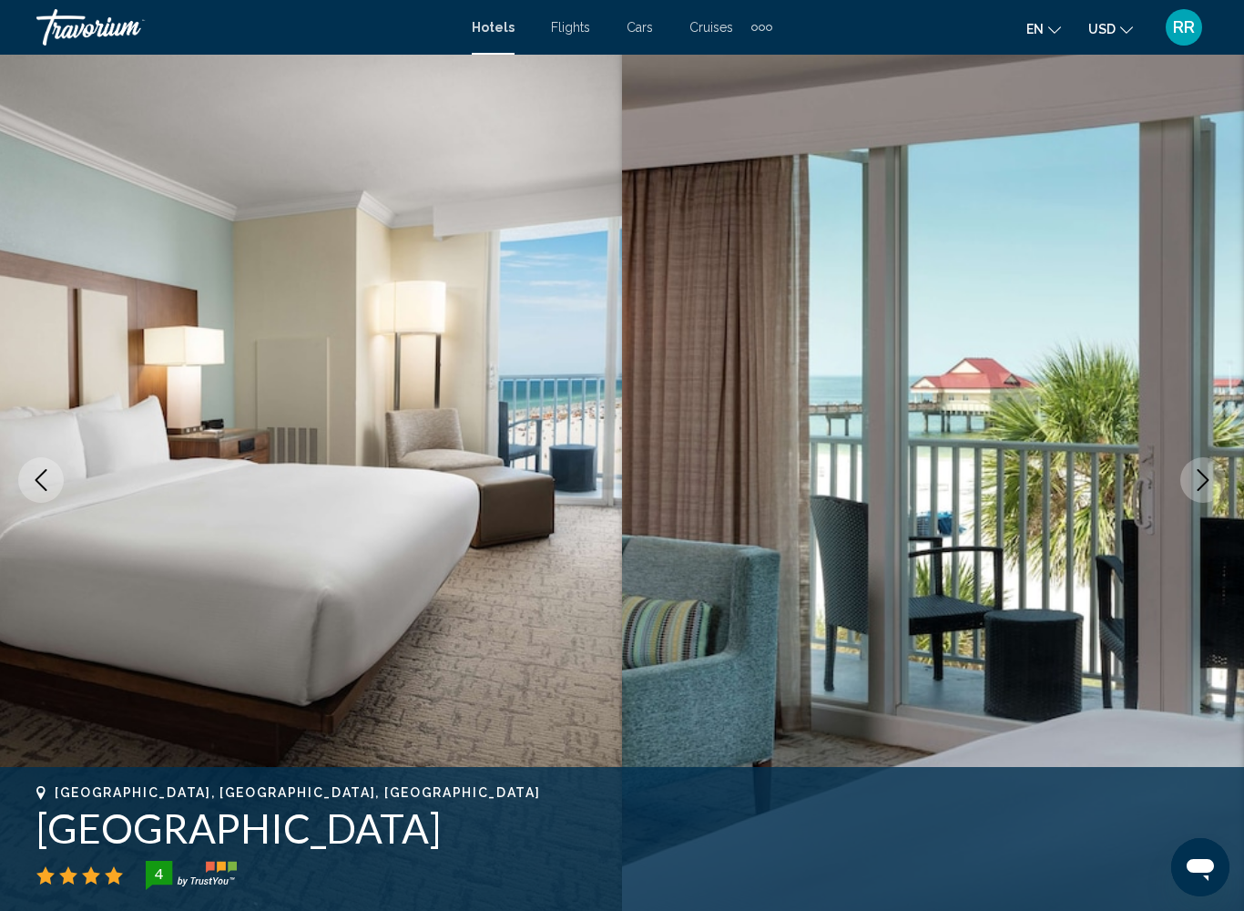
click at [1196, 479] on icon "Next image" at bounding box center [1203, 480] width 22 height 22
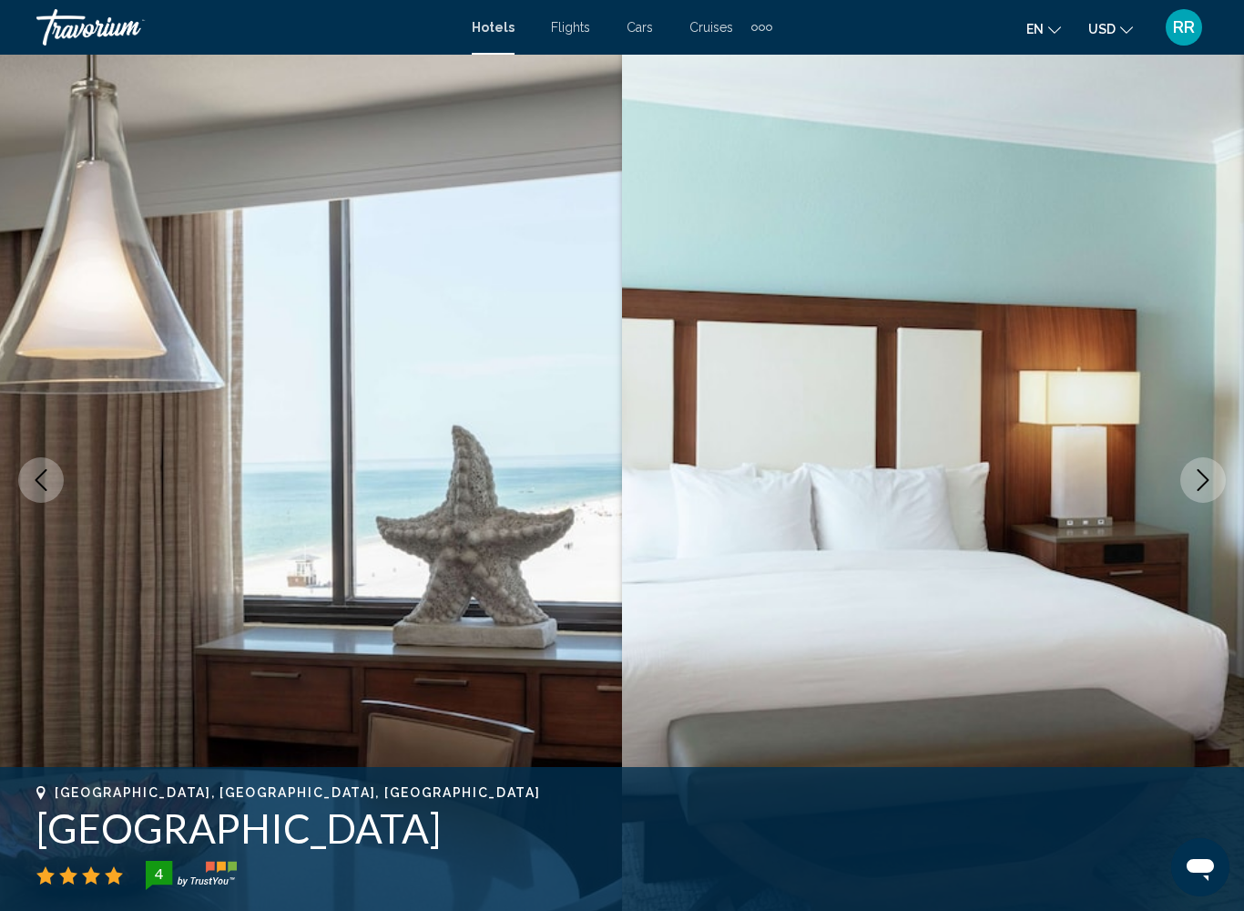
click at [1198, 482] on icon "Next image" at bounding box center [1203, 480] width 22 height 22
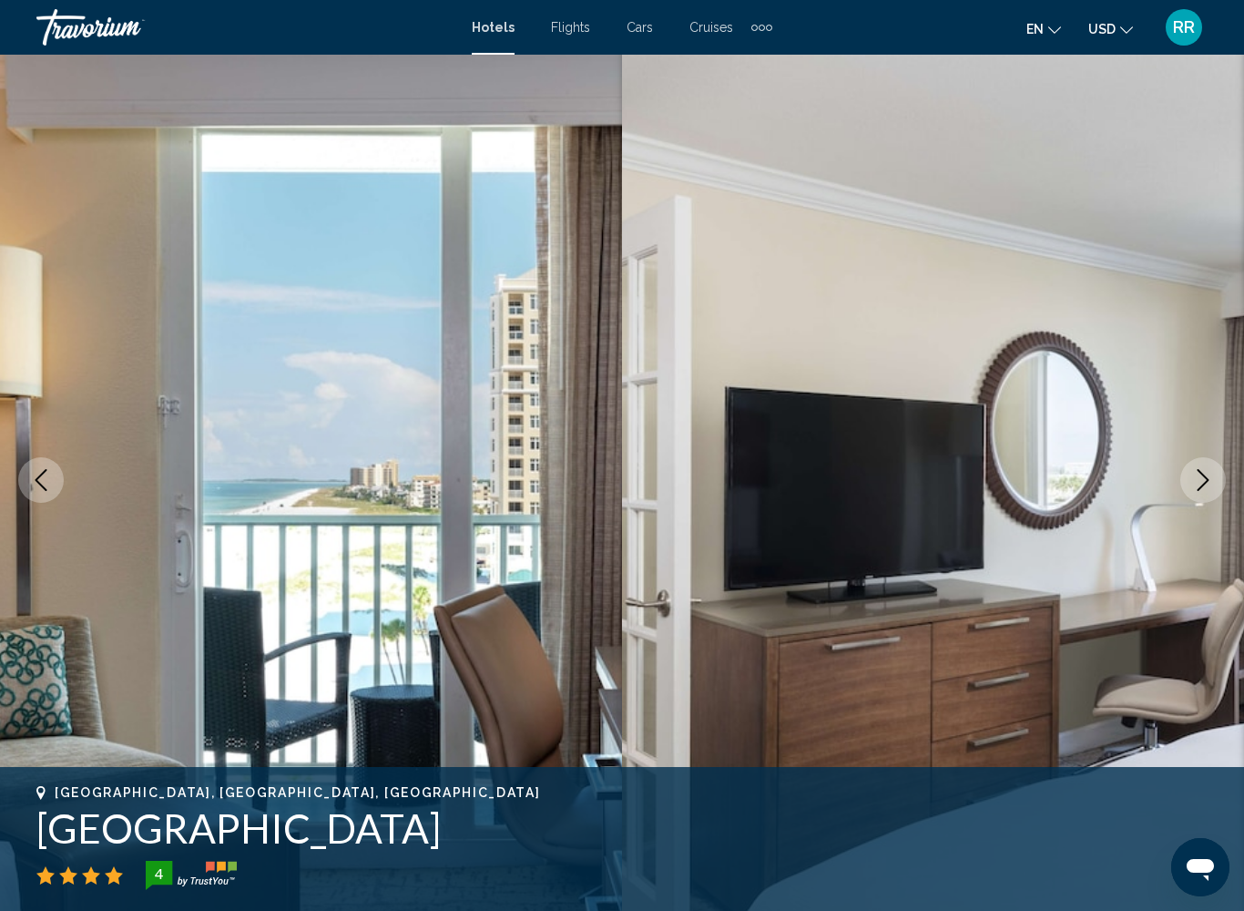
click at [1216, 487] on button "Next image" at bounding box center [1203, 480] width 46 height 46
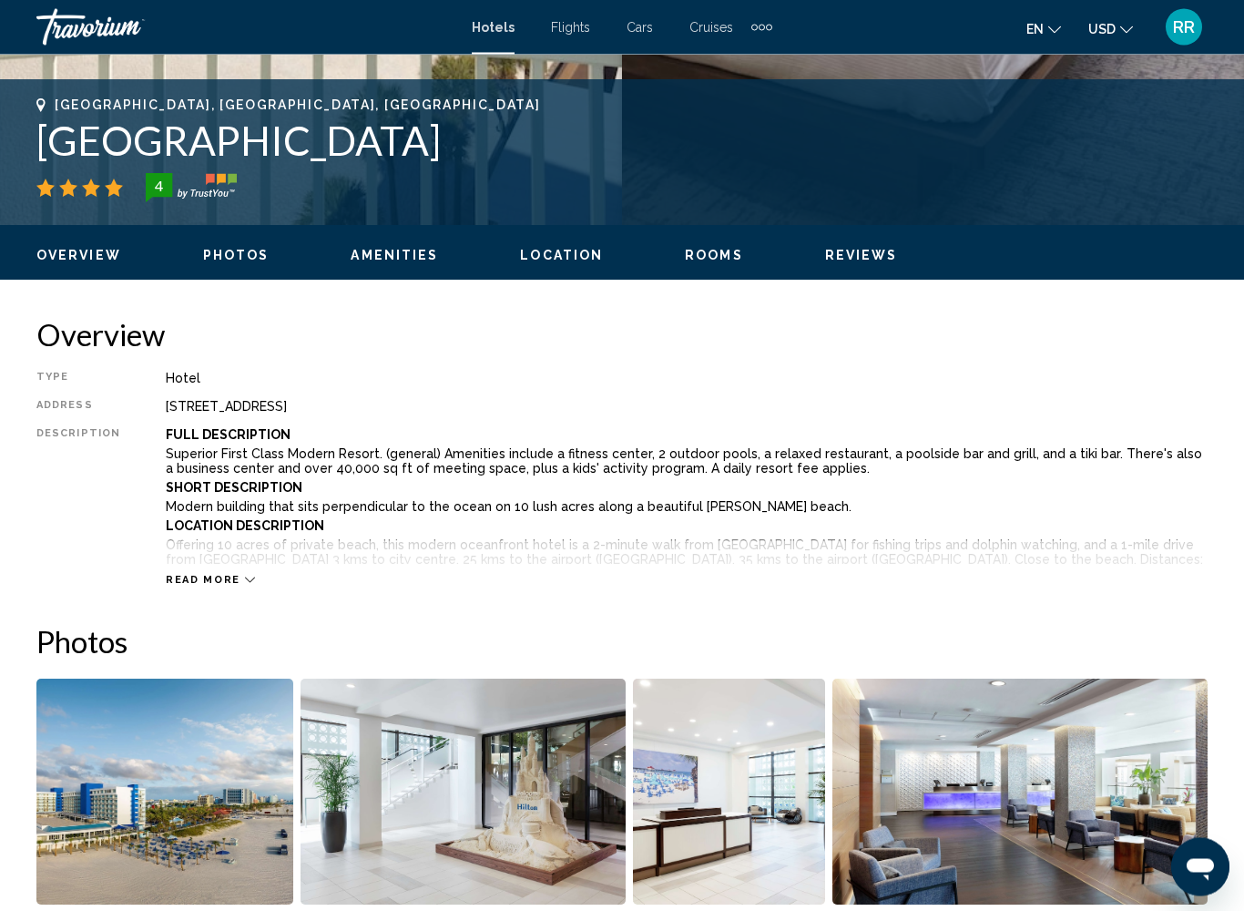
scroll to position [697, 0]
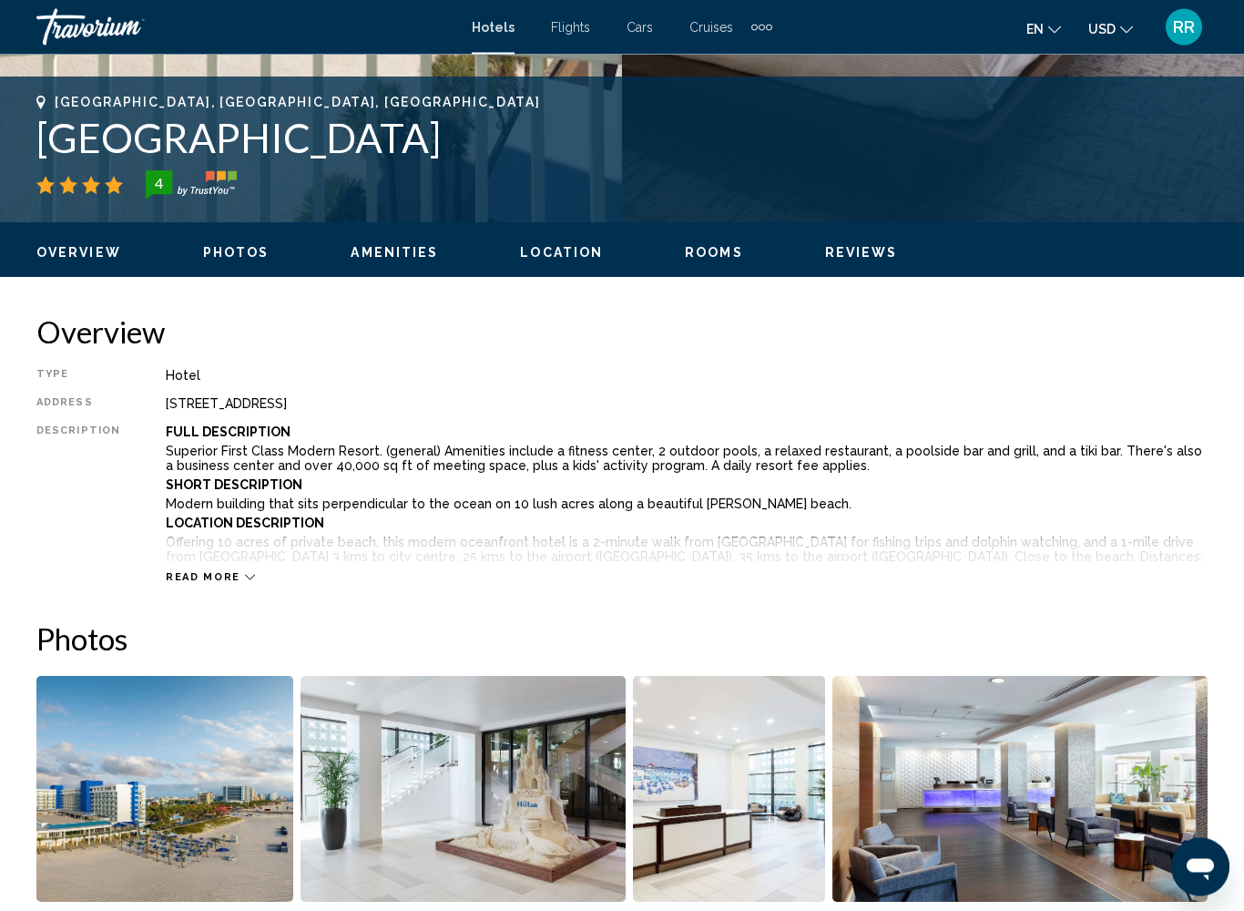
click at [209, 583] on span "Read more" at bounding box center [203, 578] width 75 height 12
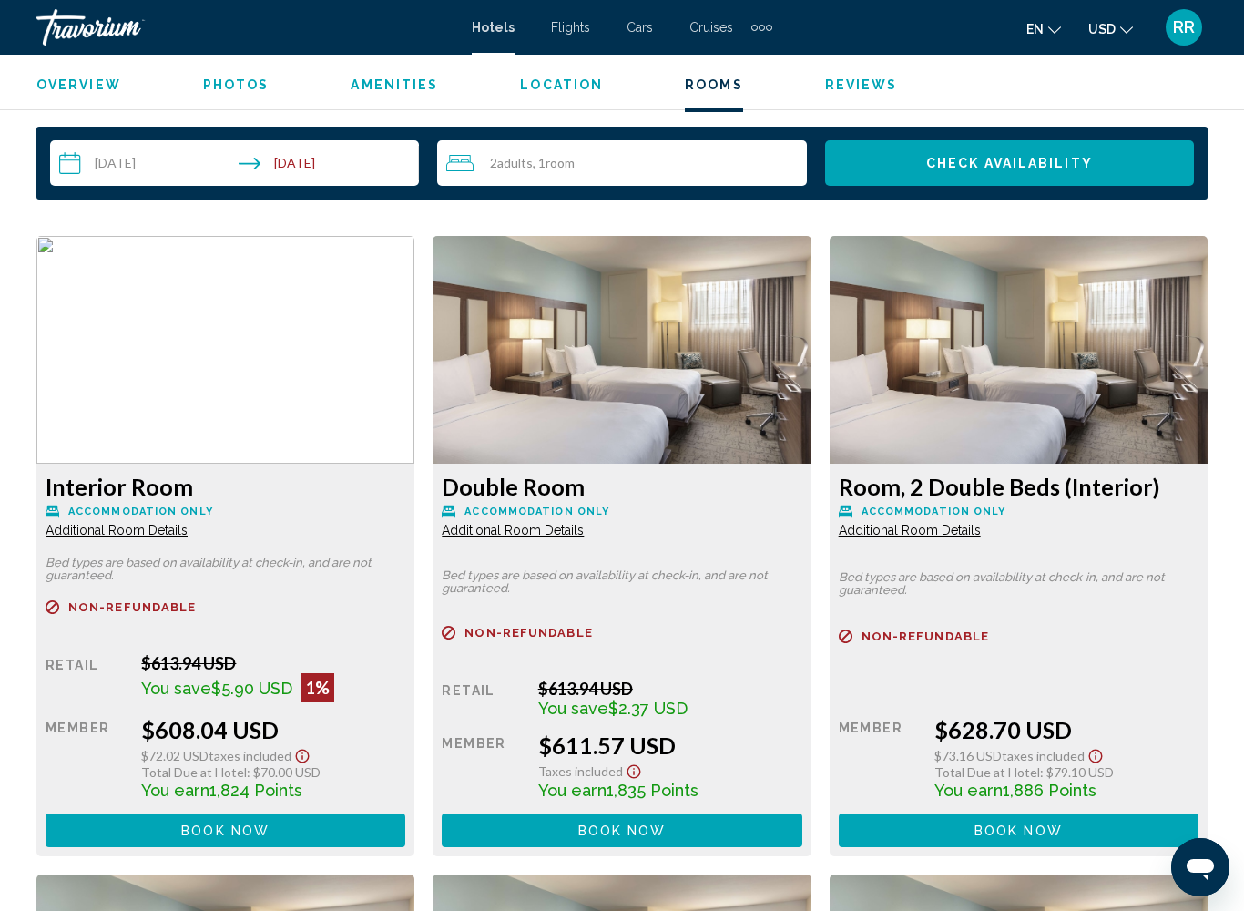
scroll to position [3263, 0]
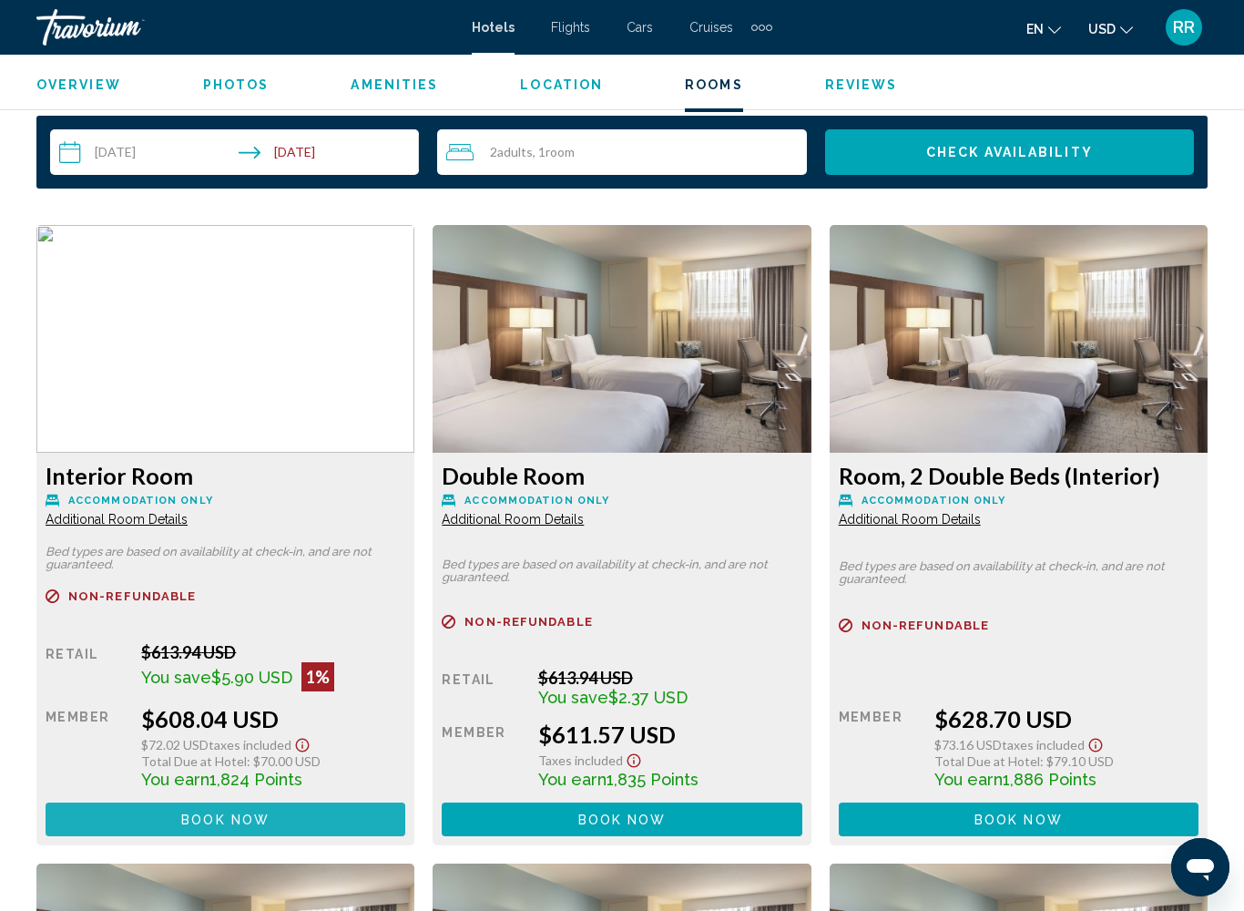
click at [194, 785] on span "Book now" at bounding box center [225, 819] width 88 height 15
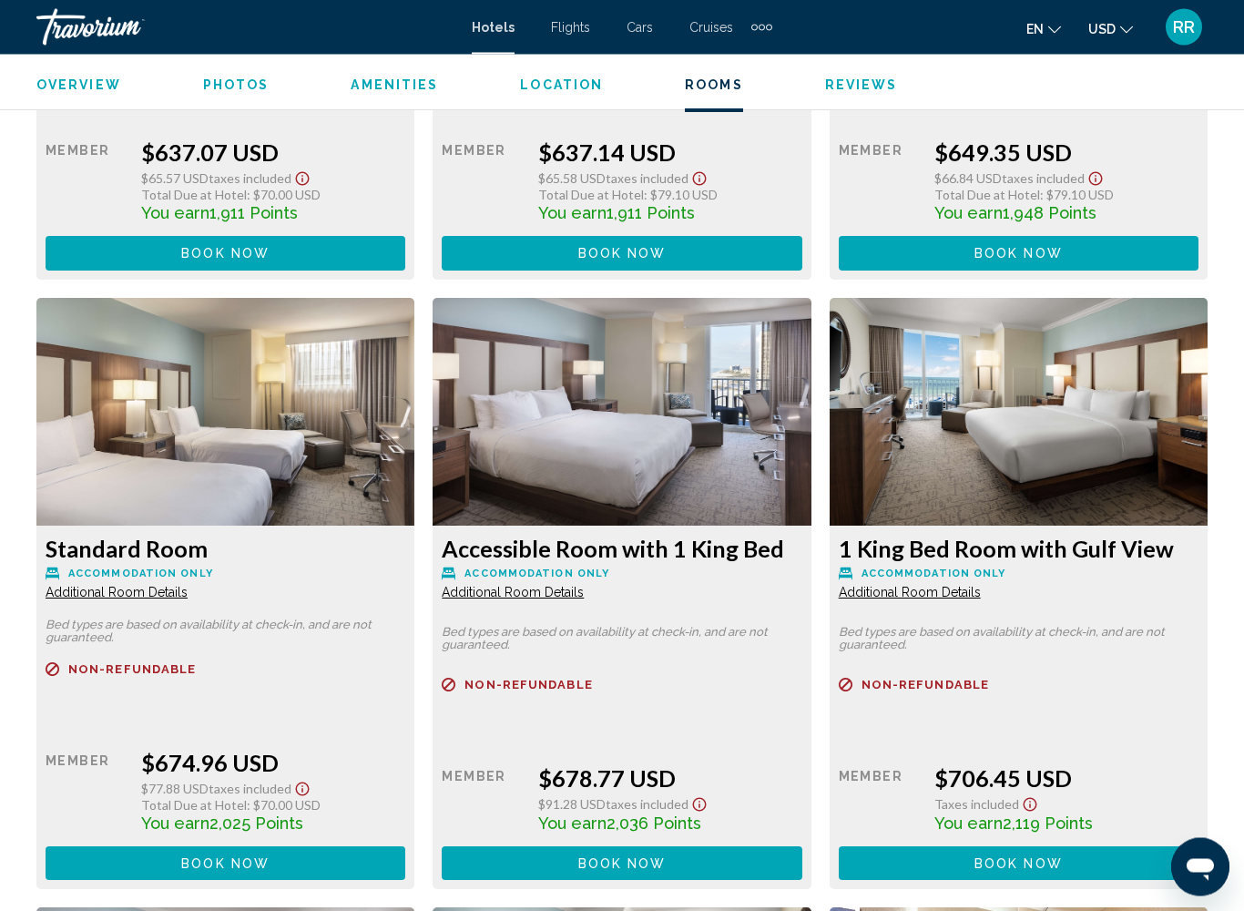
scroll to position [4465, 0]
click at [0, 0] on span "Book now" at bounding box center [0, 0] width 0 height 0
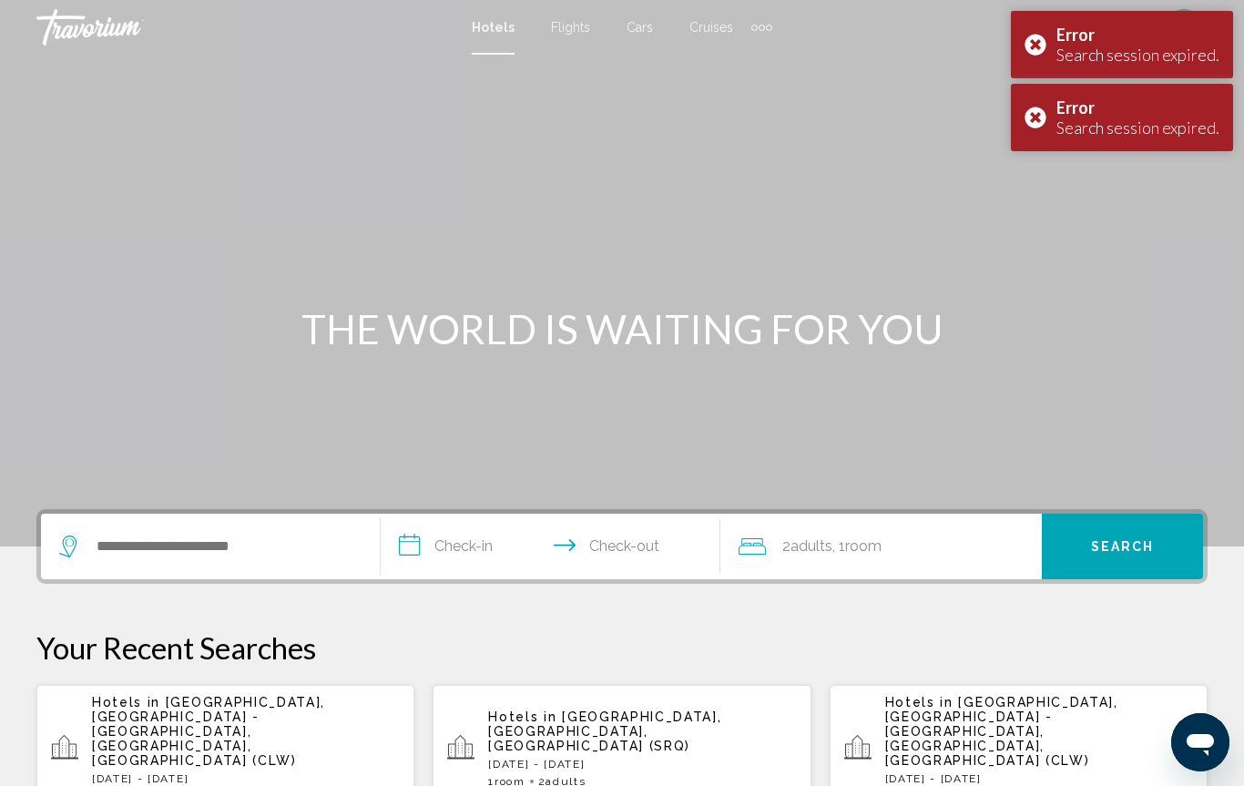
click at [174, 725] on div "Hotels in [GEOGRAPHIC_DATA], [GEOGRAPHIC_DATA] - [GEOGRAPHIC_DATA], [GEOGRAPHIC…" at bounding box center [246, 748] width 308 height 107
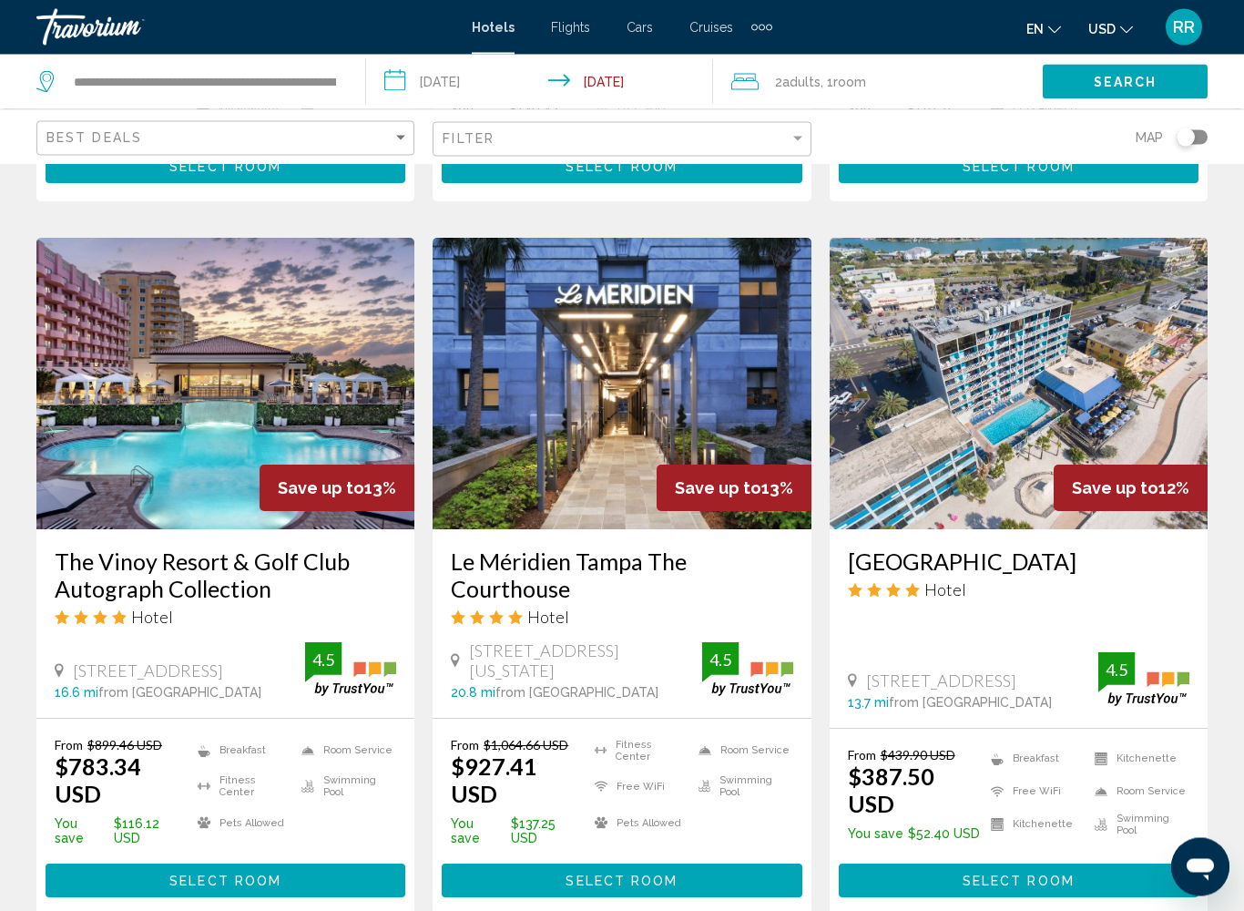
scroll to position [2093, 0]
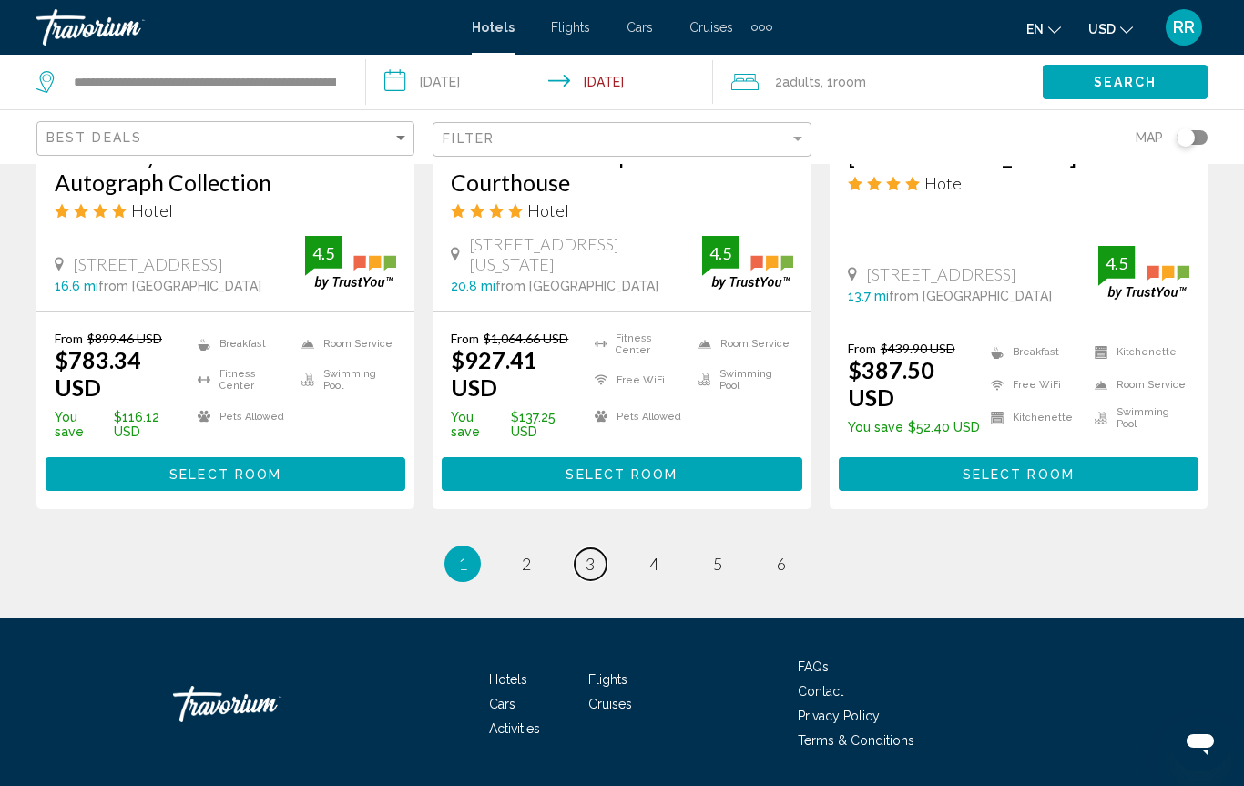
click at [585, 554] on span "3" at bounding box center [589, 564] width 9 height 20
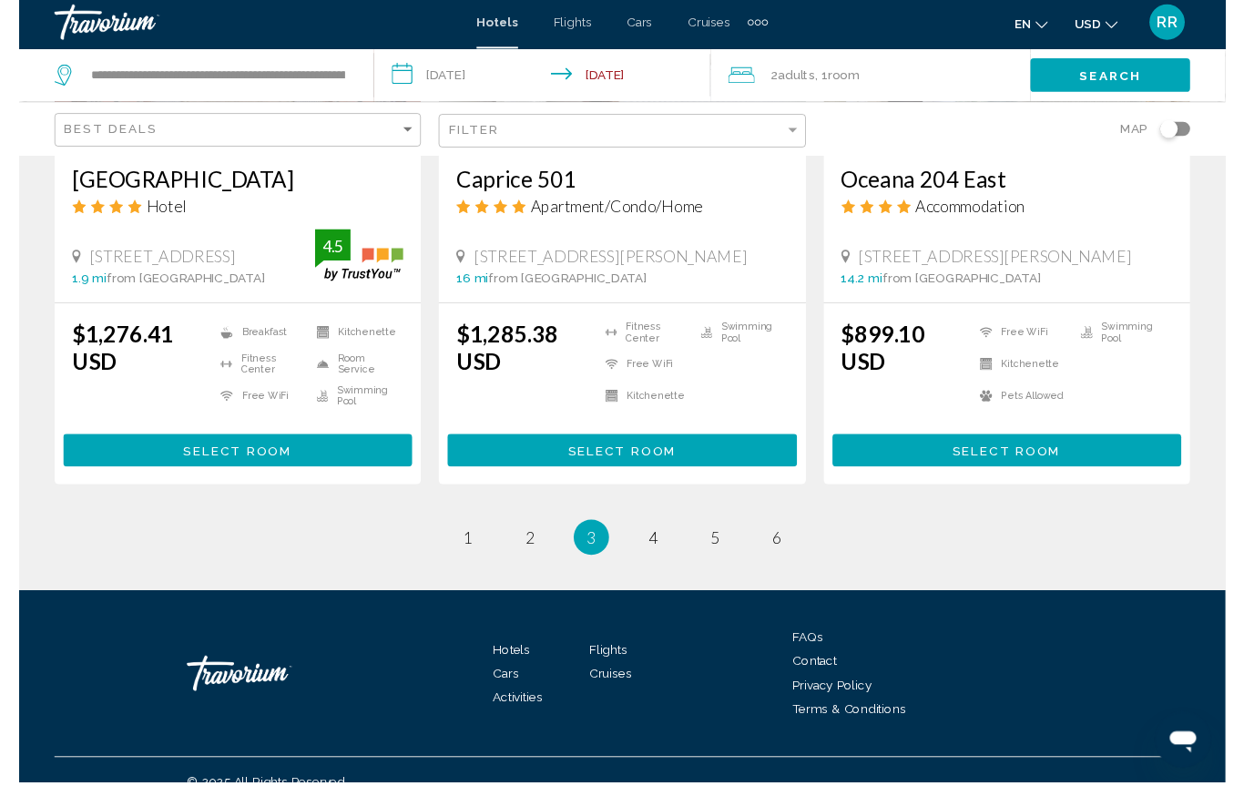
scroll to position [2538, 0]
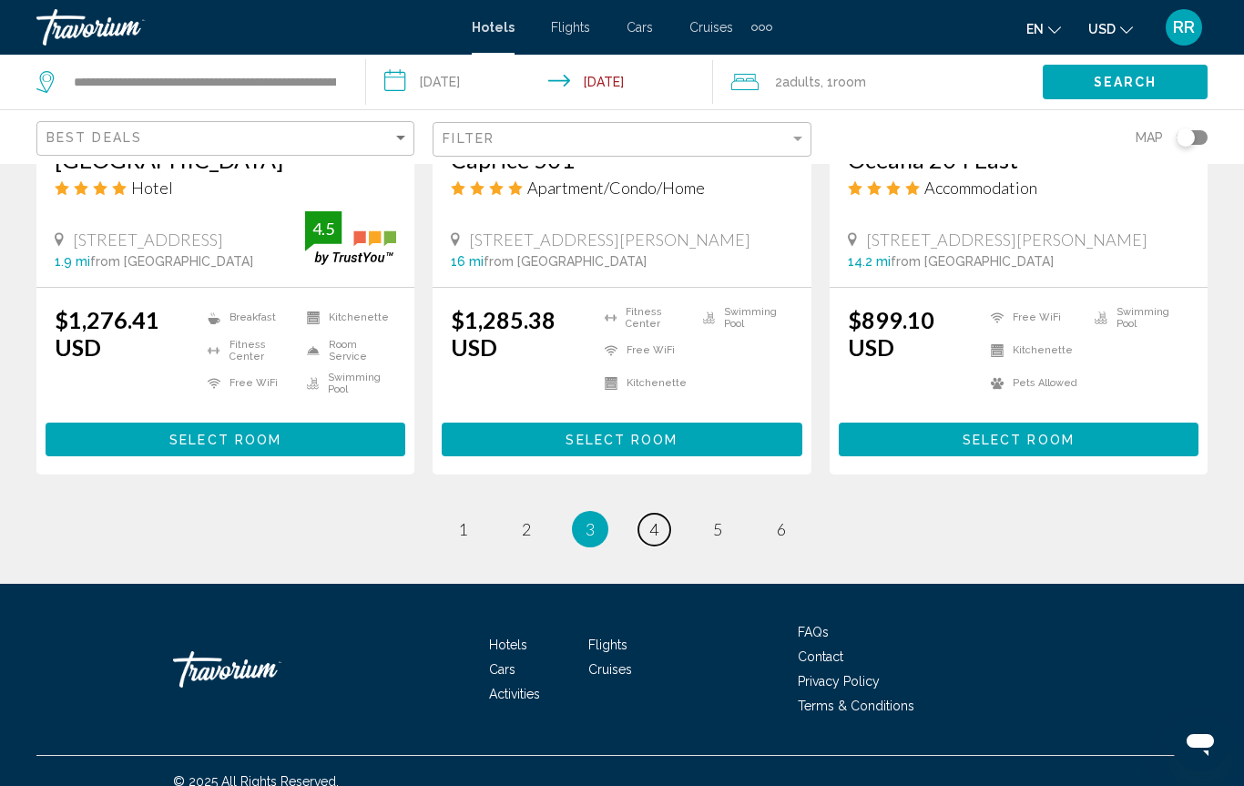
click at [649, 519] on span "4" at bounding box center [653, 529] width 9 height 20
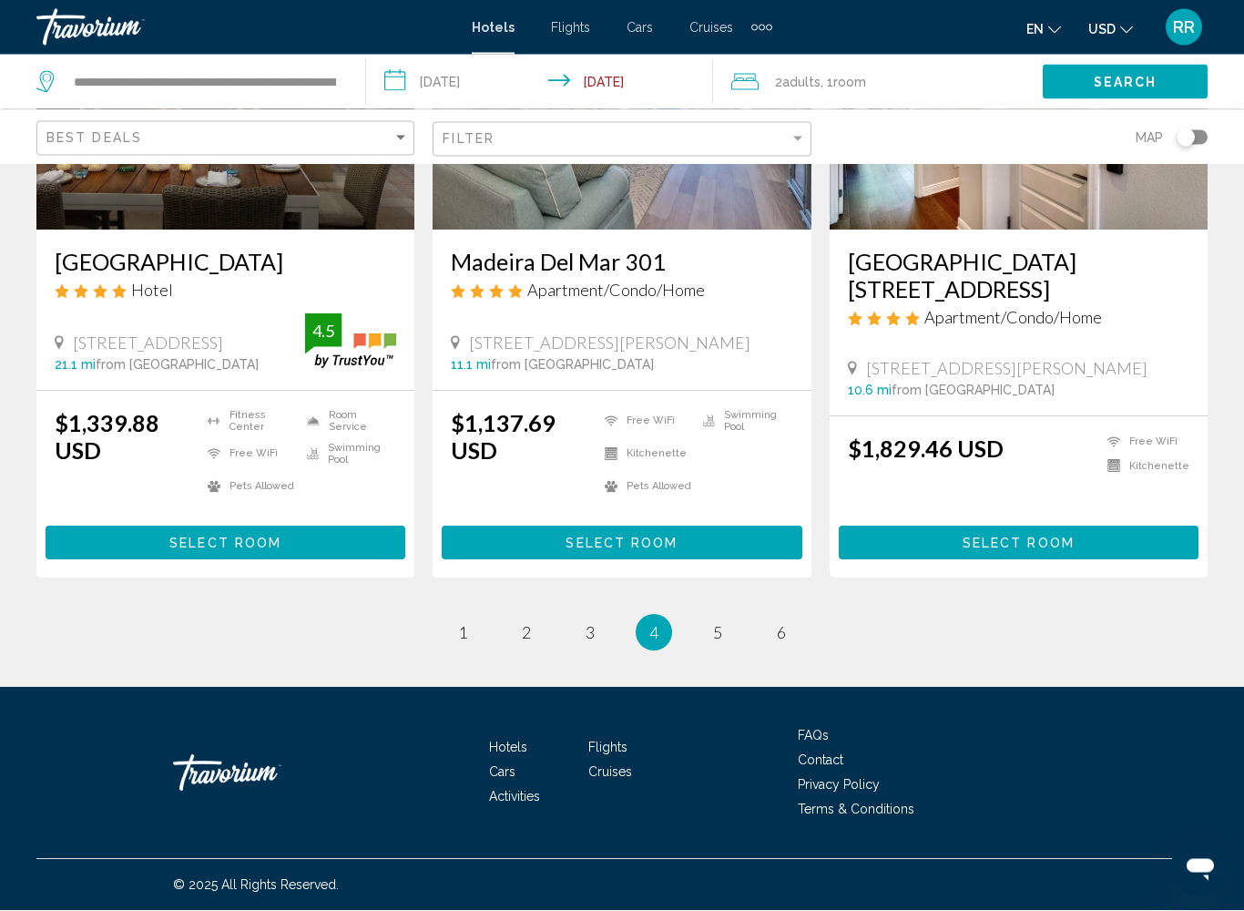
scroll to position [2267, 0]
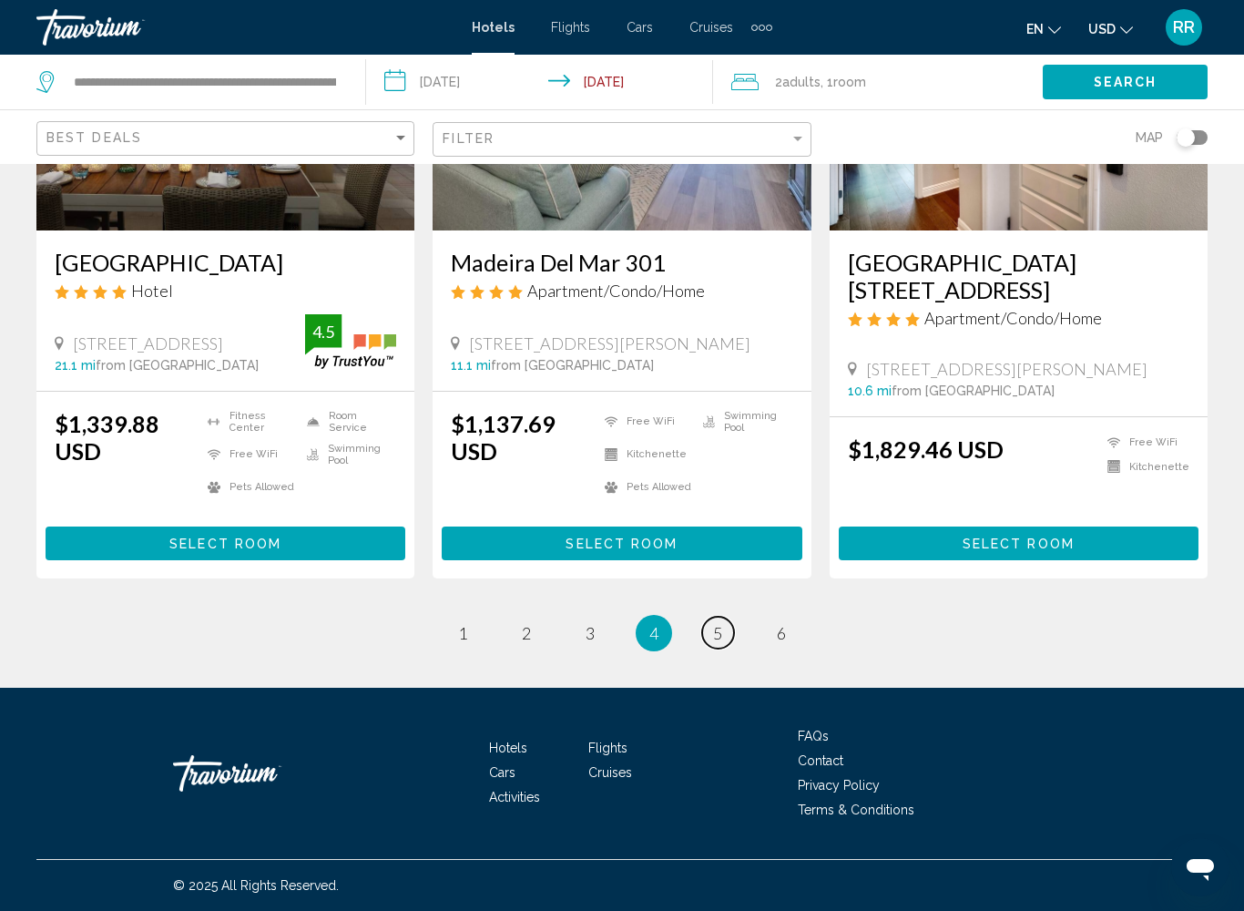
click at [719, 640] on span "5" at bounding box center [717, 633] width 9 height 20
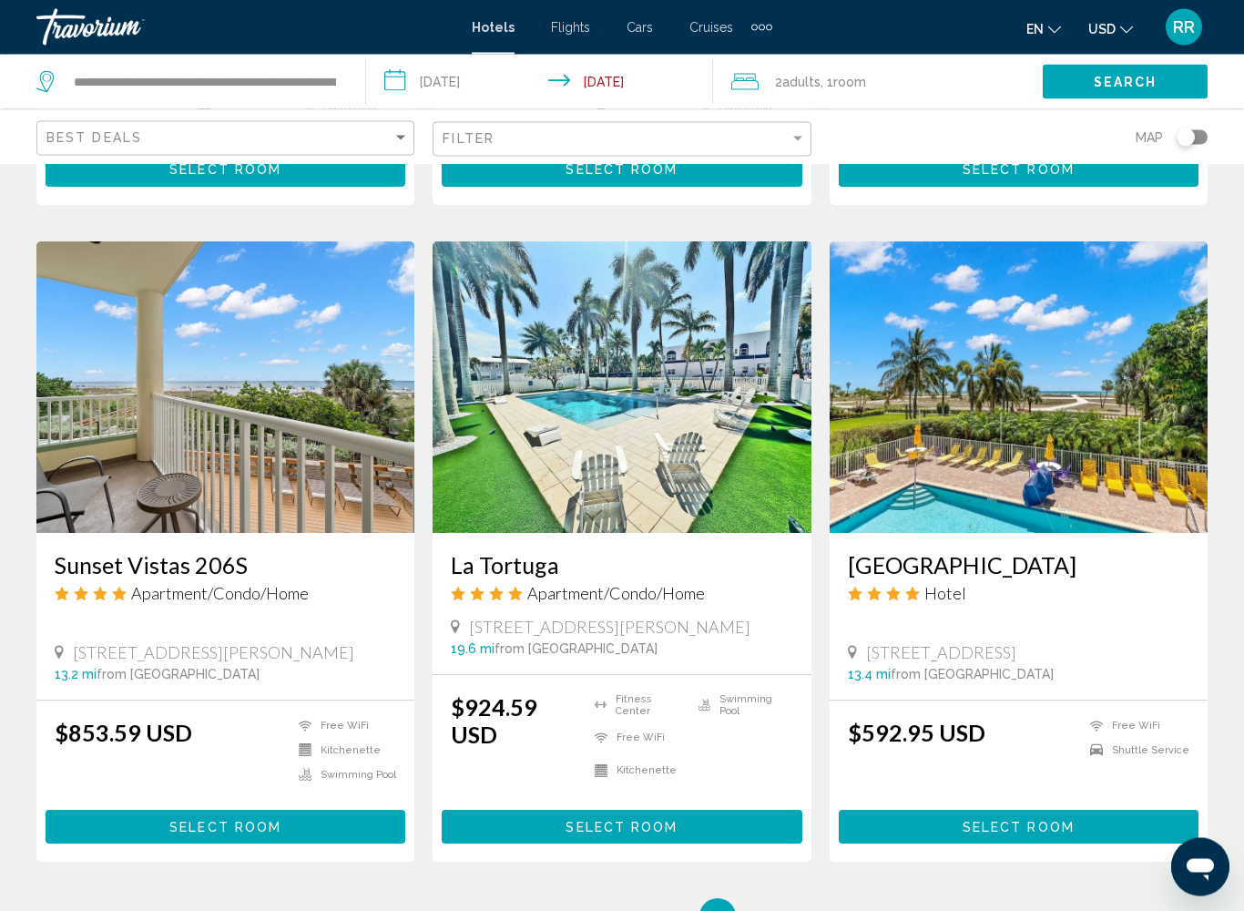
scroll to position [2133, 0]
click at [775, 785] on link "page 6" at bounding box center [782, 916] width 32 height 32
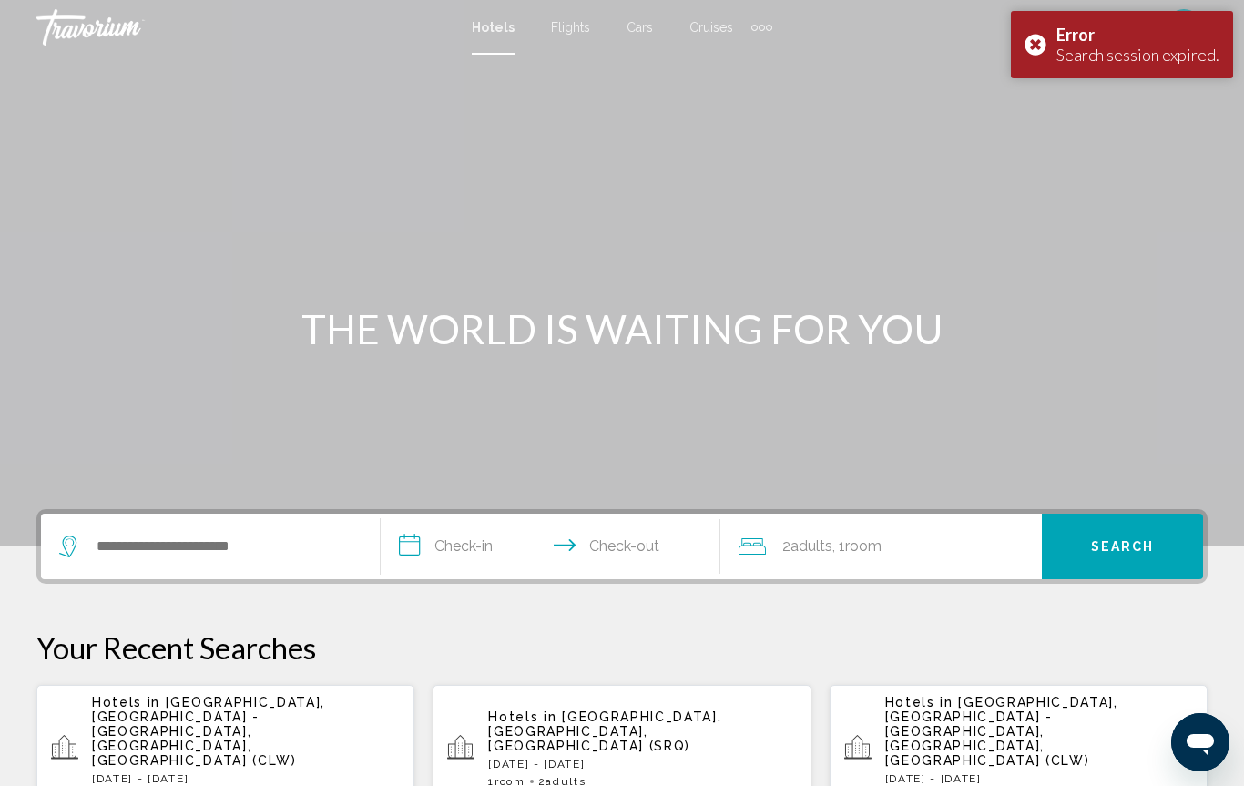
click at [599, 758] on p "[DATE] - [DATE]" at bounding box center [642, 764] width 308 height 13
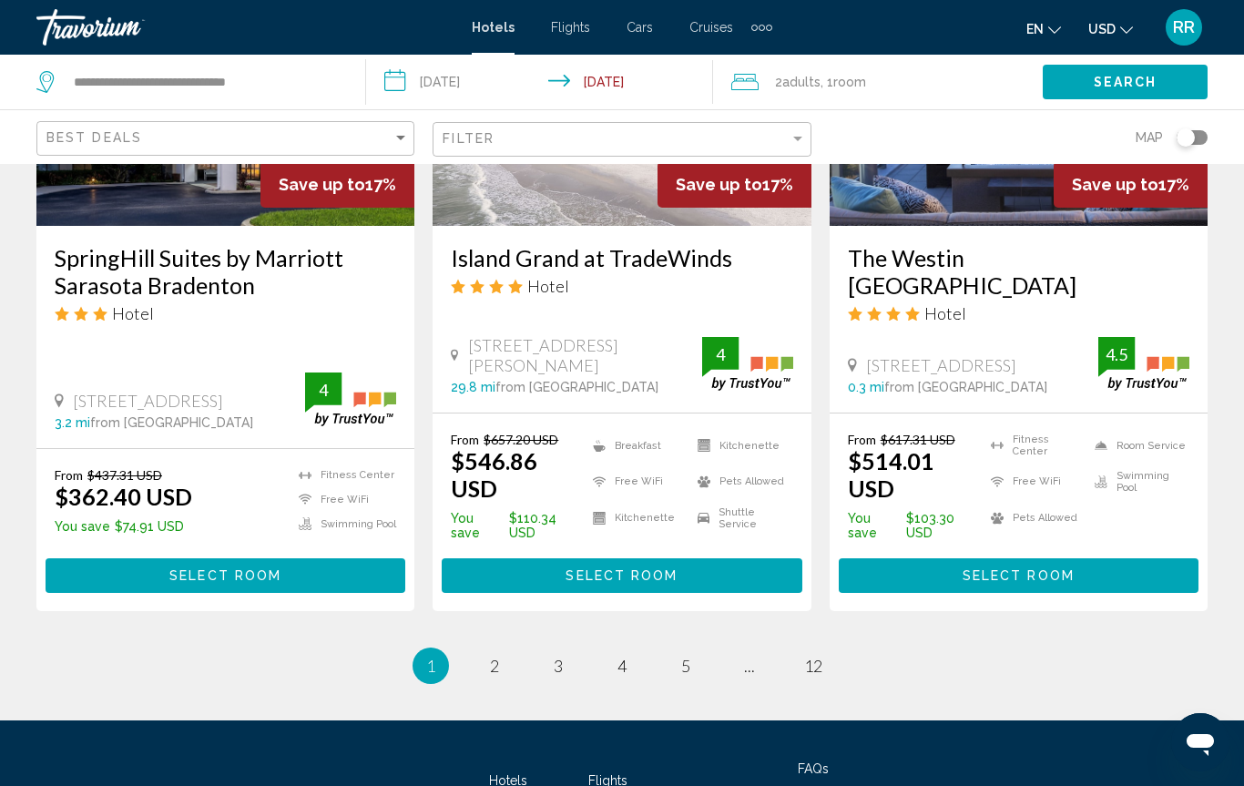
scroll to position [2517, 0]
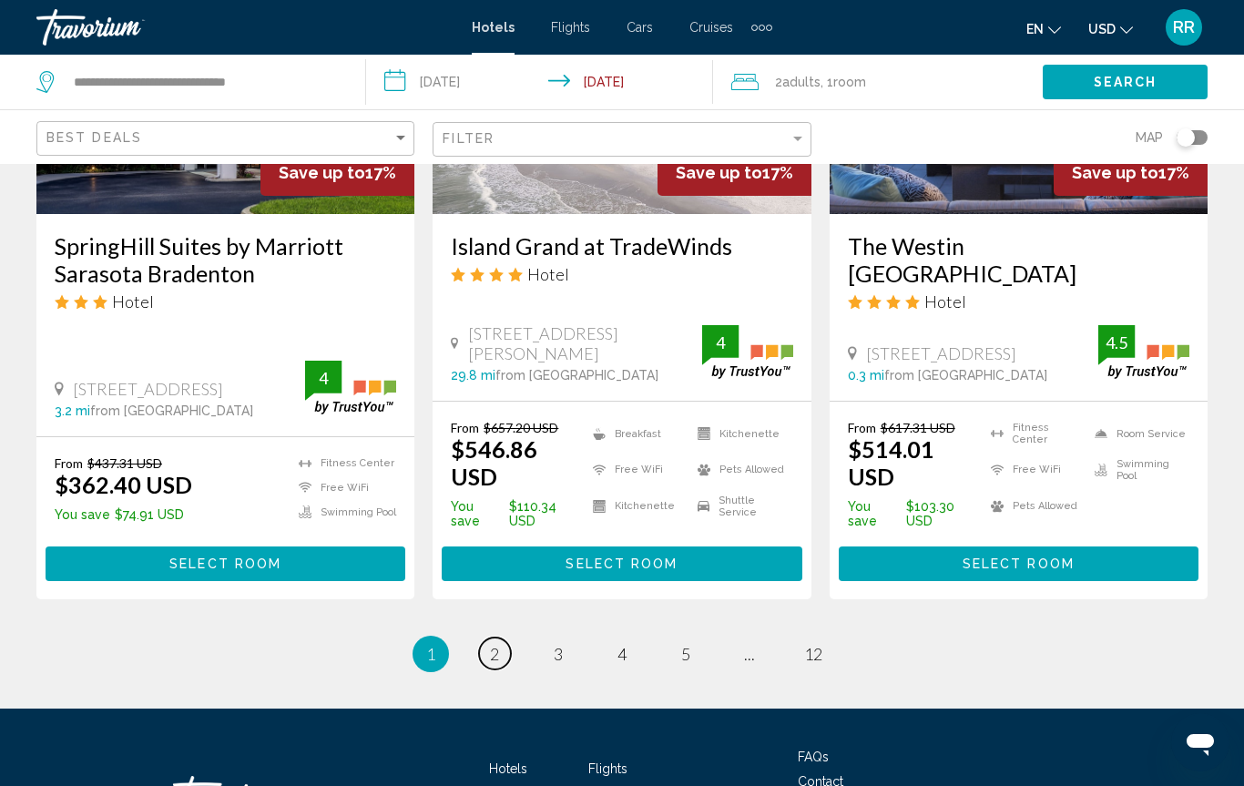
click at [482, 637] on link "page 2" at bounding box center [495, 653] width 32 height 32
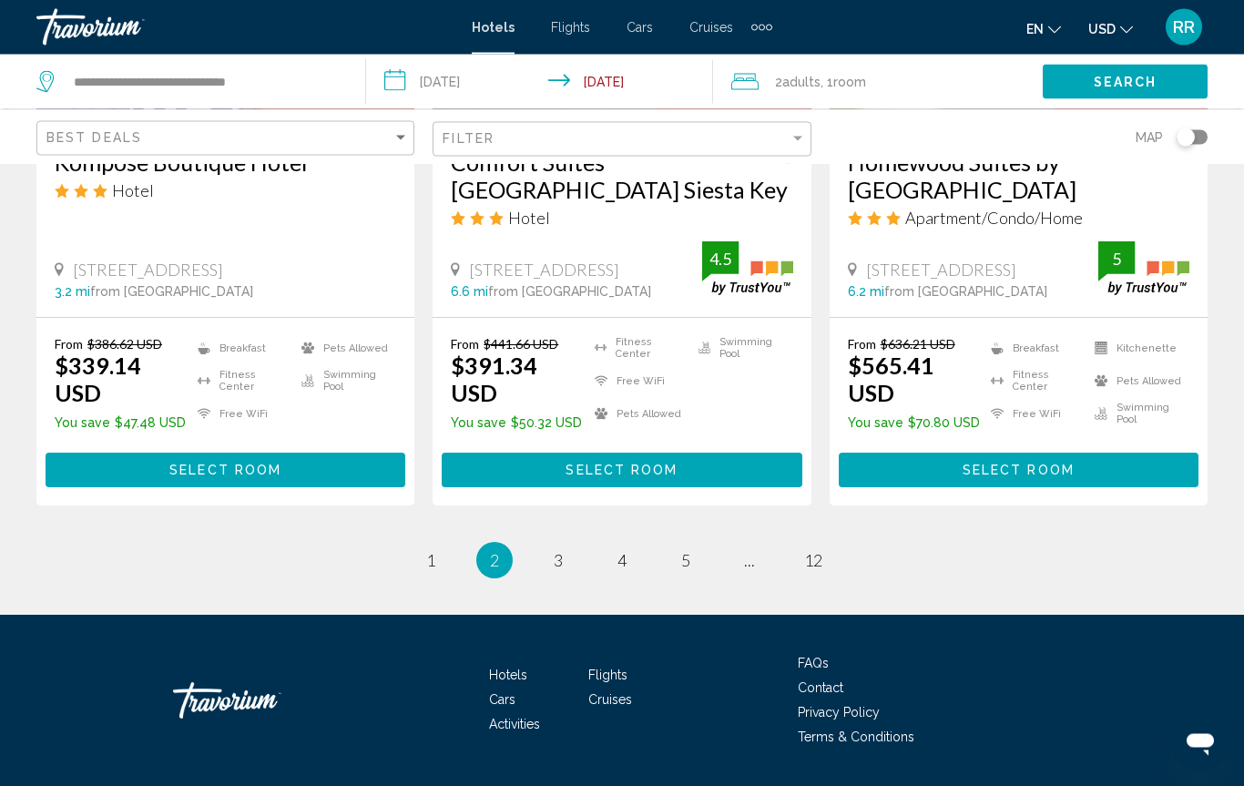
scroll to position [2533, 0]
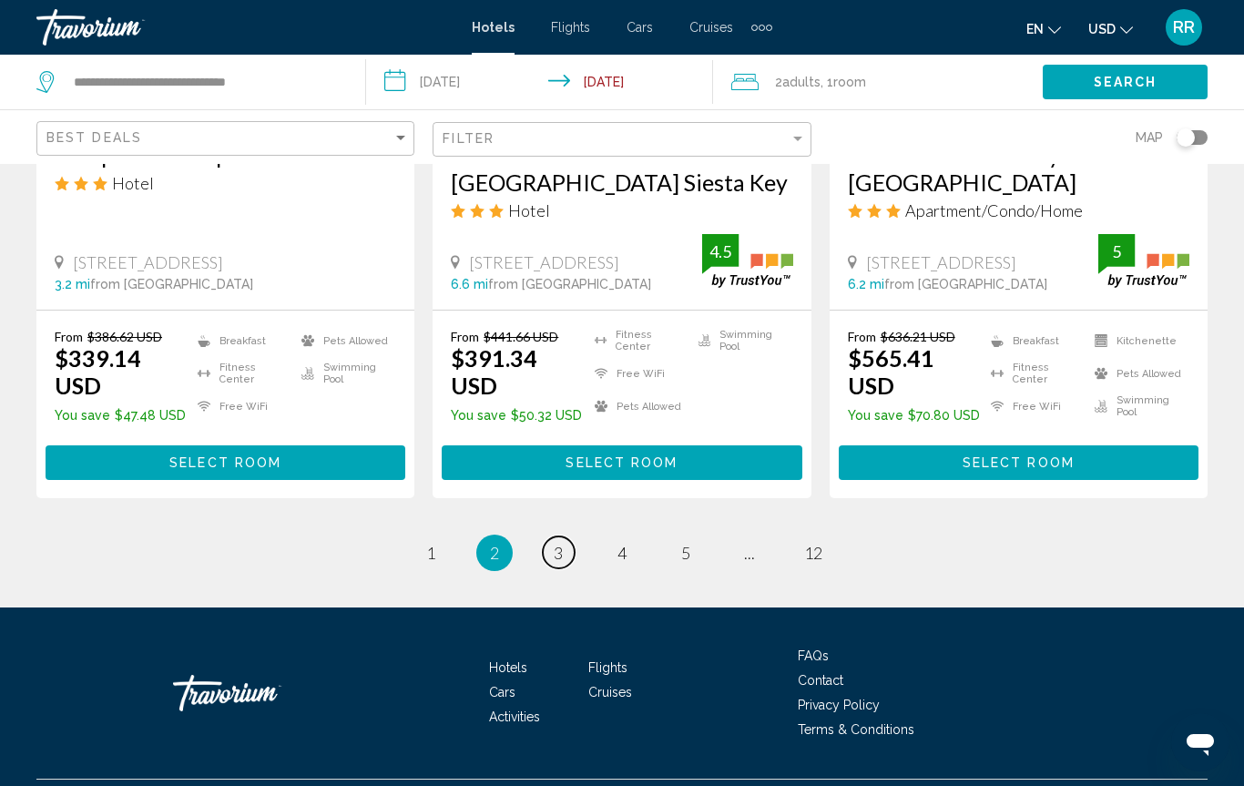
click at [562, 536] on link "page 3" at bounding box center [559, 552] width 32 height 32
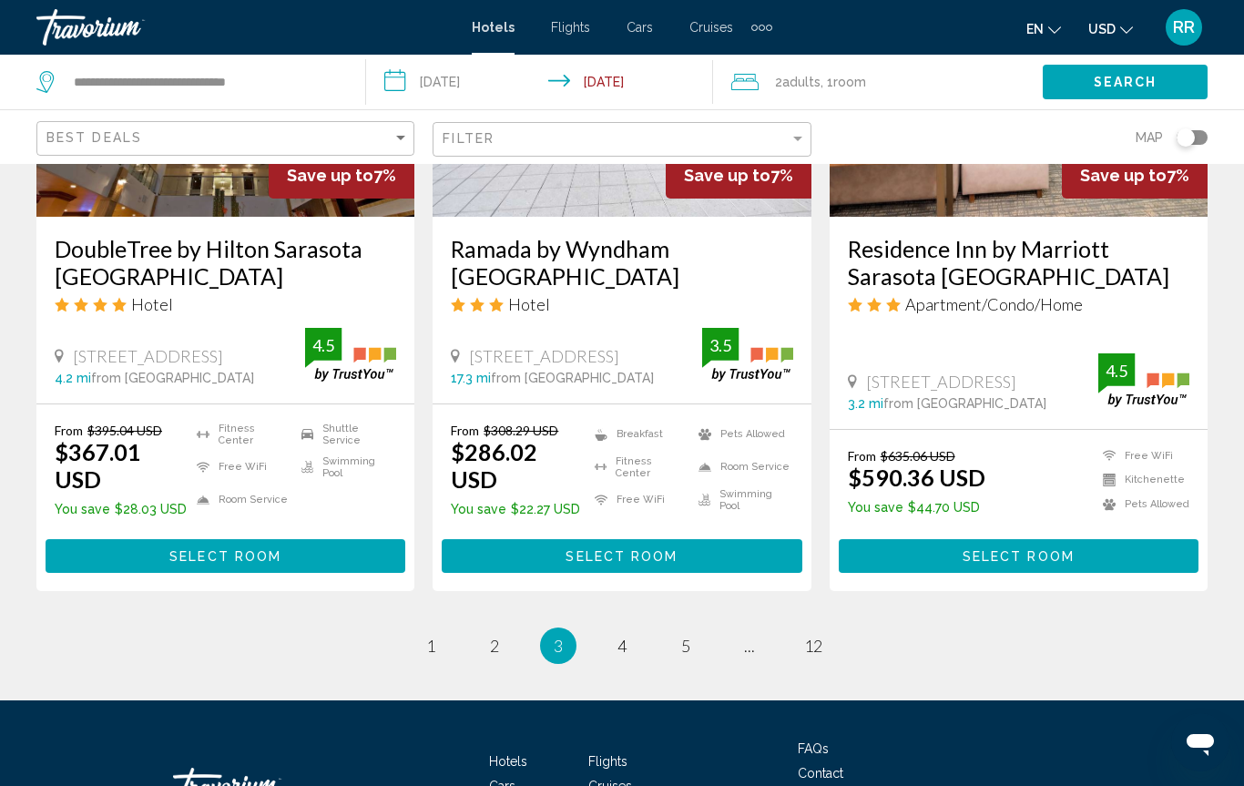
scroll to position [2494, 0]
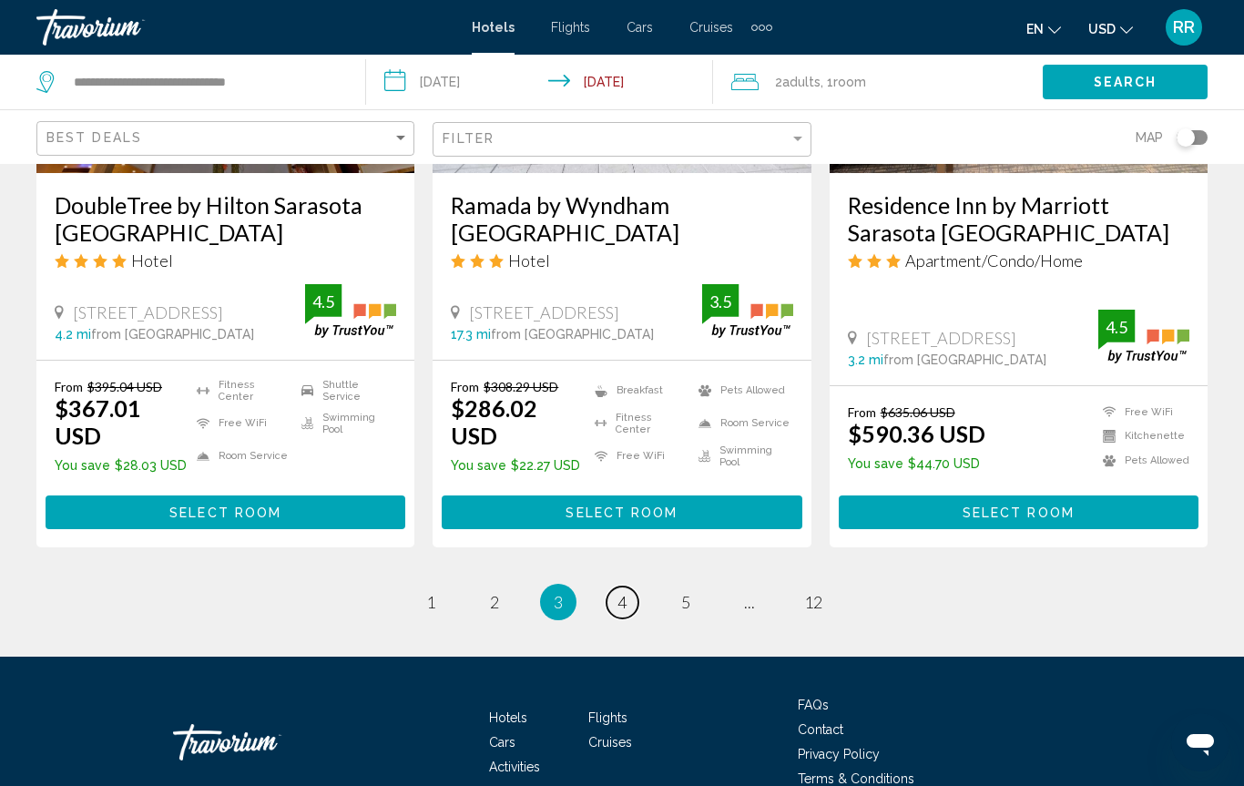
click at [621, 592] on span "4" at bounding box center [621, 602] width 9 height 20
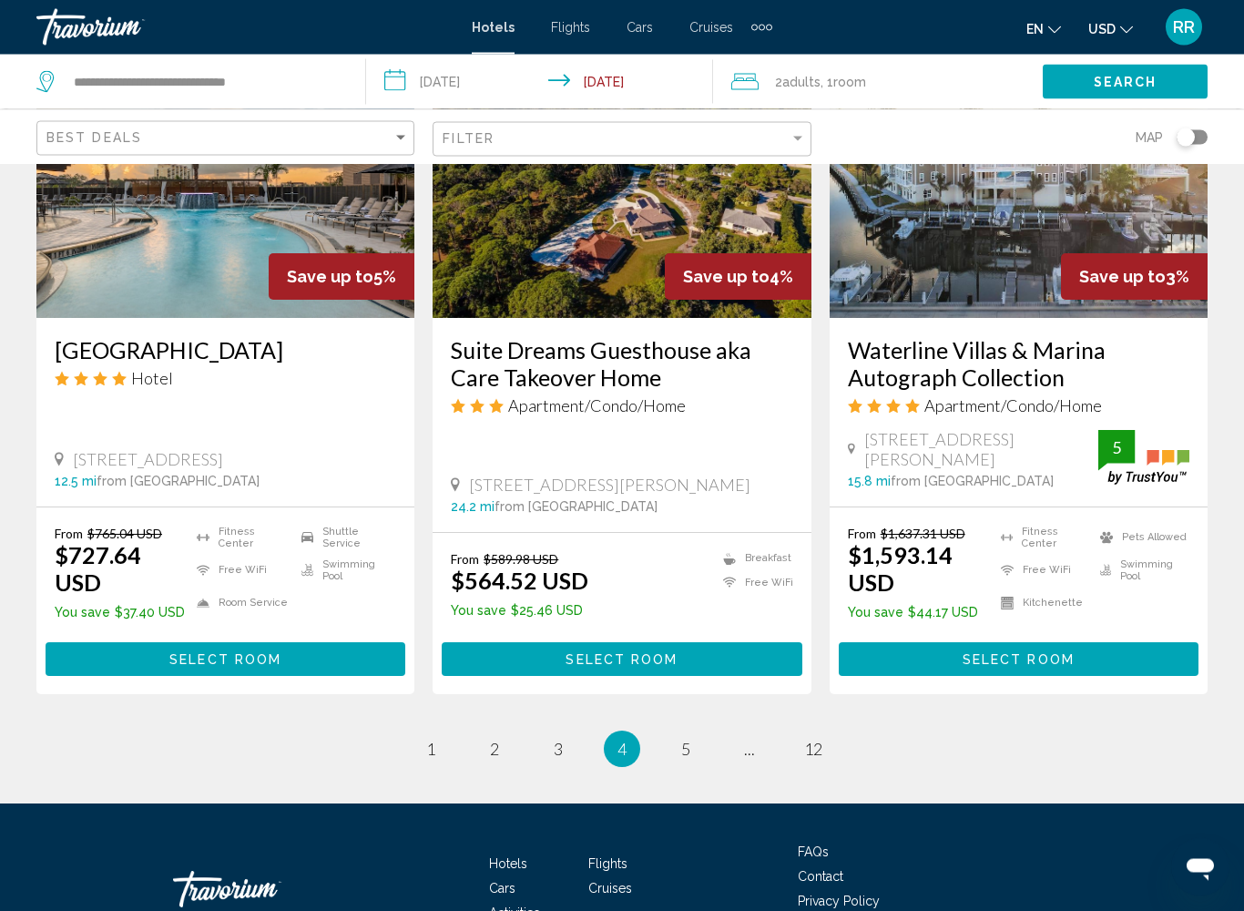
scroll to position [2324, 0]
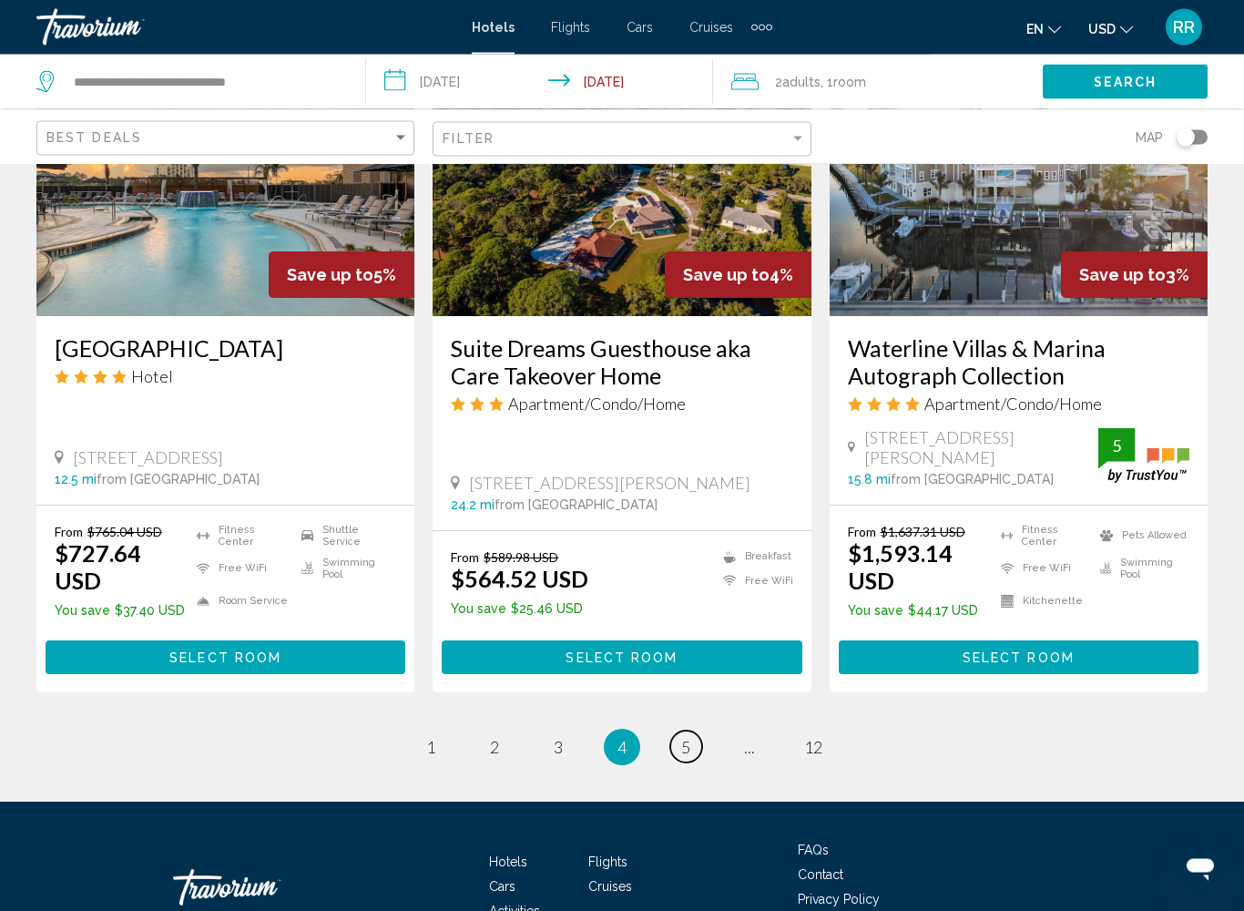
click at [680, 731] on link "page 5" at bounding box center [686, 747] width 32 height 32
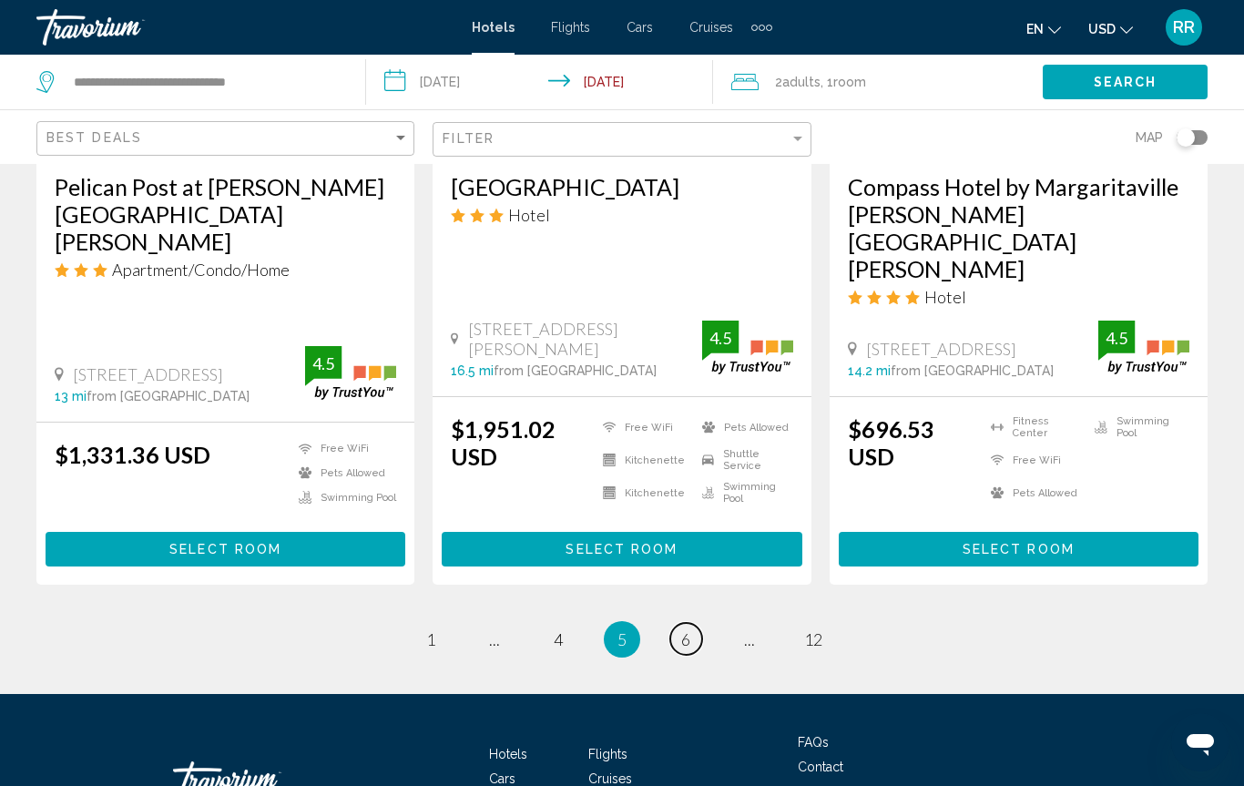
scroll to position [2448, 0]
click at [729, 622] on ul "5 / 12 page 1 page ... page 4 You're on page 5 page 6 page ... page 12" at bounding box center [621, 640] width 1171 height 36
click at [811, 629] on span "12" at bounding box center [813, 639] width 18 height 20
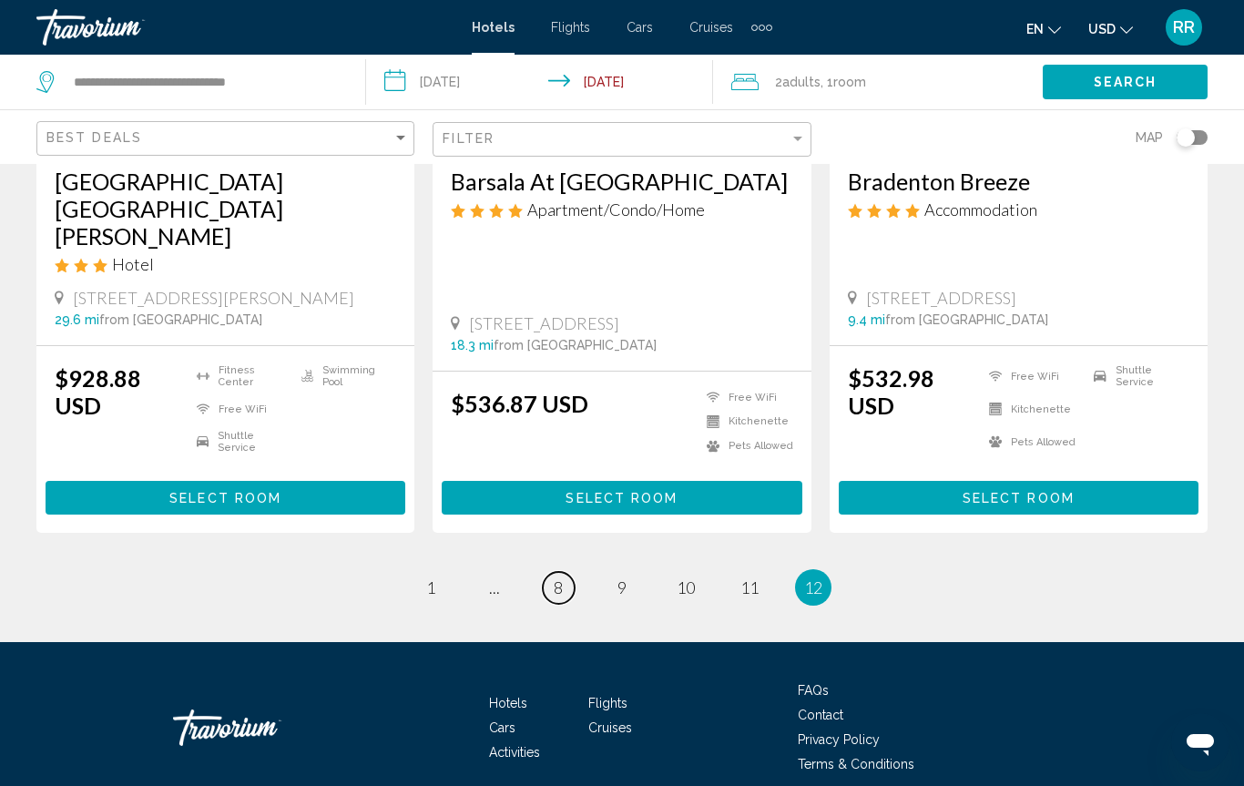
click at [548, 572] on link "page 8" at bounding box center [559, 588] width 32 height 32
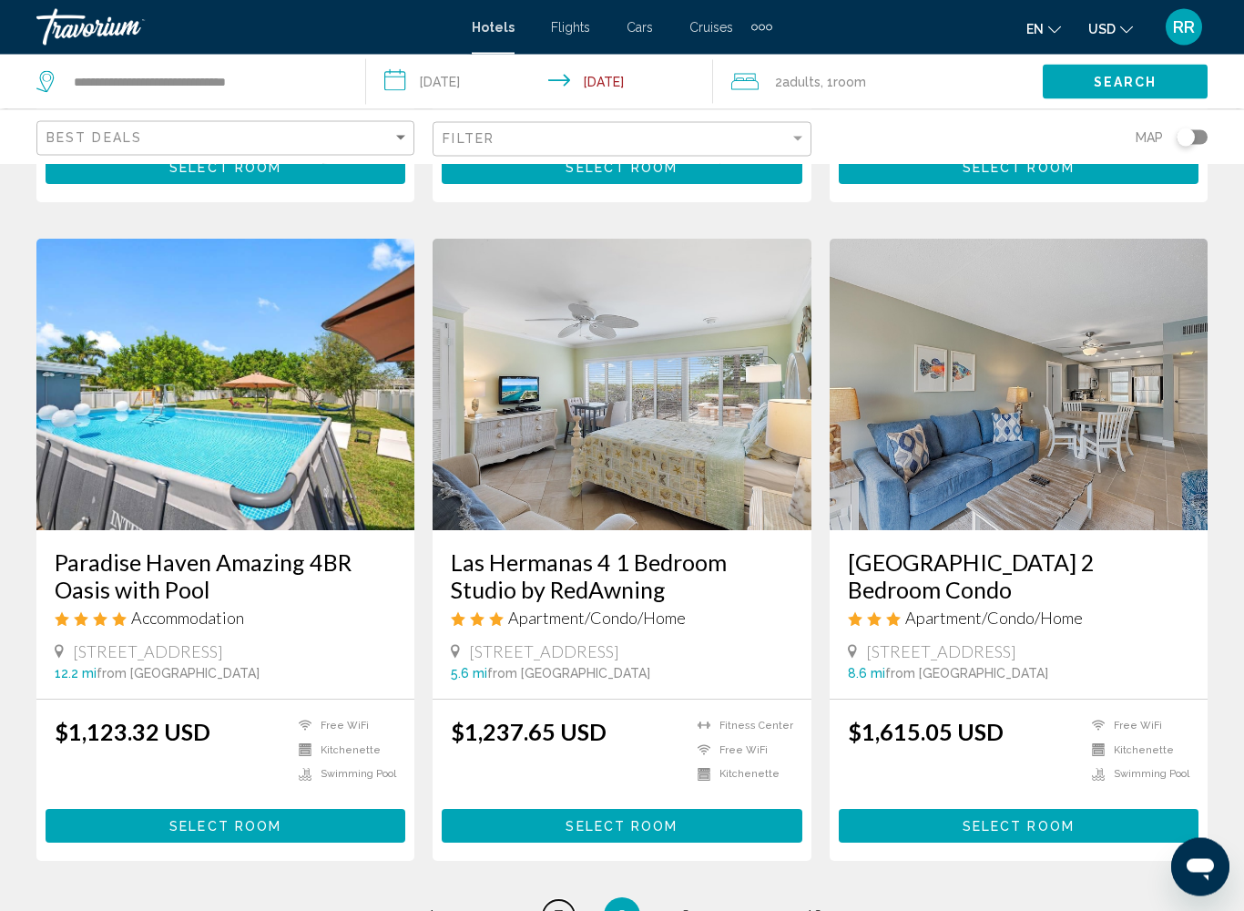
scroll to position [2021, 0]
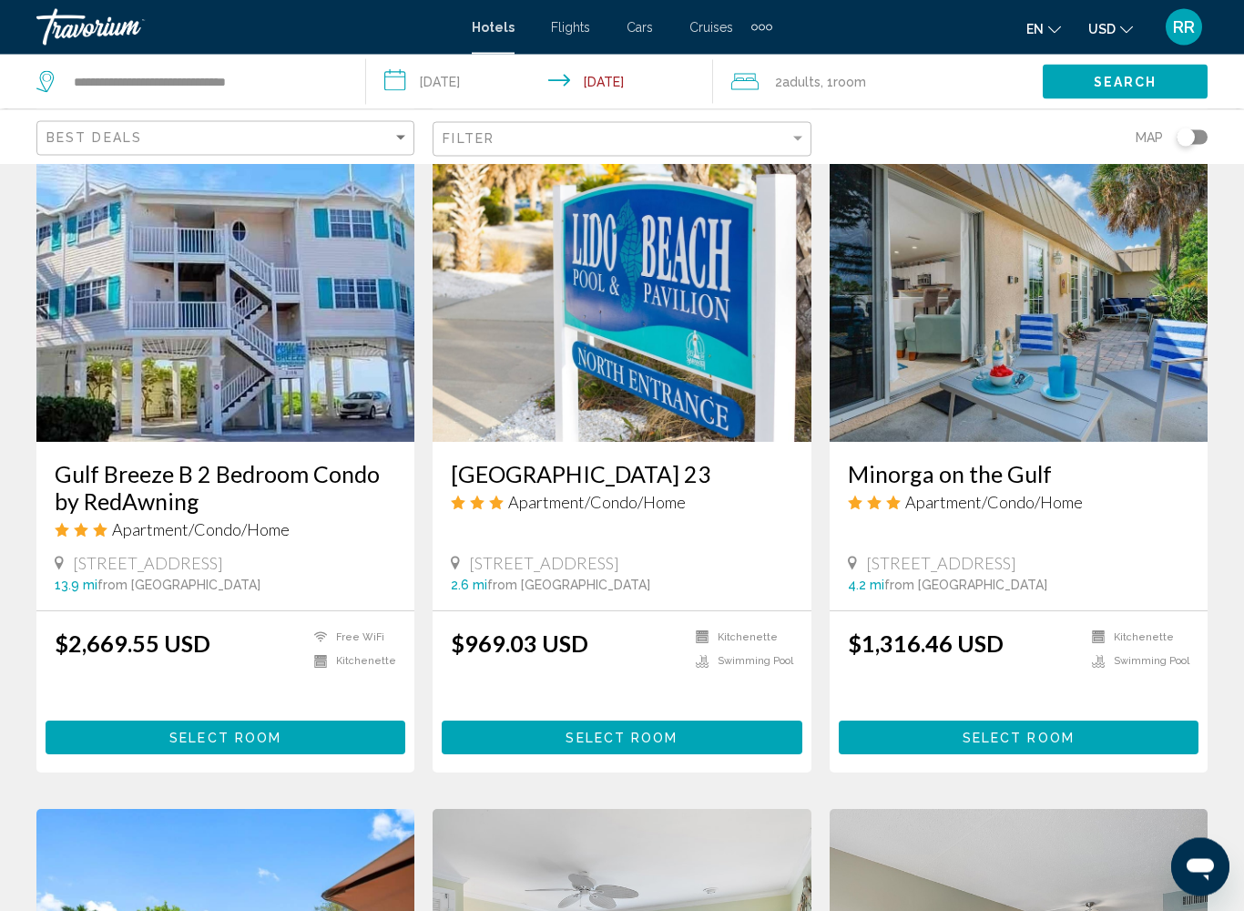
click at [578, 731] on span "Select Room" at bounding box center [621, 738] width 112 height 15
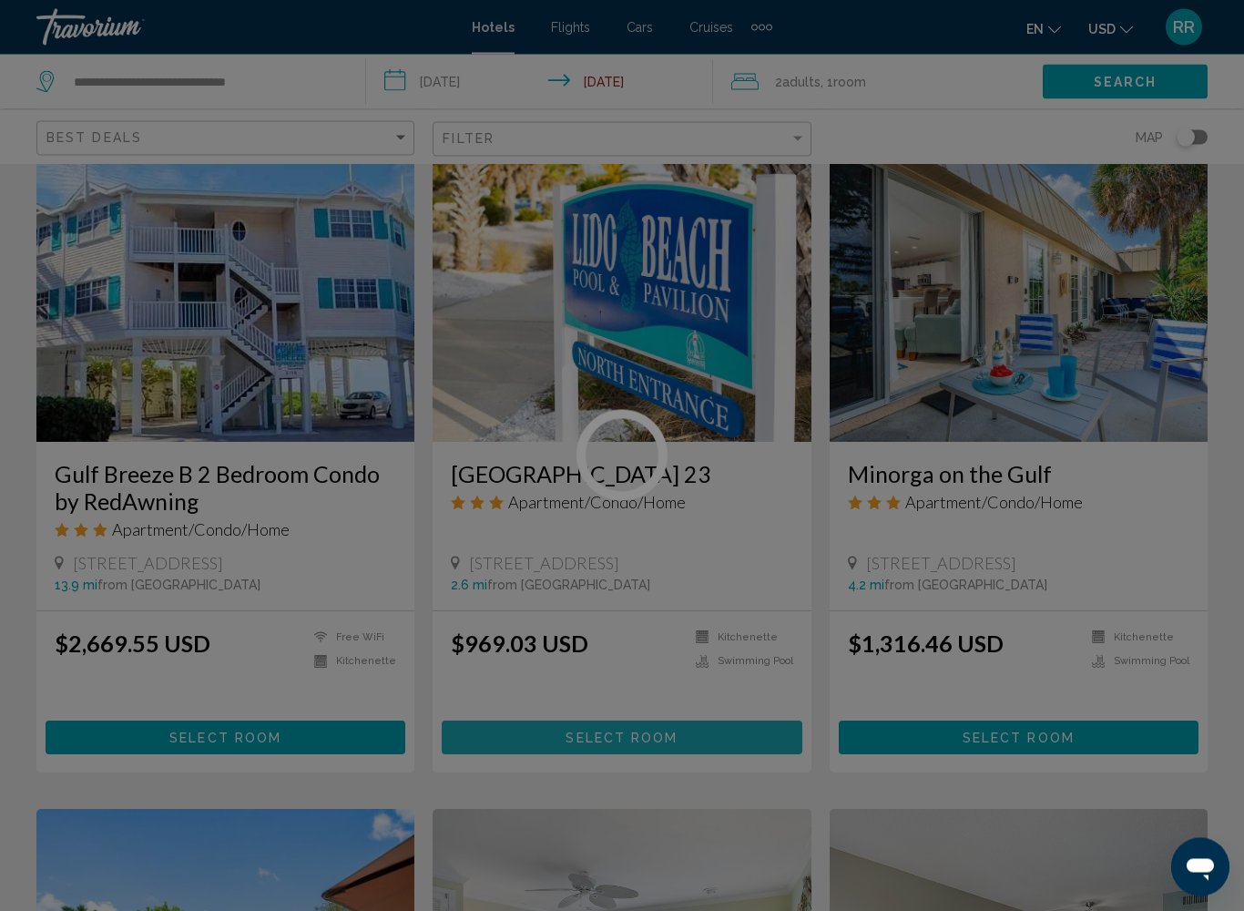
scroll to position [1450, 0]
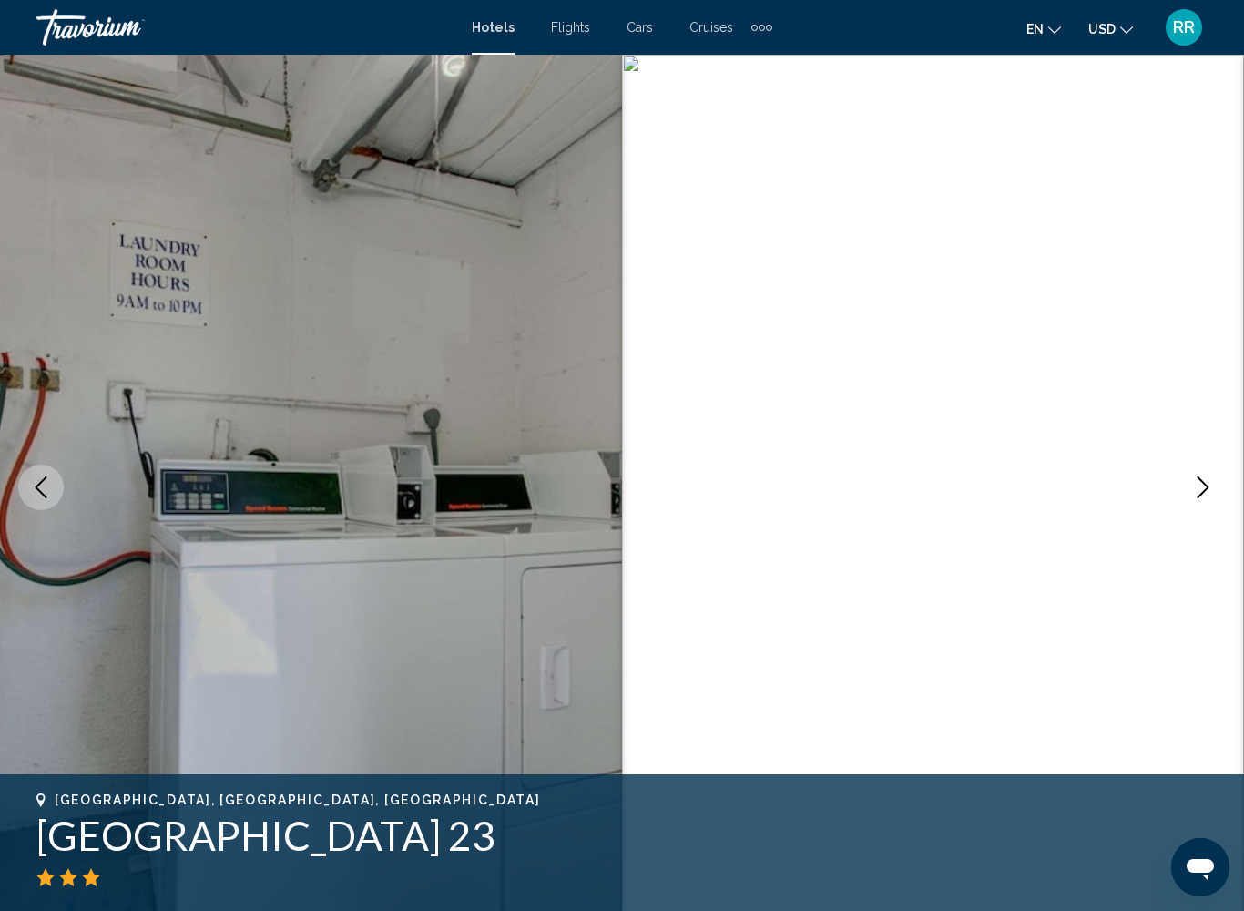
click at [1186, 500] on button "Next image" at bounding box center [1203, 487] width 46 height 46
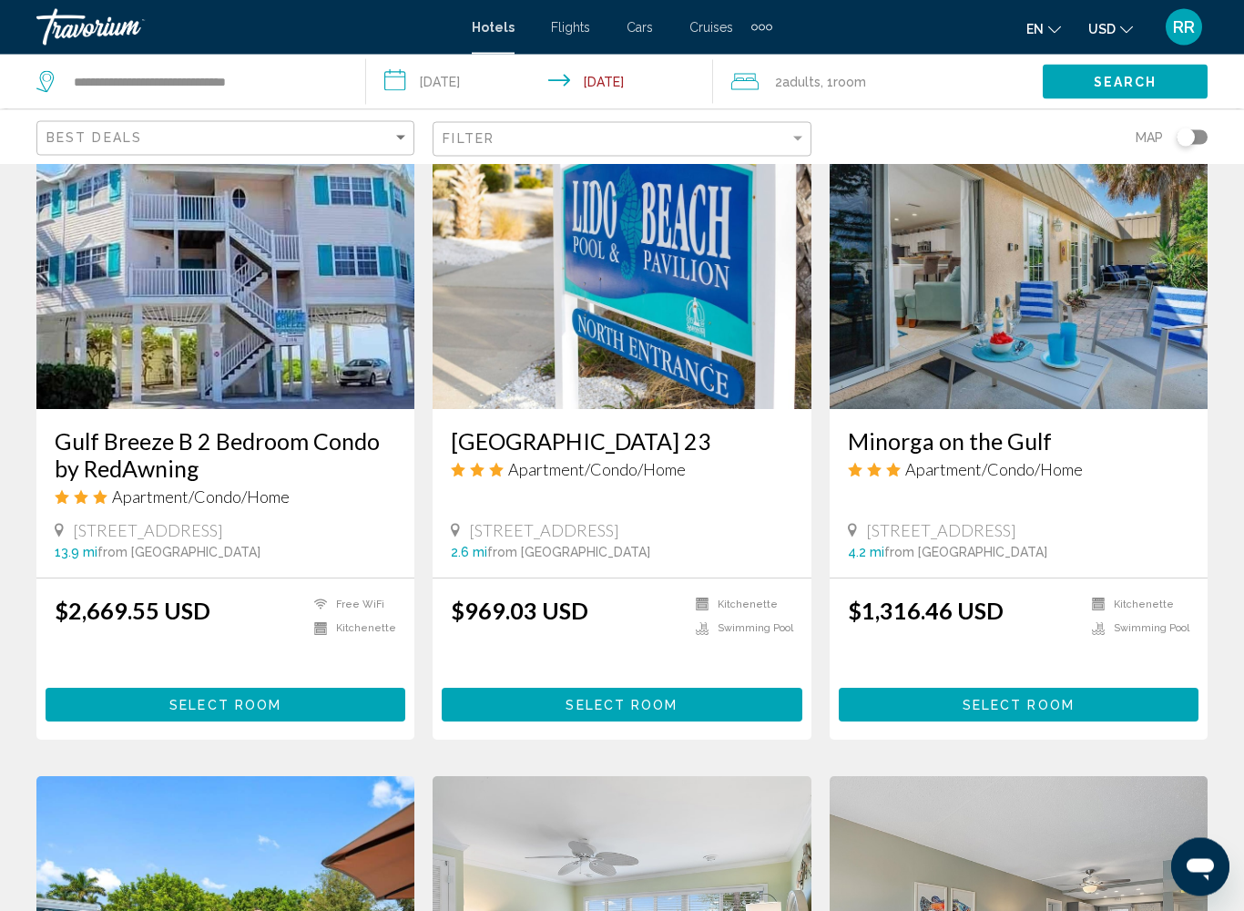
scroll to position [1482, 0]
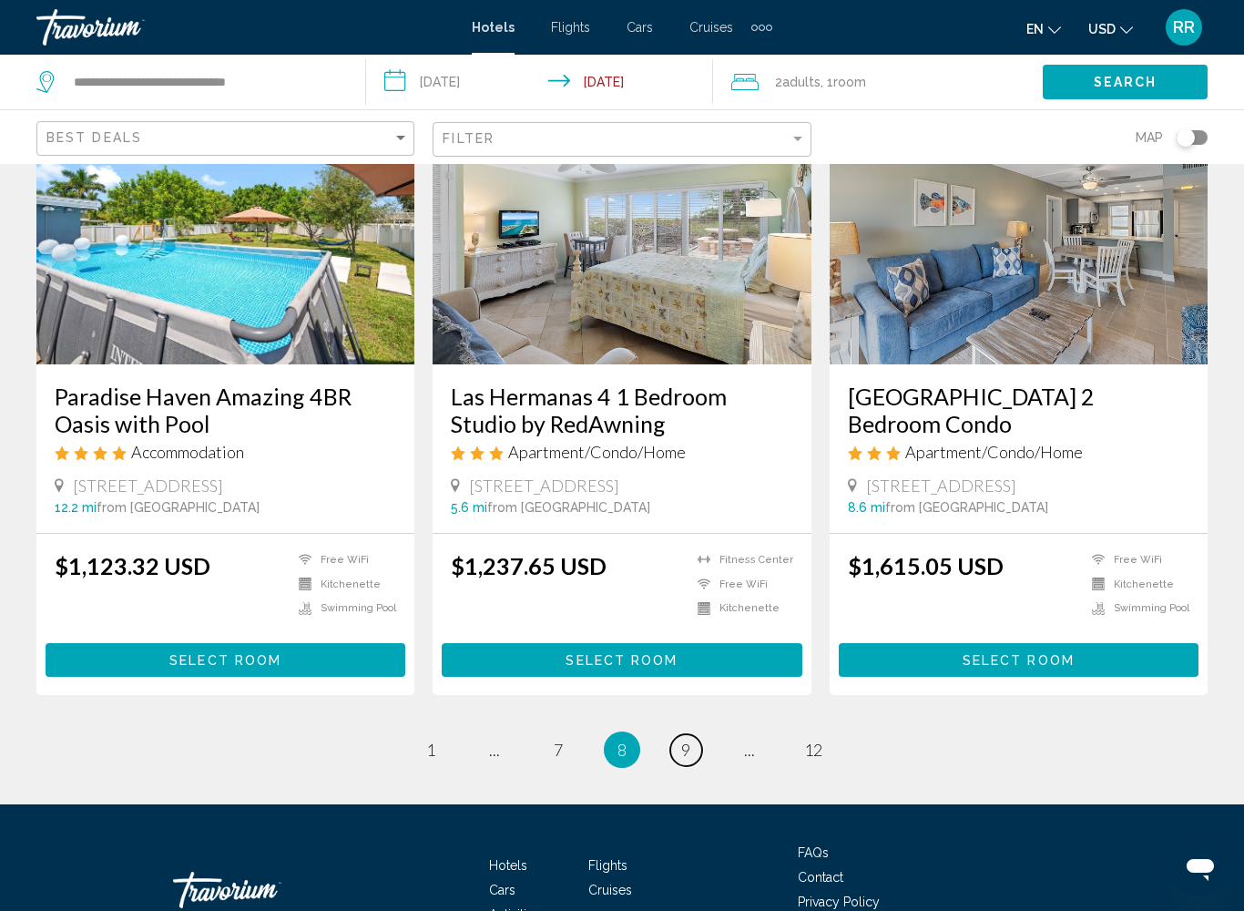
click at [681, 739] on span "9" at bounding box center [685, 749] width 9 height 20
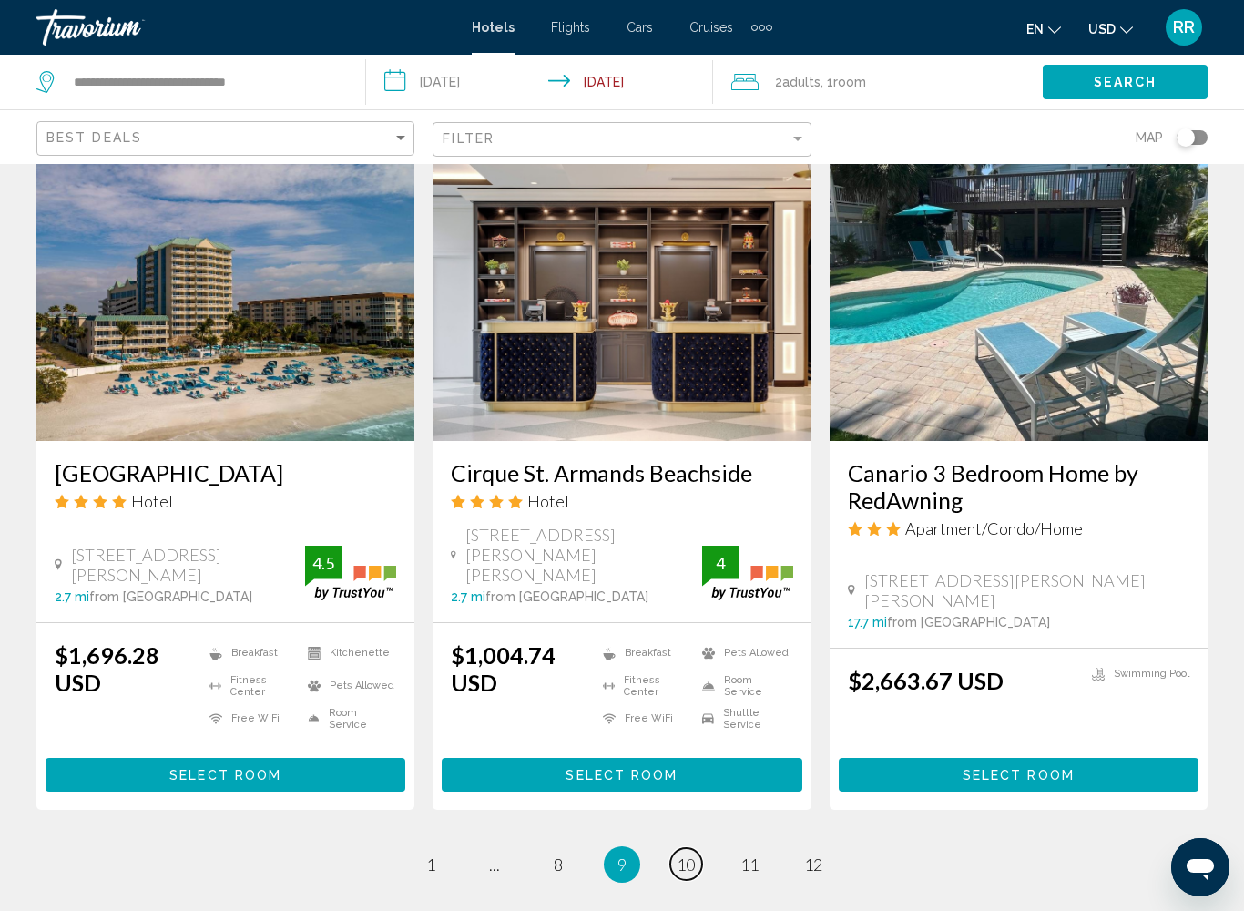
scroll to position [2145, 0]
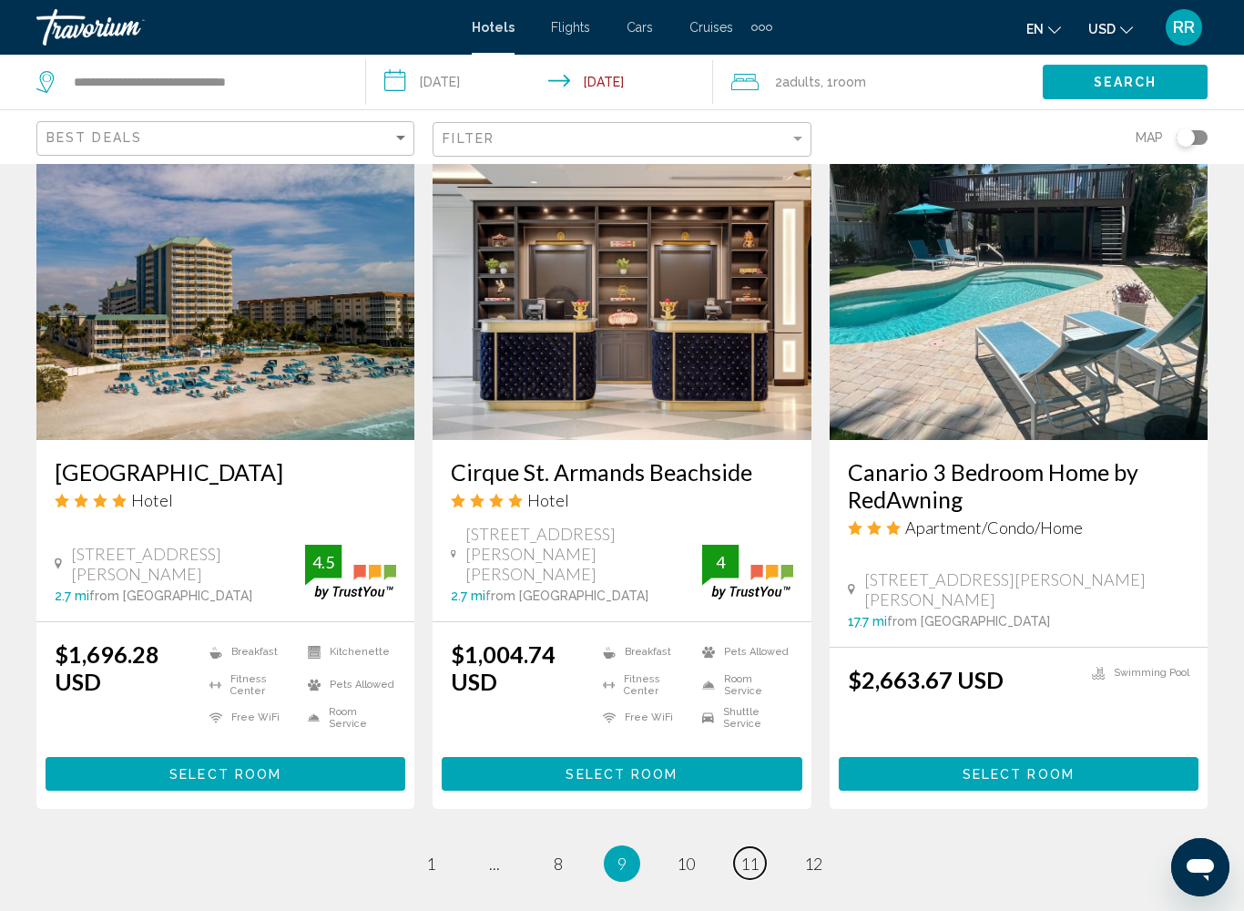
click at [745, 785] on span "11" at bounding box center [749, 863] width 18 height 20
